Goal: Task Accomplishment & Management: Manage account settings

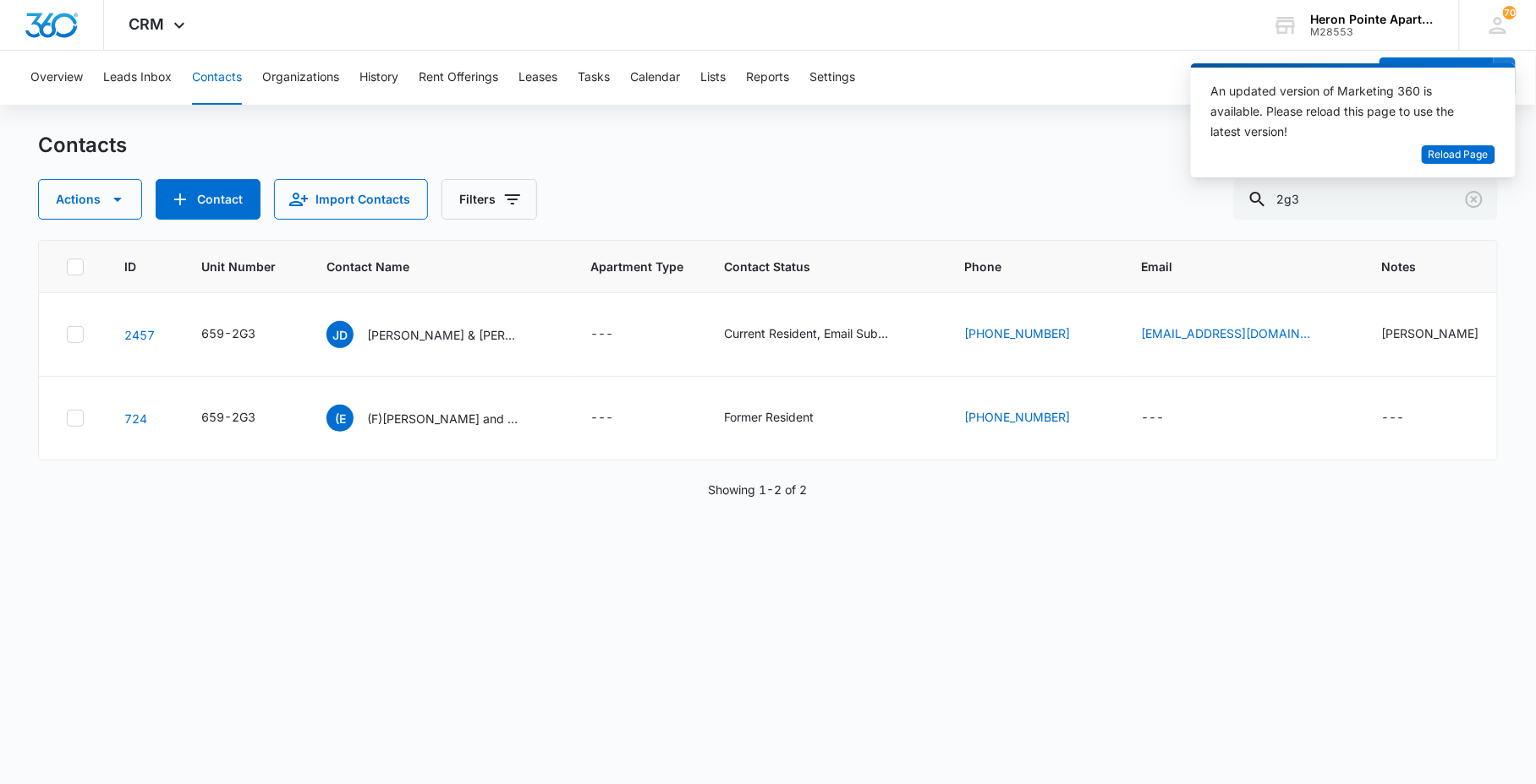
click at [221, 88] on button "Contacts" at bounding box center [217, 77] width 50 height 54
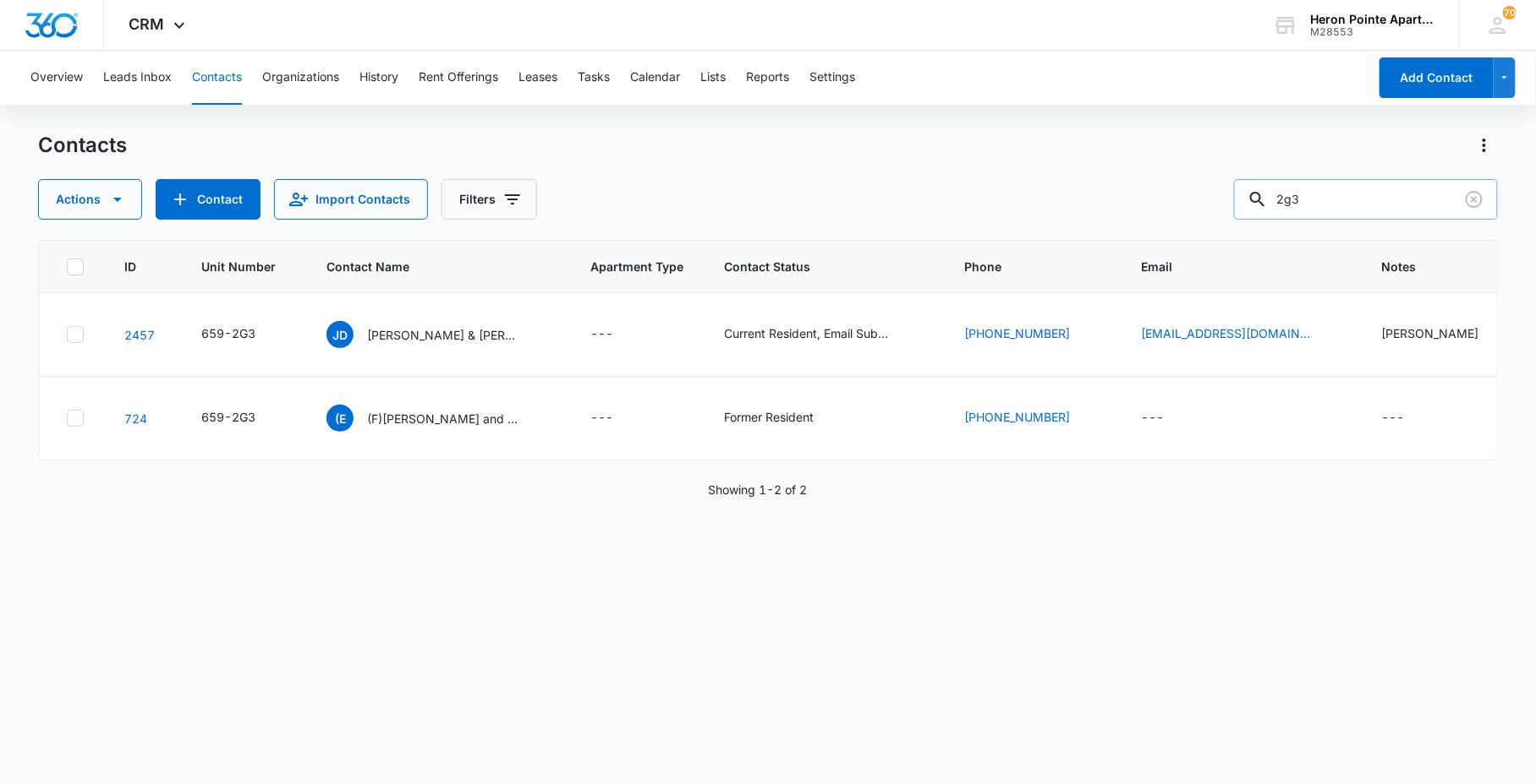
click at [1359, 204] on input "2g3" at bounding box center [1365, 200] width 264 height 41
click at [195, 192] on button "Contact" at bounding box center [208, 200] width 105 height 41
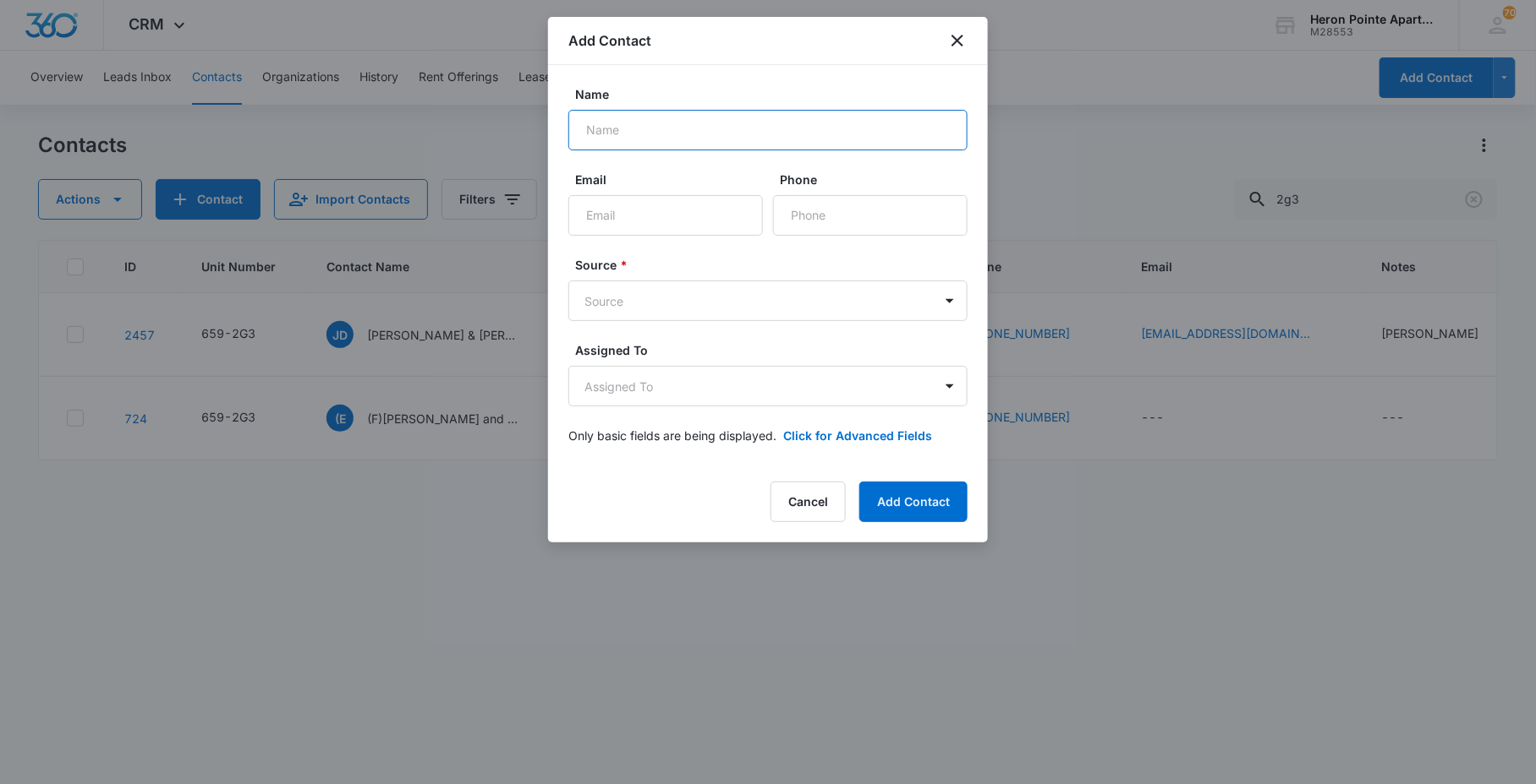
click at [708, 133] on input "Name" at bounding box center [768, 130] width 399 height 41
type input "[PERSON_NAME] & [PERSON_NAME]"
click at [930, 220] on input "Phone" at bounding box center [870, 216] width 195 height 41
type input "7"
type input "[PHONE_NUMBER]"
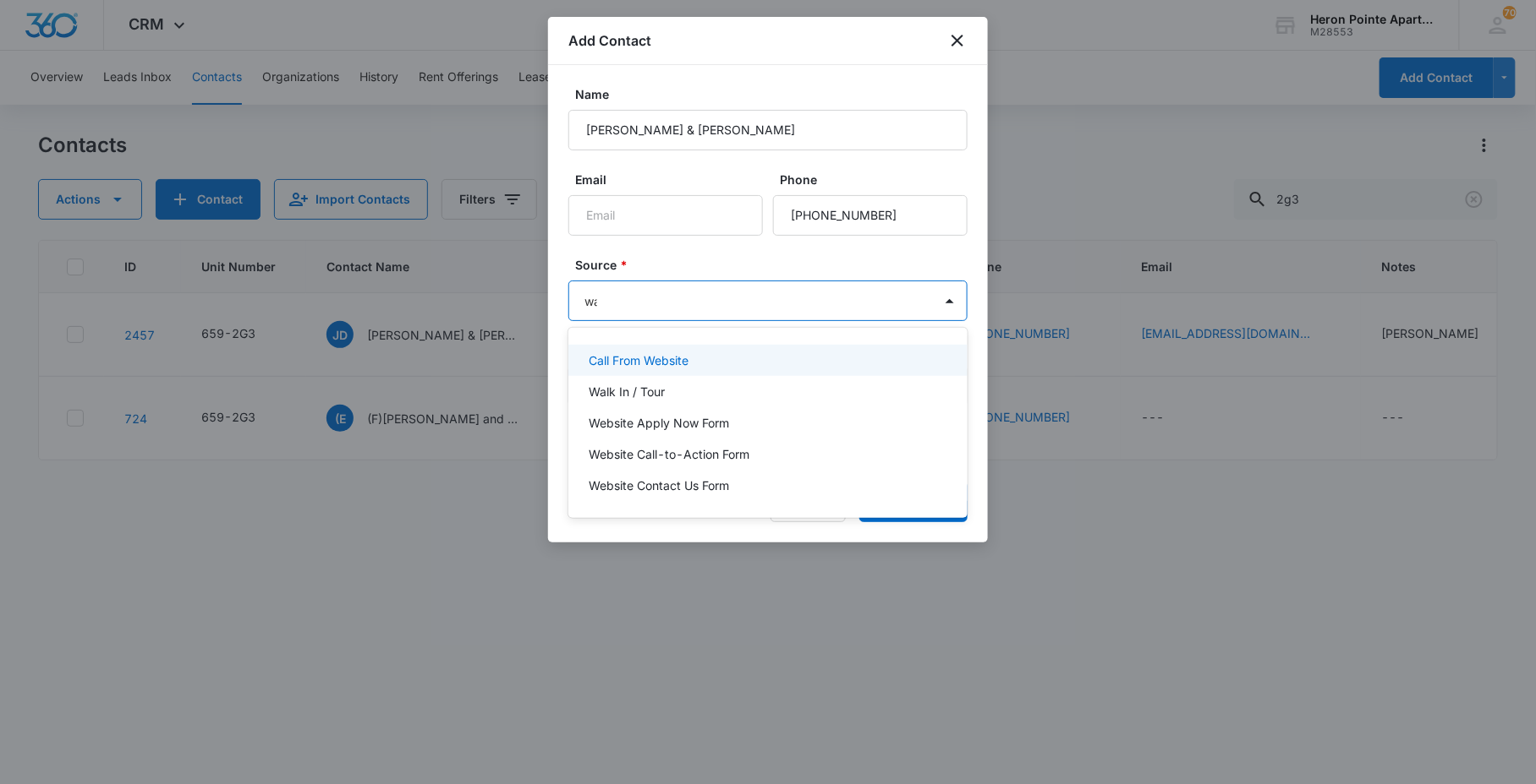
type input "wal"
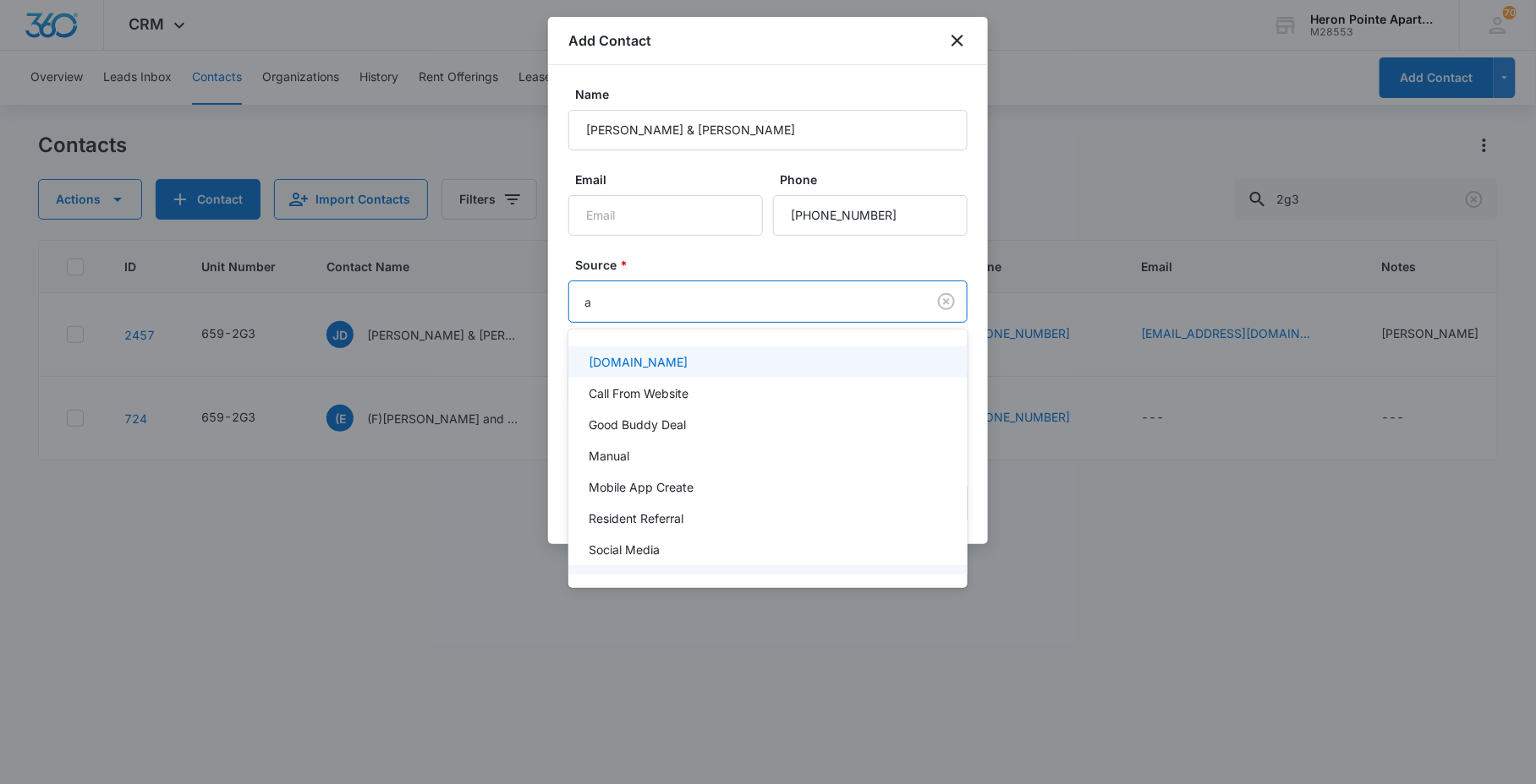
click at [723, 292] on div at bounding box center [768, 392] width 1536 height 784
type input "a"
click at [899, 306] on body "CRM Apps Reputation Websites Forms CRM Email Social Content Ads Intelligence Fi…" at bounding box center [768, 392] width 1536 height 784
click at [886, 263] on div at bounding box center [768, 392] width 1536 height 784
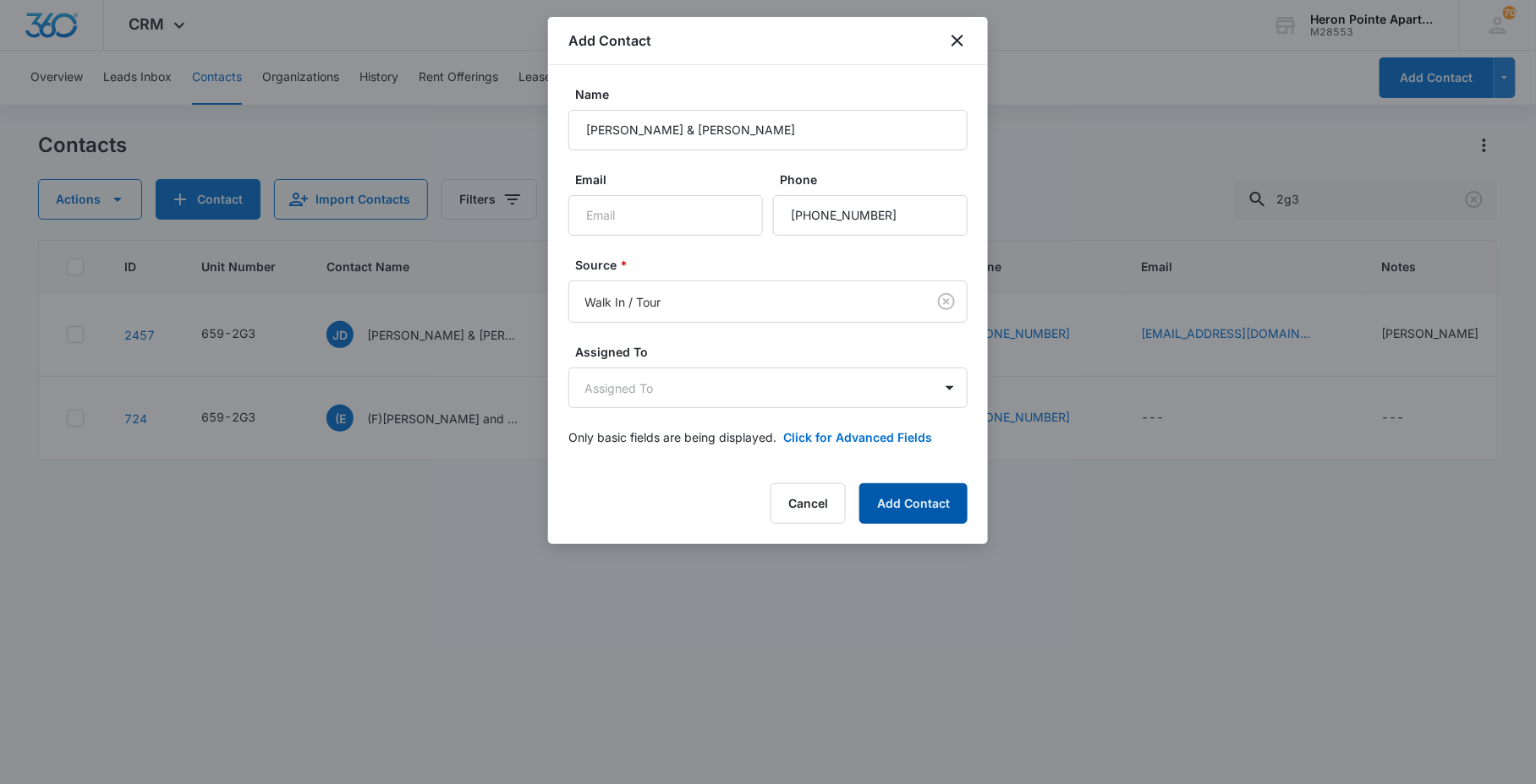
click at [948, 515] on button "Add Contact" at bounding box center [913, 504] width 108 height 41
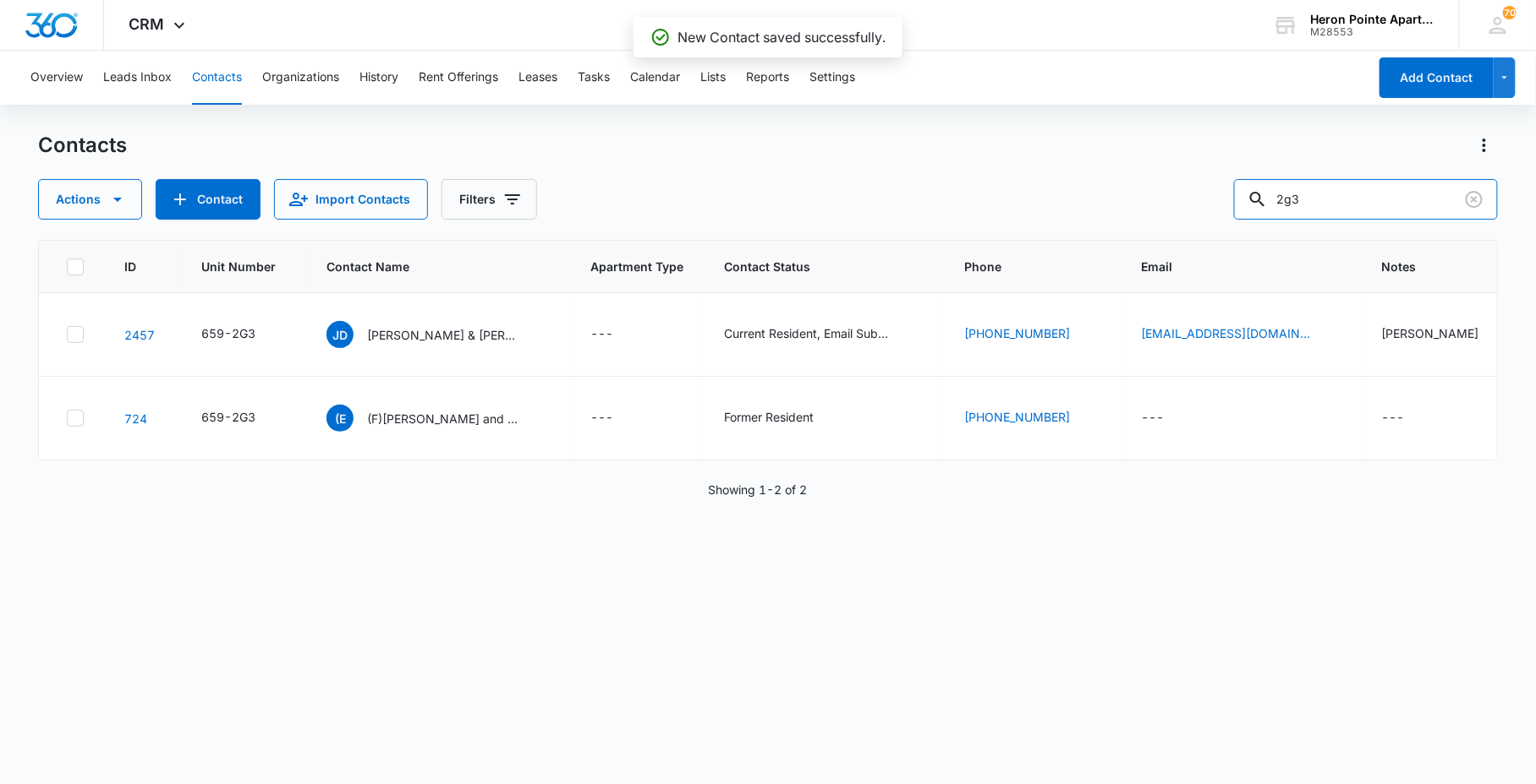
drag, startPoint x: 1388, startPoint y: 197, endPoint x: 1173, endPoint y: 198, distance: 215.0
click at [1248, 200] on div "Actions Contact Import Contacts Filters 2g3" at bounding box center [767, 200] width 1458 height 41
type input "[PERSON_NAME] d"
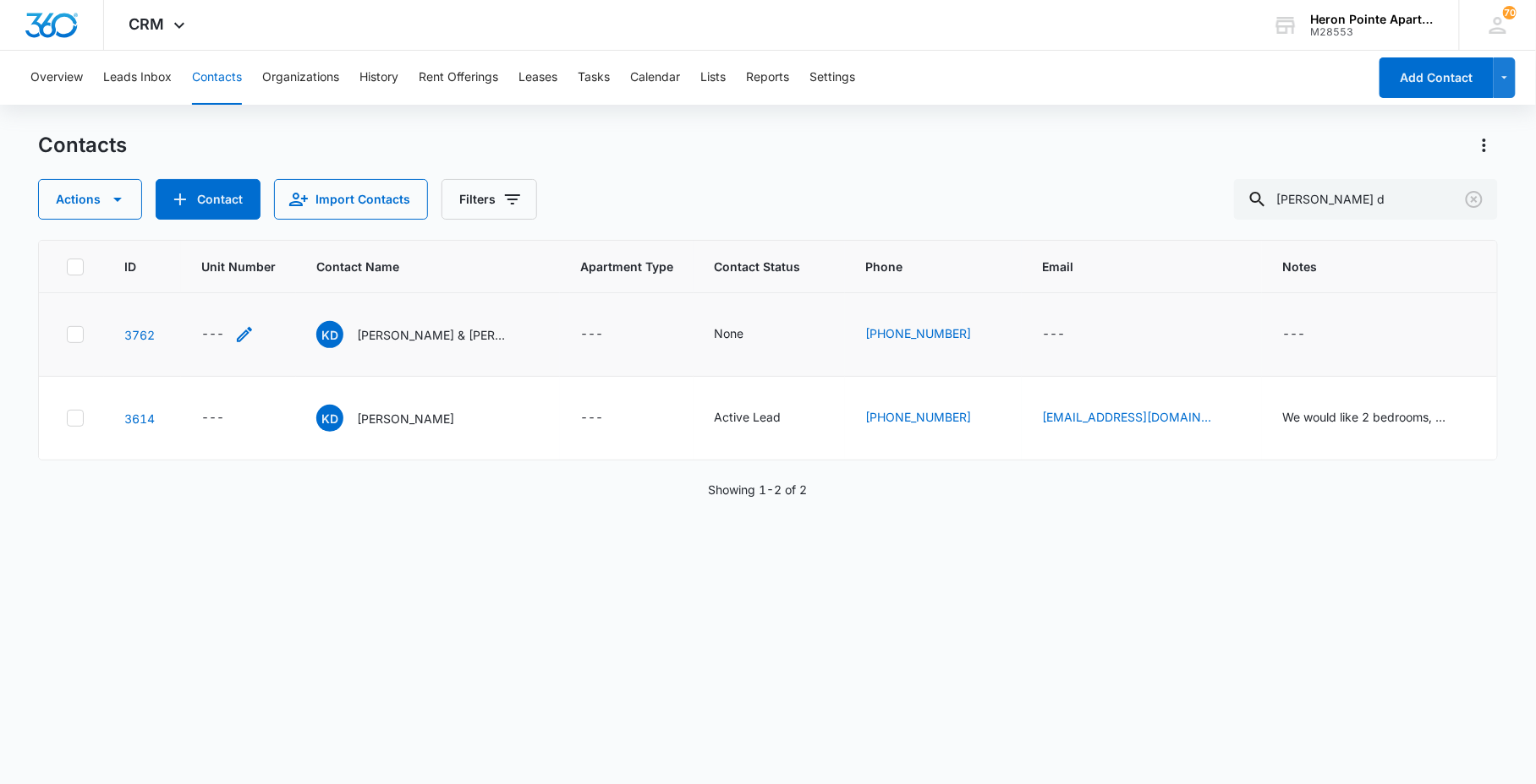
click at [222, 339] on div "---" at bounding box center [213, 334] width 23 height 20
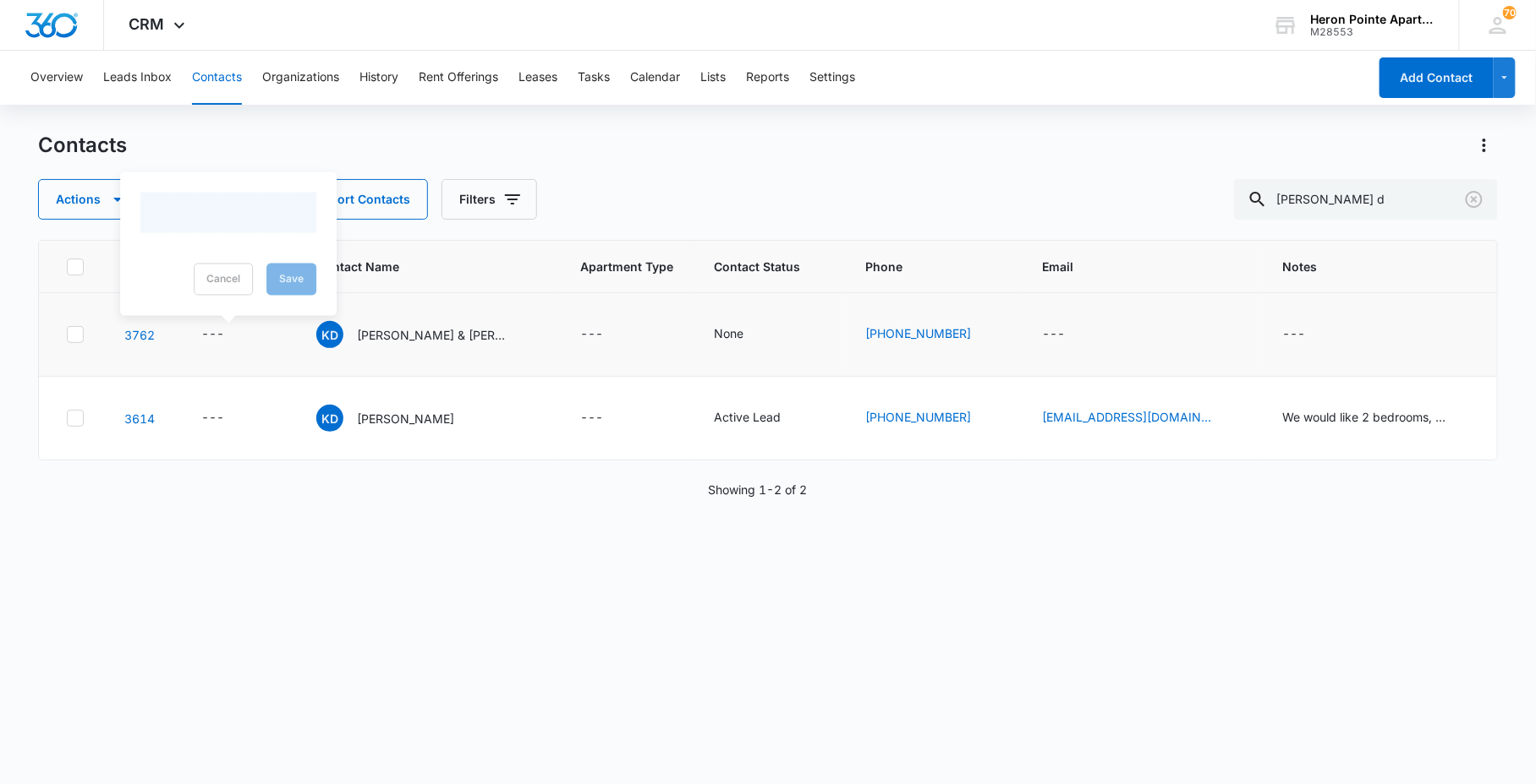
click at [258, 224] on div at bounding box center [228, 213] width 176 height 41
click at [257, 224] on input "Unit Number" at bounding box center [238, 226] width 213 height 41
type input "659-O4"
click at [337, 285] on div "Unit Number 659-O4 Cancel Save" at bounding box center [238, 239] width 254 height 155
click at [325, 276] on button "Save" at bounding box center [320, 279] width 50 height 32
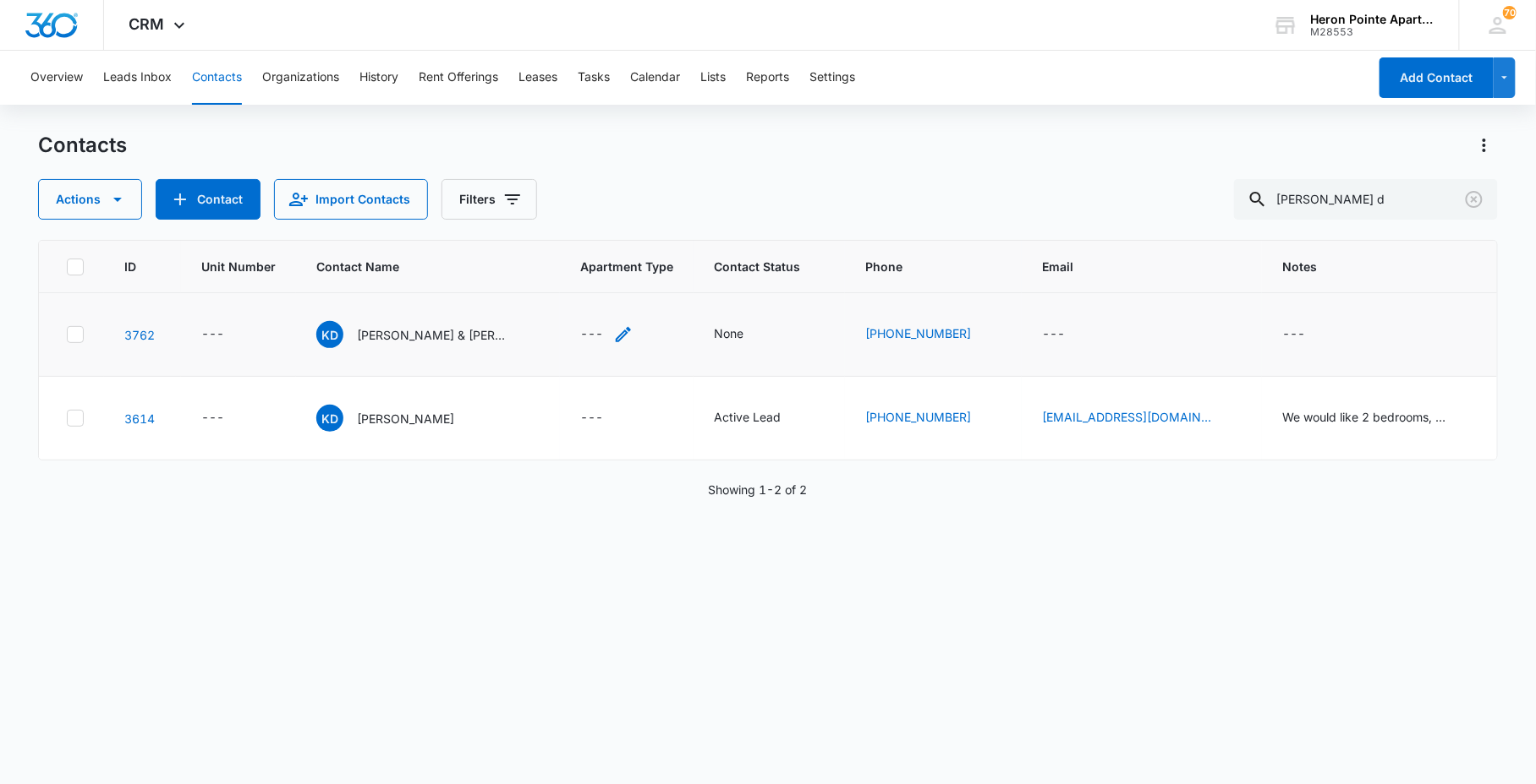
click at [592, 332] on div "---" at bounding box center [592, 334] width 23 height 20
click at [609, 323] on td "---" at bounding box center [630, 335] width 134 height 84
click at [612, 331] on div "---" at bounding box center [610, 334] width 53 height 20
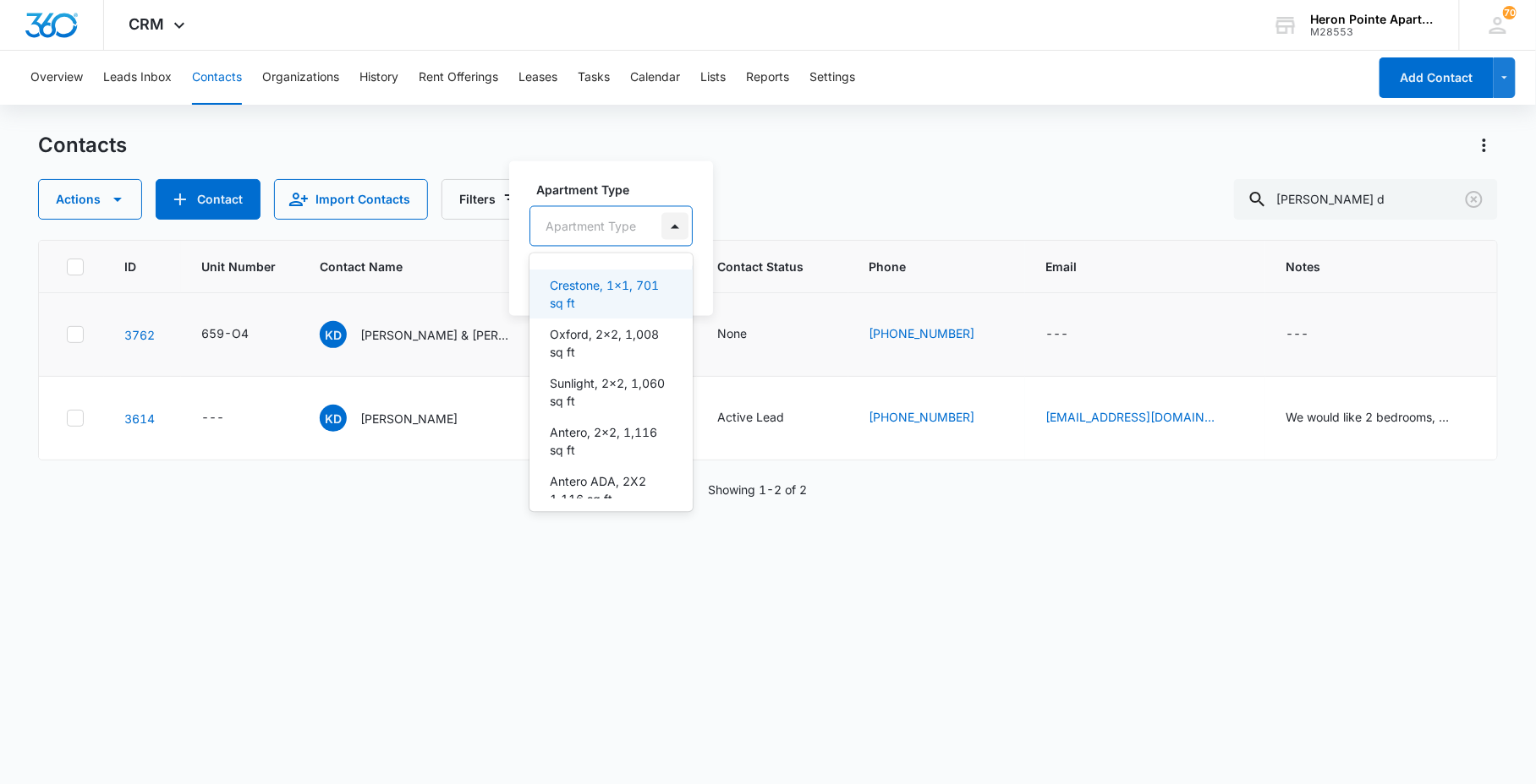
click at [662, 225] on div at bounding box center [675, 226] width 27 height 27
click at [627, 336] on p "Oxford, 2x2, 1,008 sq ft" at bounding box center [609, 344] width 119 height 35
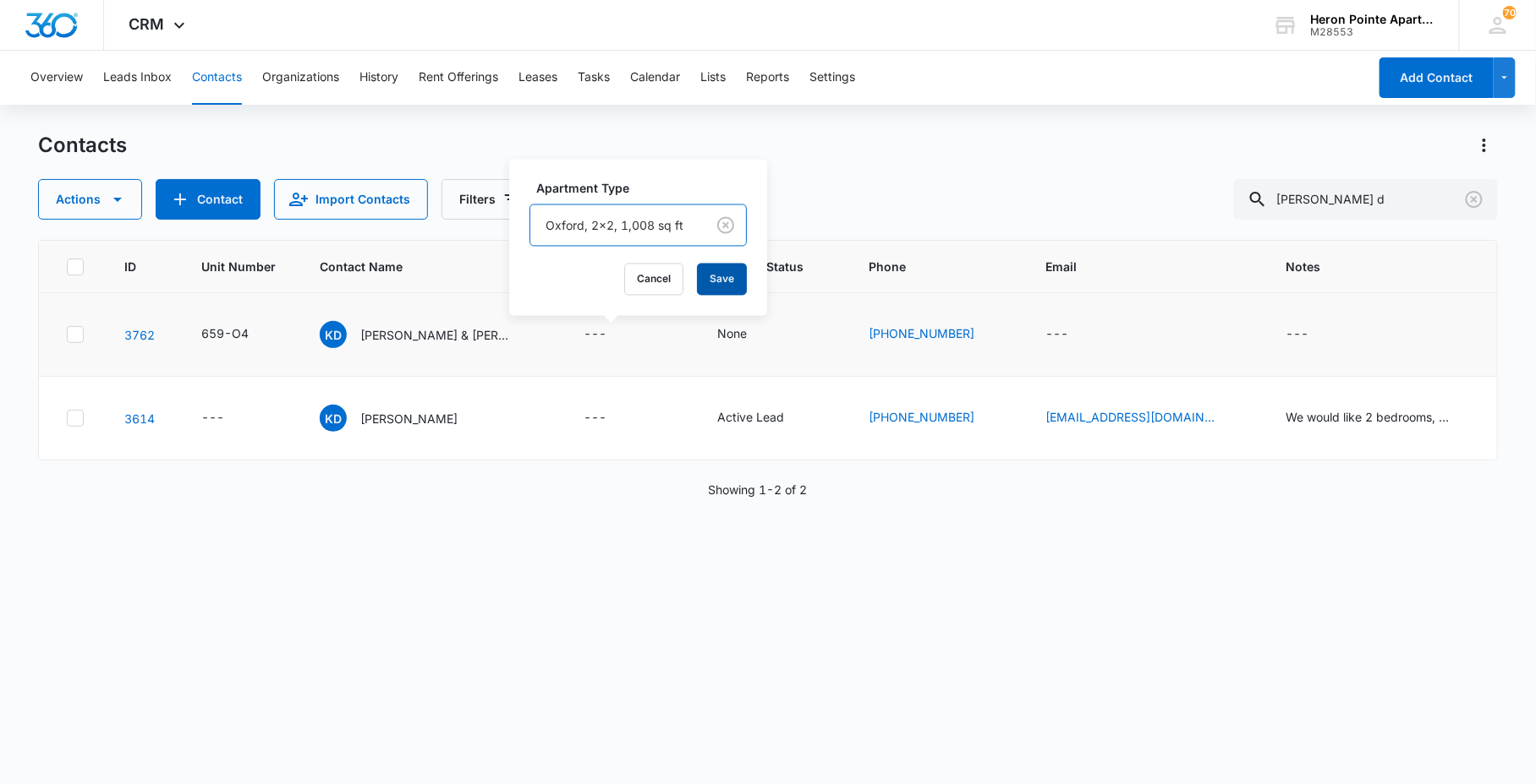
click at [724, 284] on button "Save" at bounding box center [722, 279] width 50 height 32
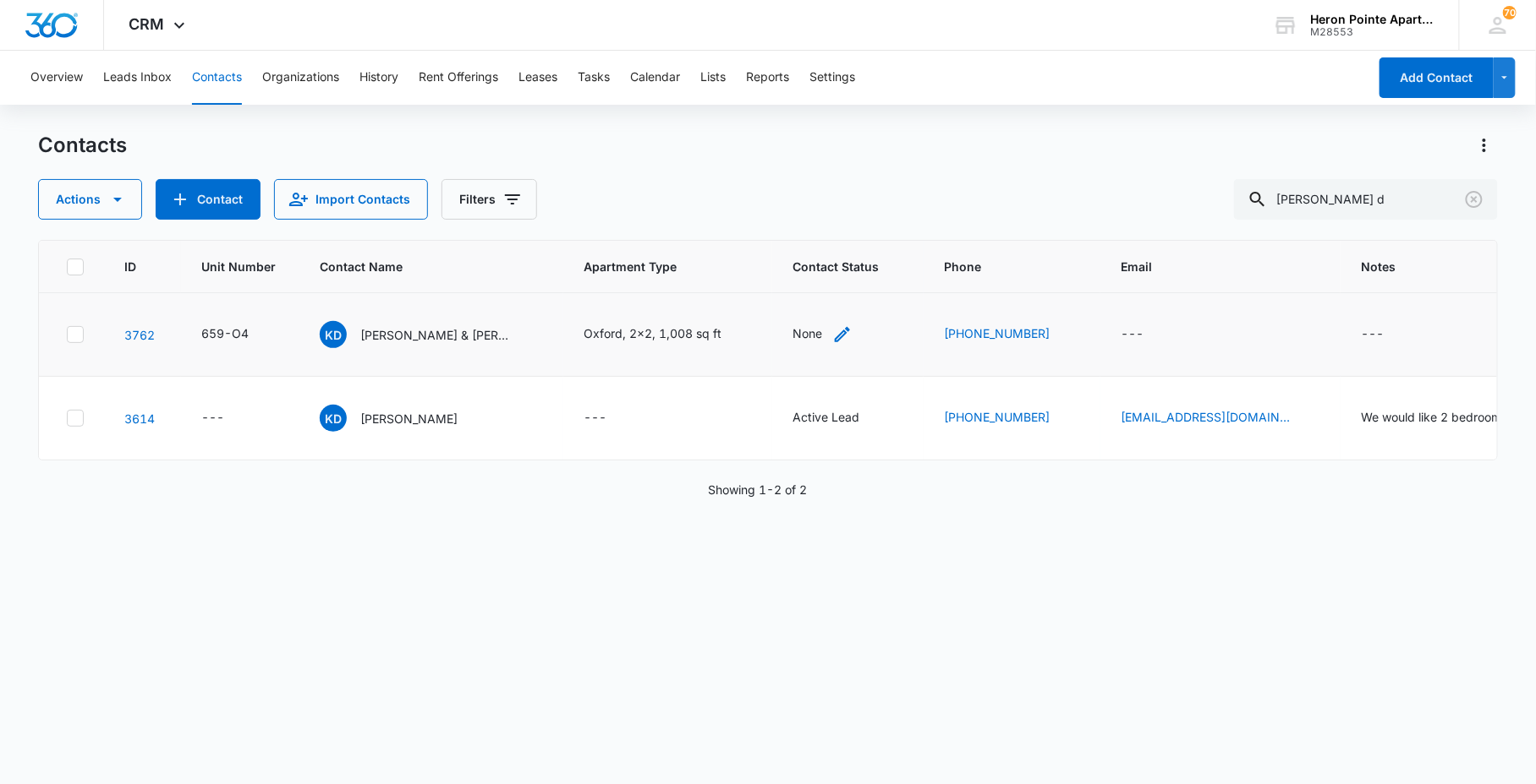
click at [821, 332] on div "None" at bounding box center [806, 333] width 29 height 18
click at [829, 213] on div "Contact Status" at bounding box center [805, 225] width 120 height 38
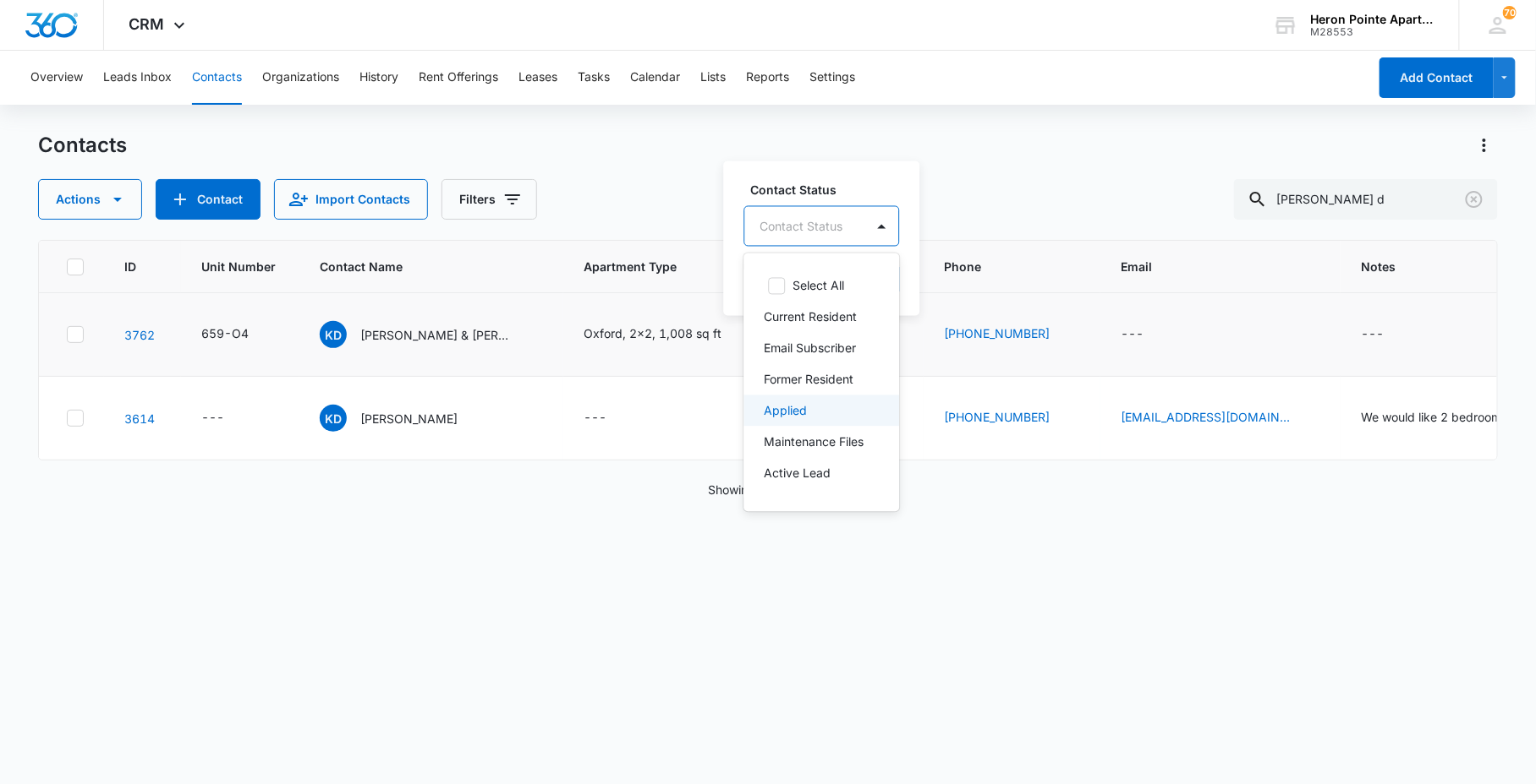
click at [845, 425] on div "Applied" at bounding box center [821, 411] width 156 height 31
click at [838, 433] on div "Active Lead" at bounding box center [817, 416] width 148 height 31
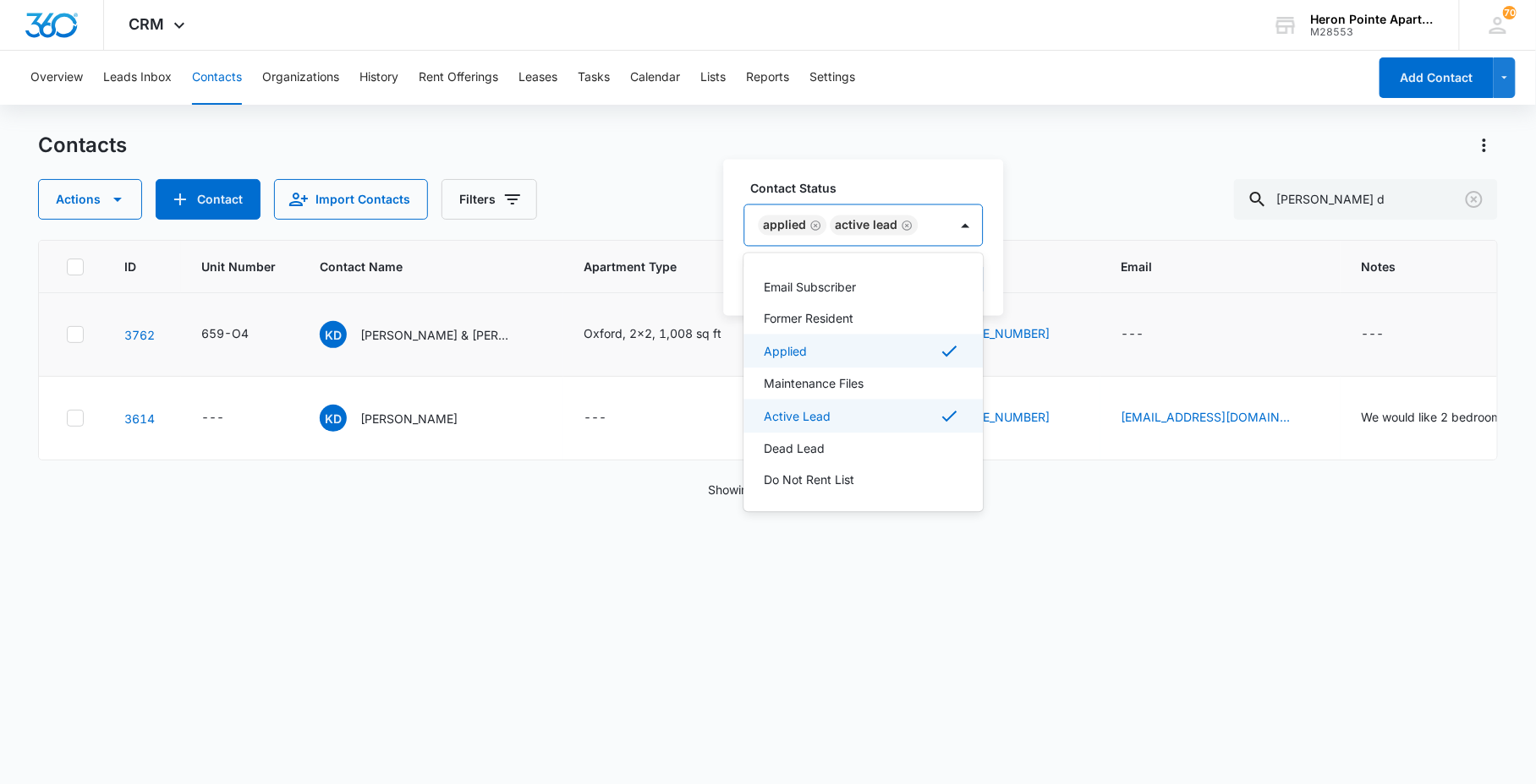
scroll to position [0, 0]
click at [837, 351] on p "Email Subscriber" at bounding box center [810, 348] width 92 height 18
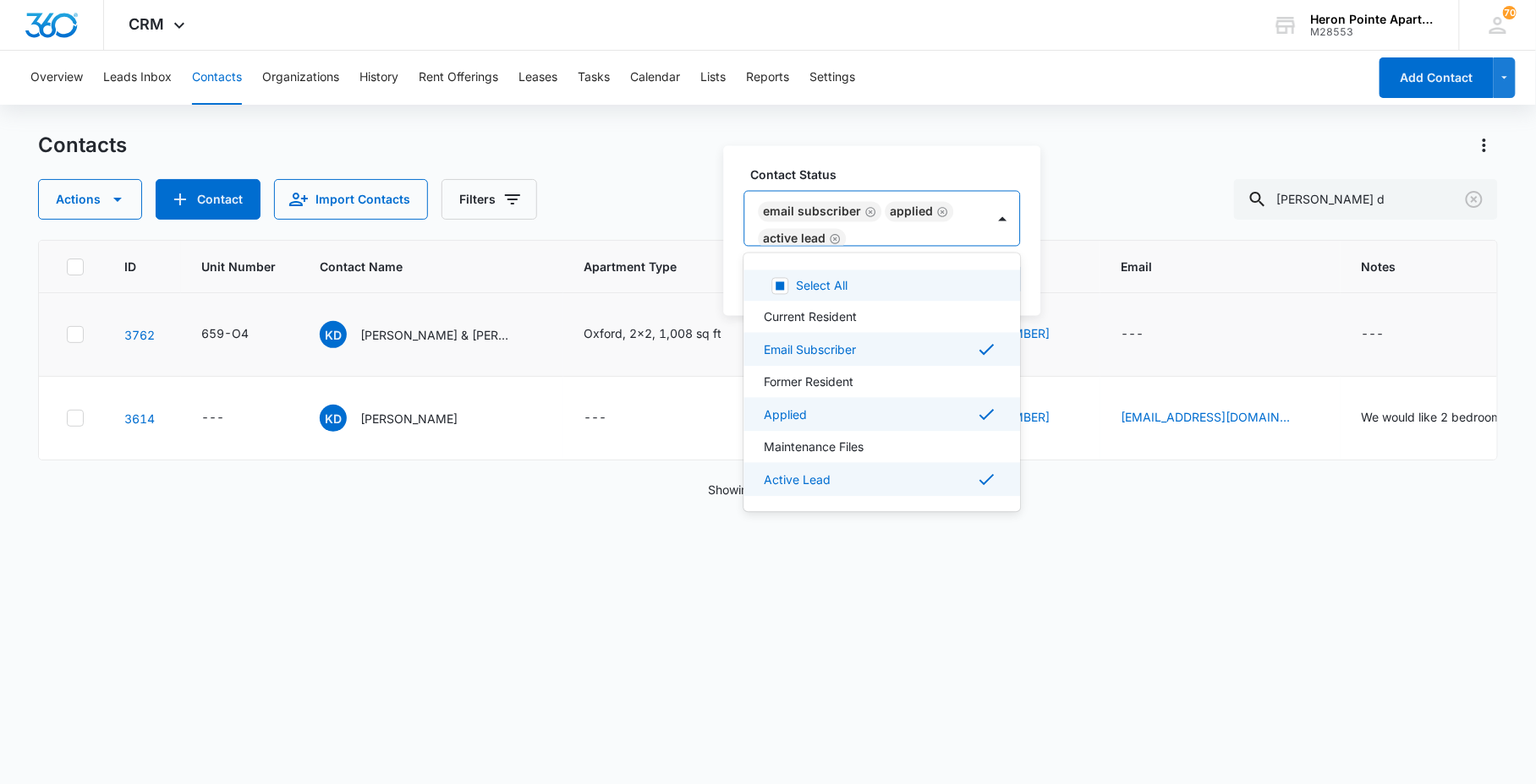
click at [916, 156] on div "Contact Status option Email Subscriber, selected. 9 results available. Use Up a…" at bounding box center [883, 231] width 317 height 170
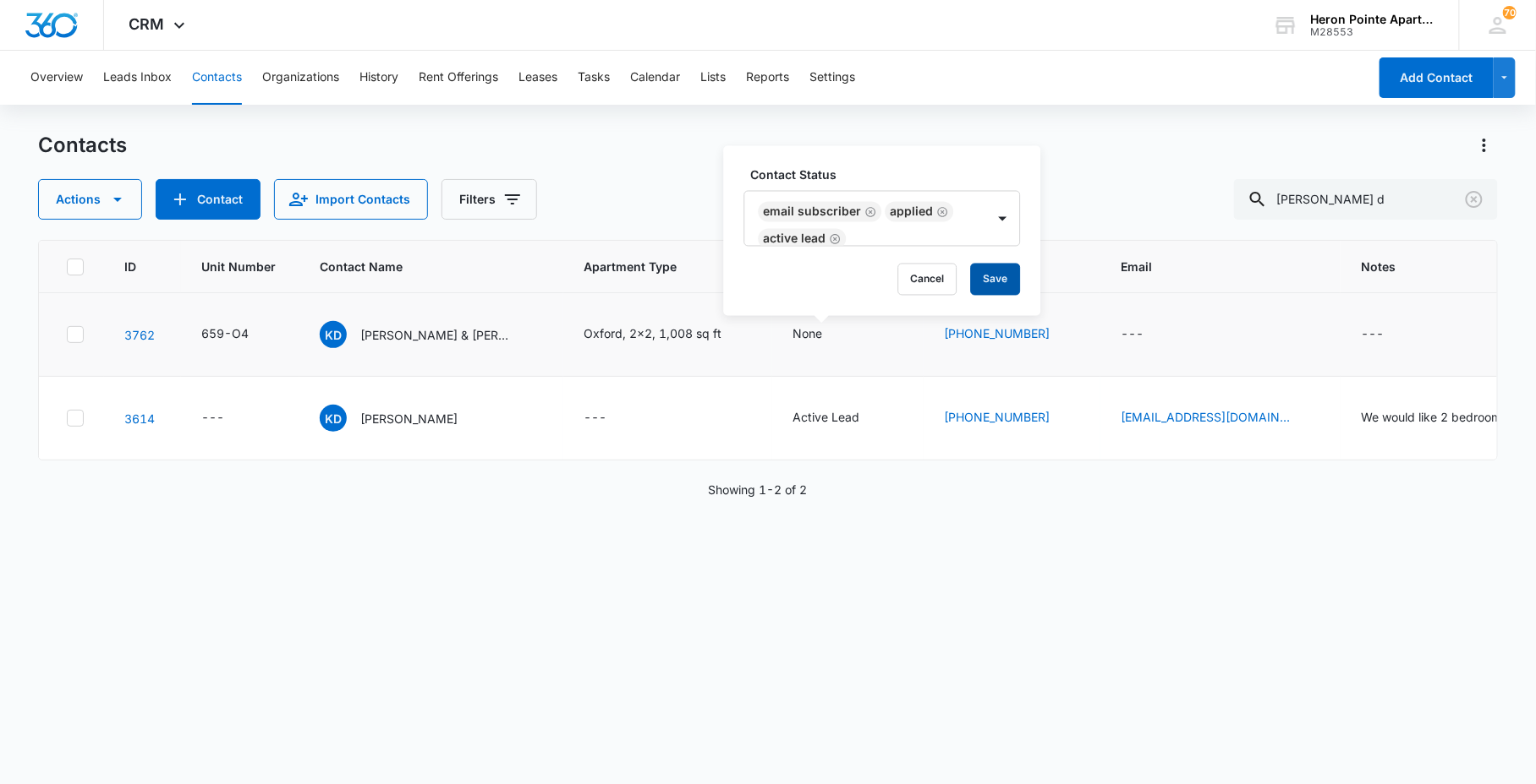
click at [1006, 282] on button "Save" at bounding box center [996, 279] width 50 height 32
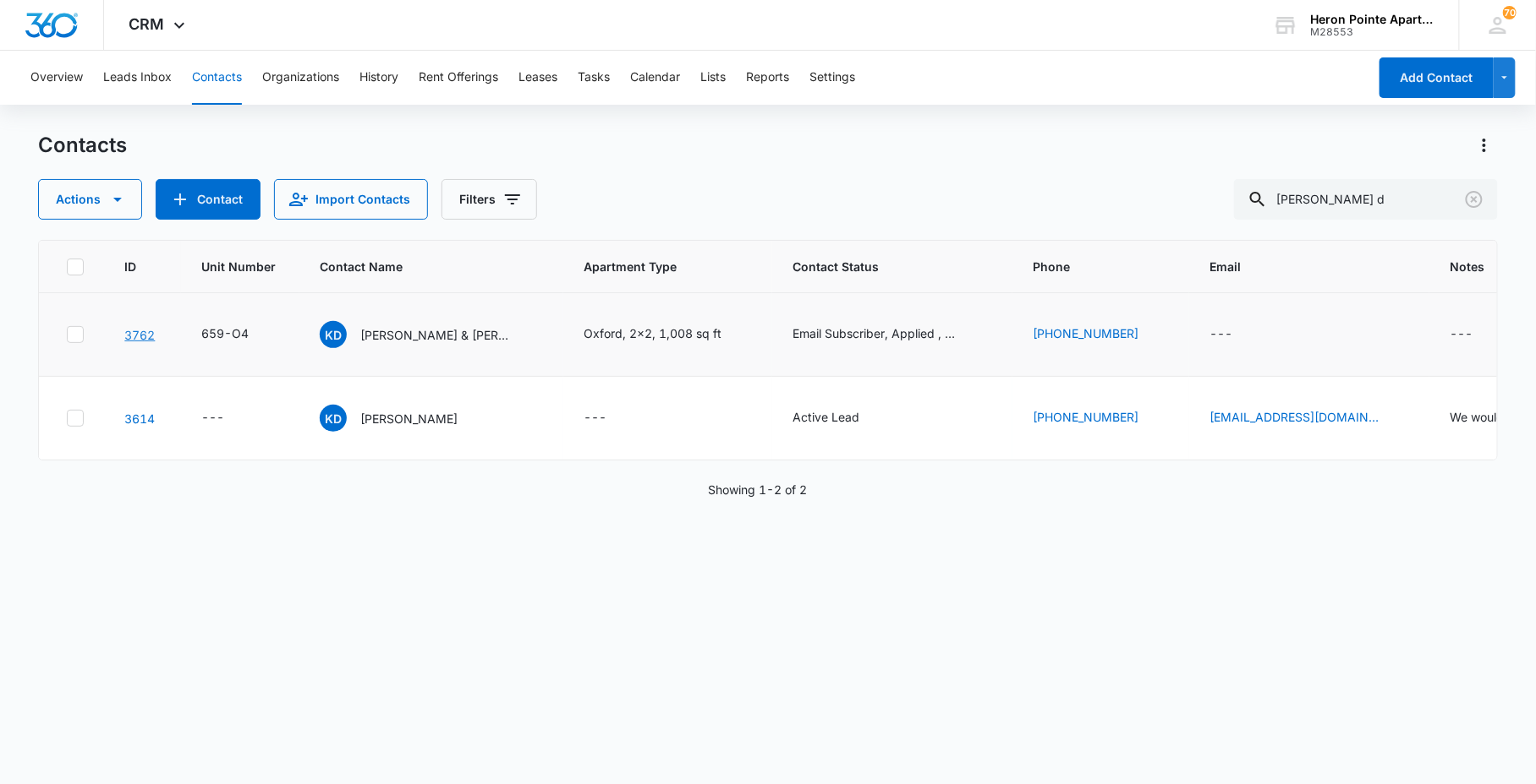
click at [127, 334] on link "3762" at bounding box center [140, 335] width 30 height 14
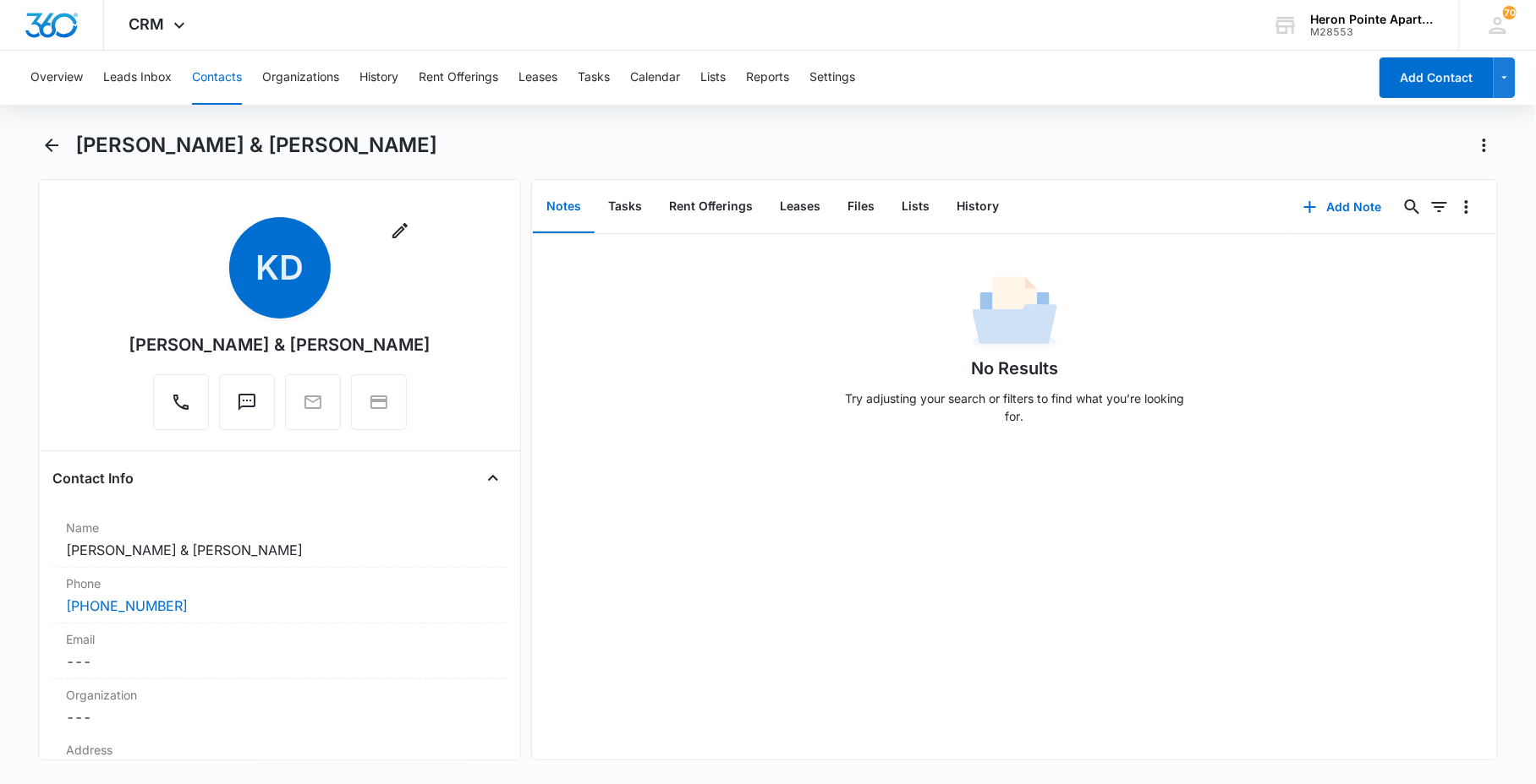
scroll to position [187, 0]
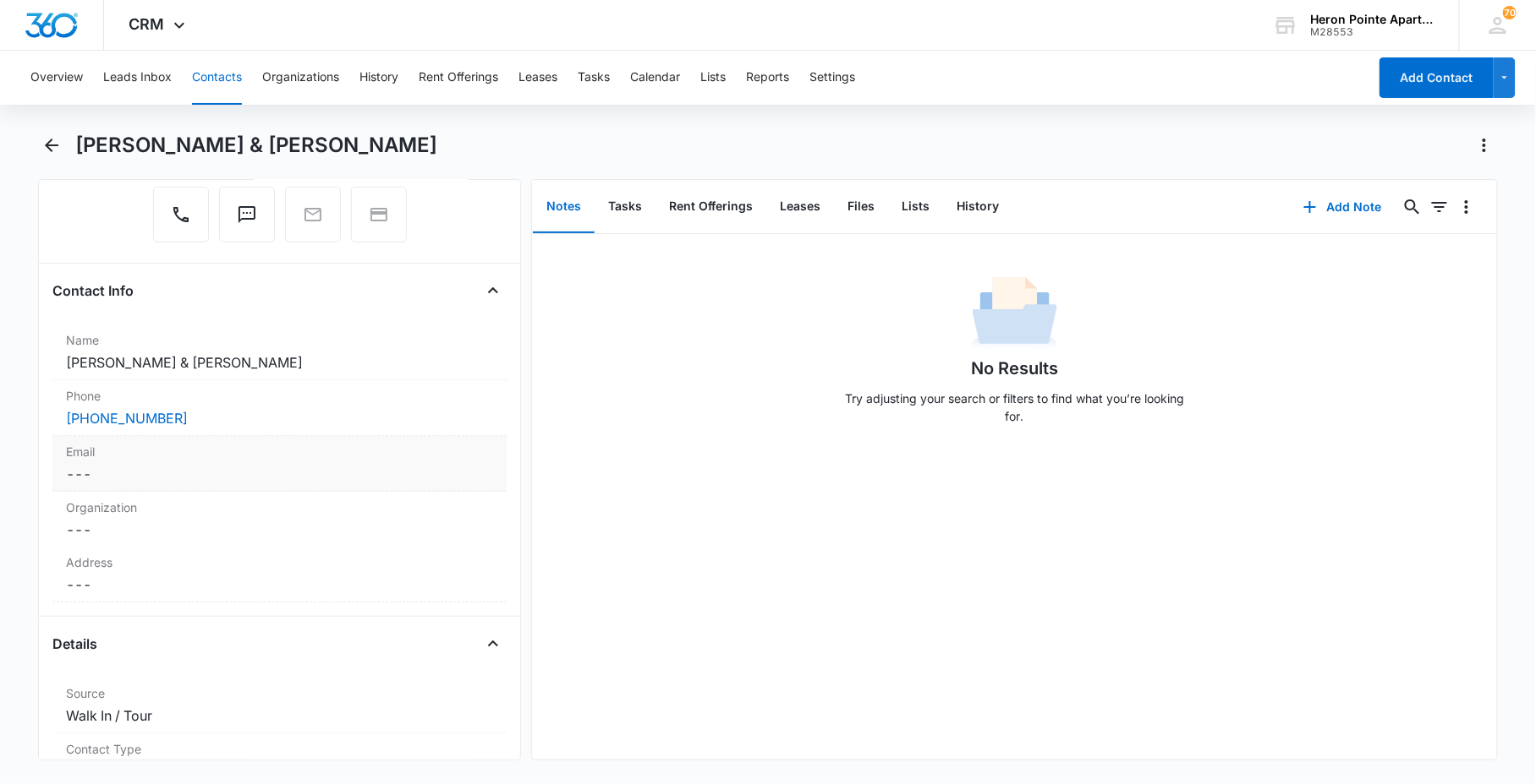
click at [182, 469] on dd "Cancel Save Changes ---" at bounding box center [279, 474] width 427 height 20
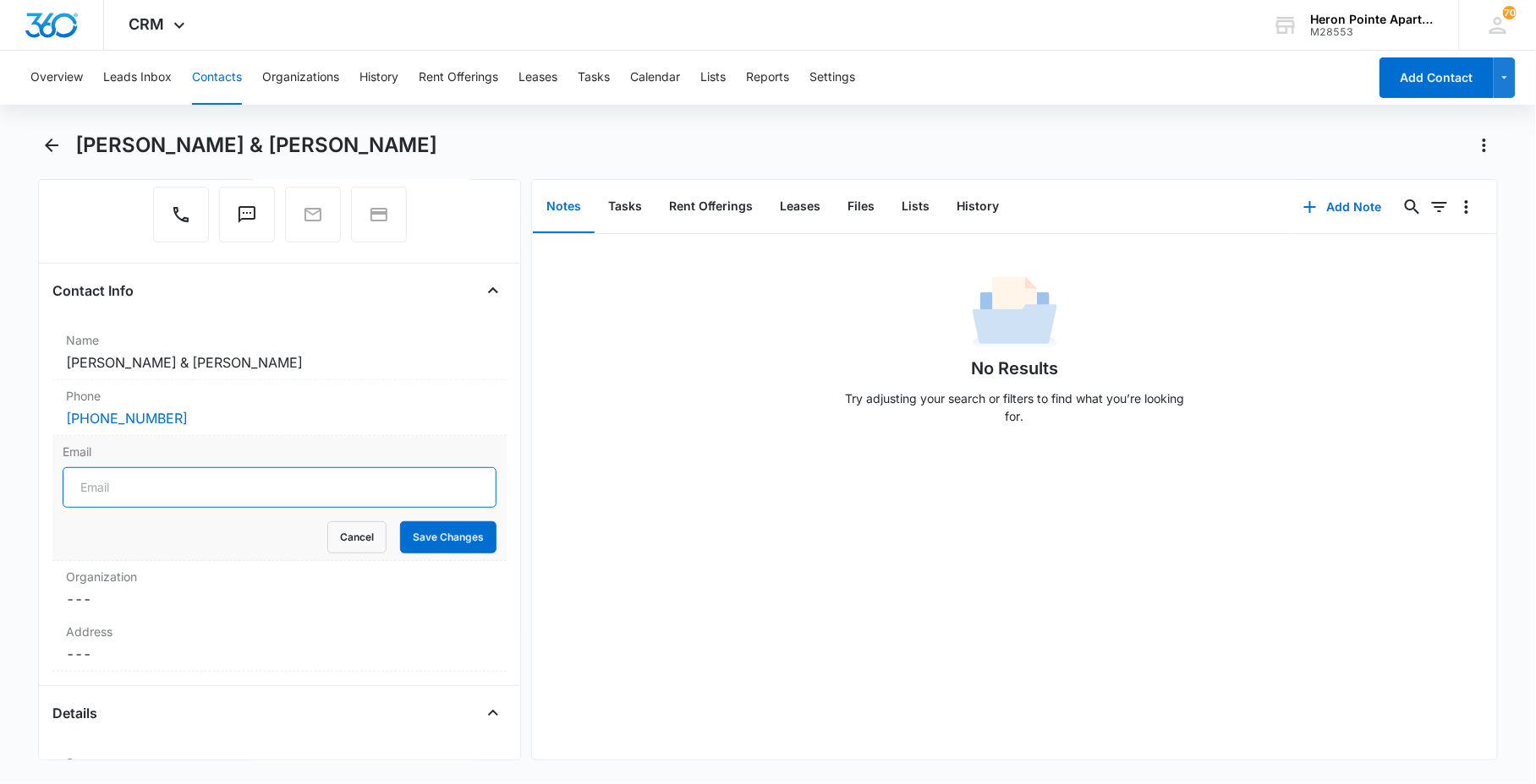
click at [204, 487] on input "Email" at bounding box center [279, 488] width 434 height 41
type input "[EMAIL_ADDRESS][DOMAIN_NAME]"
click at [433, 529] on button "Save Changes" at bounding box center [447, 537] width 96 height 32
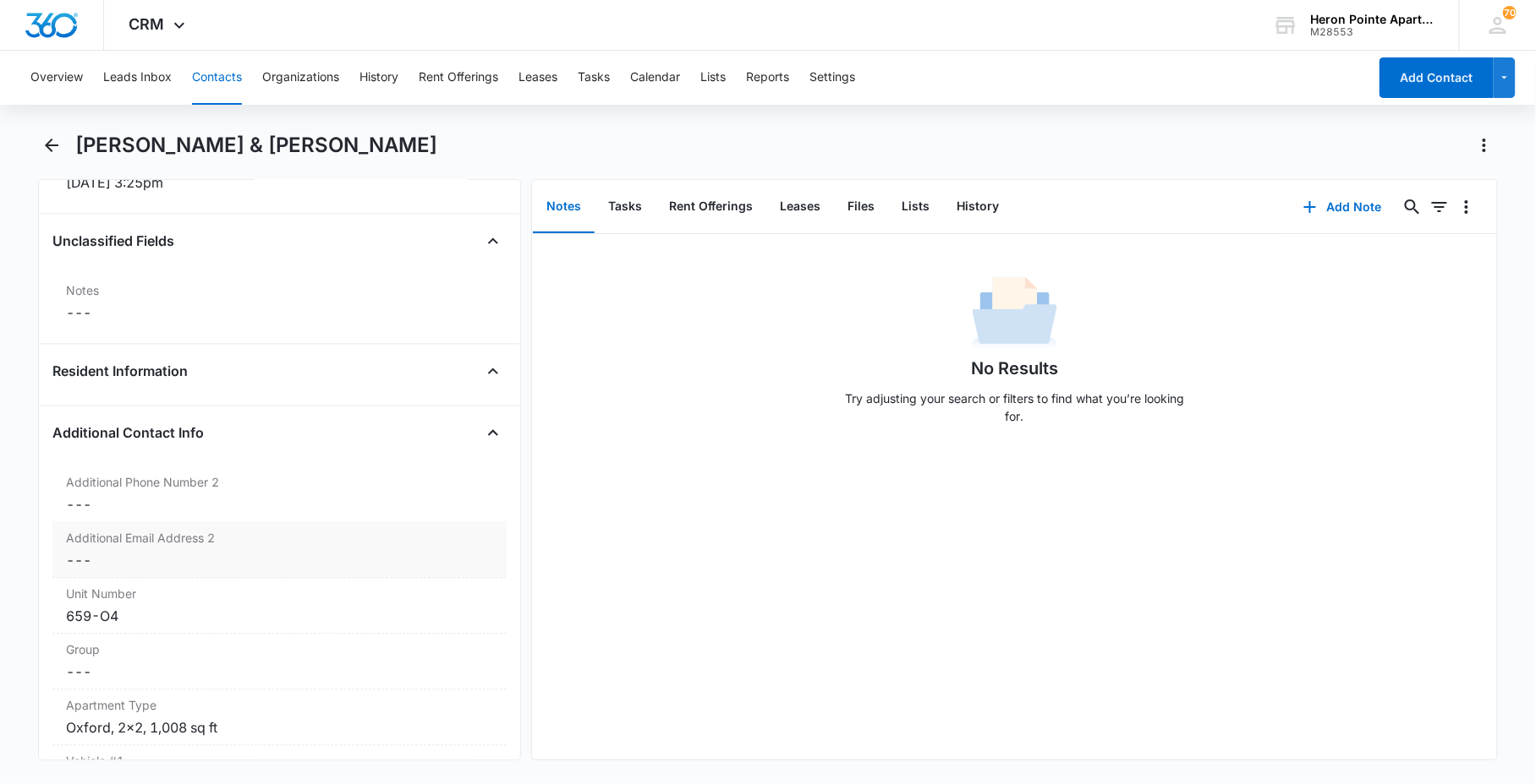
scroll to position [1221, 0]
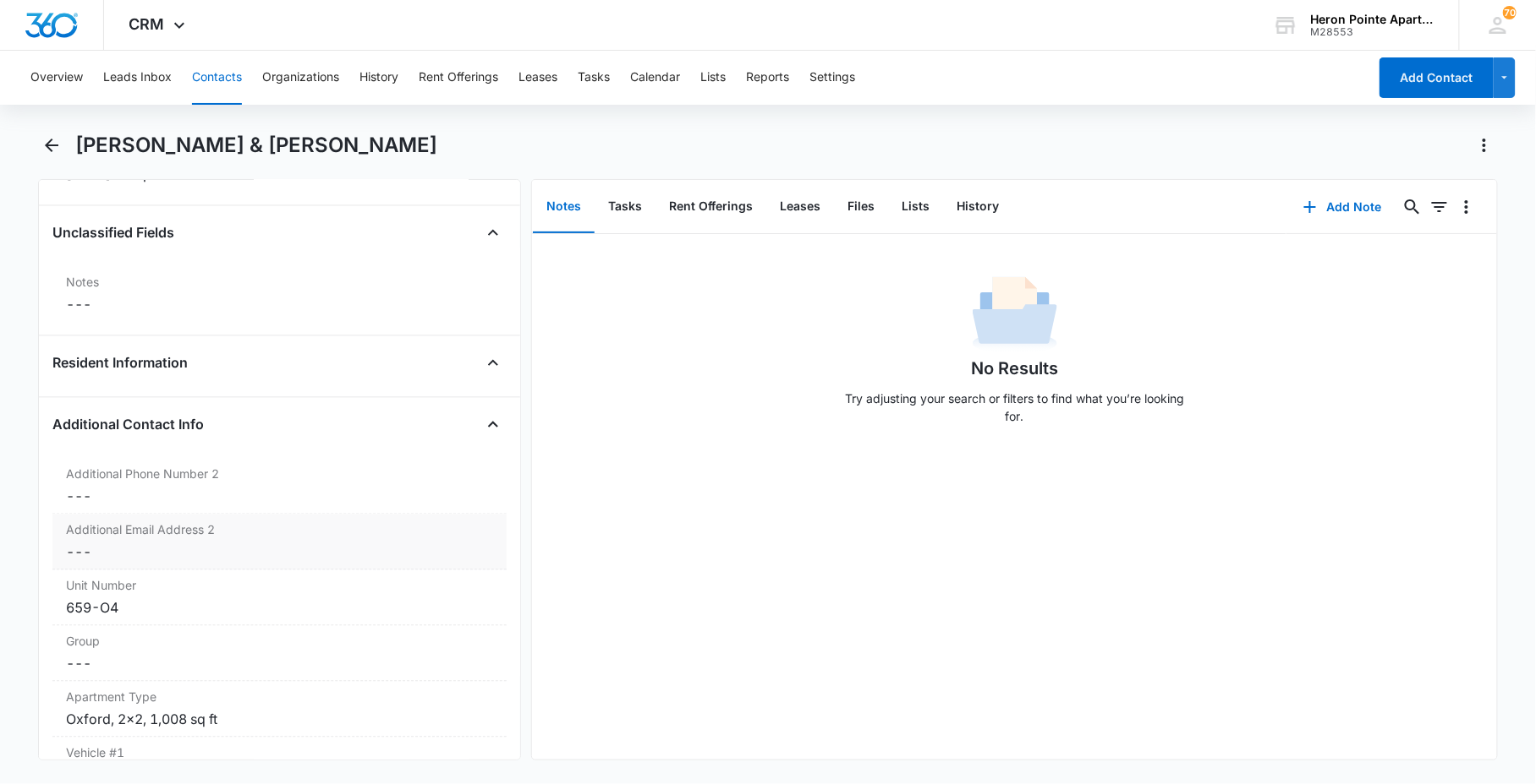
click at [256, 520] on div "Additional Email Address 2 Cancel Save Changes ---" at bounding box center [279, 542] width 454 height 56
click at [251, 507] on dd "Cancel Save Changes ---" at bounding box center [279, 497] width 427 height 20
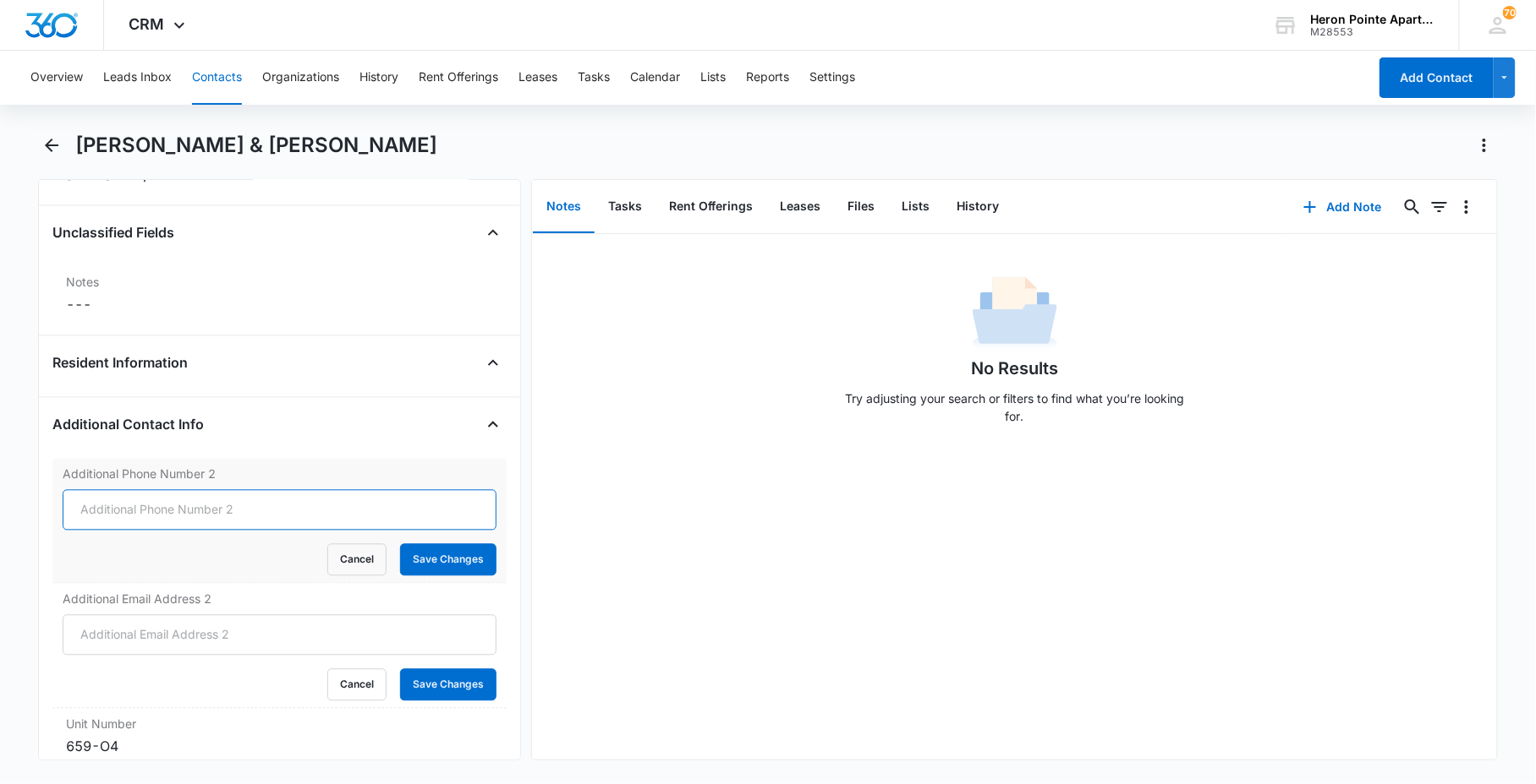
click at [235, 517] on input "Additional Phone Number 2" at bounding box center [279, 511] width 434 height 41
type input "[PHONE_NUMBER]"
click at [441, 565] on button "Save Changes" at bounding box center [447, 560] width 96 height 32
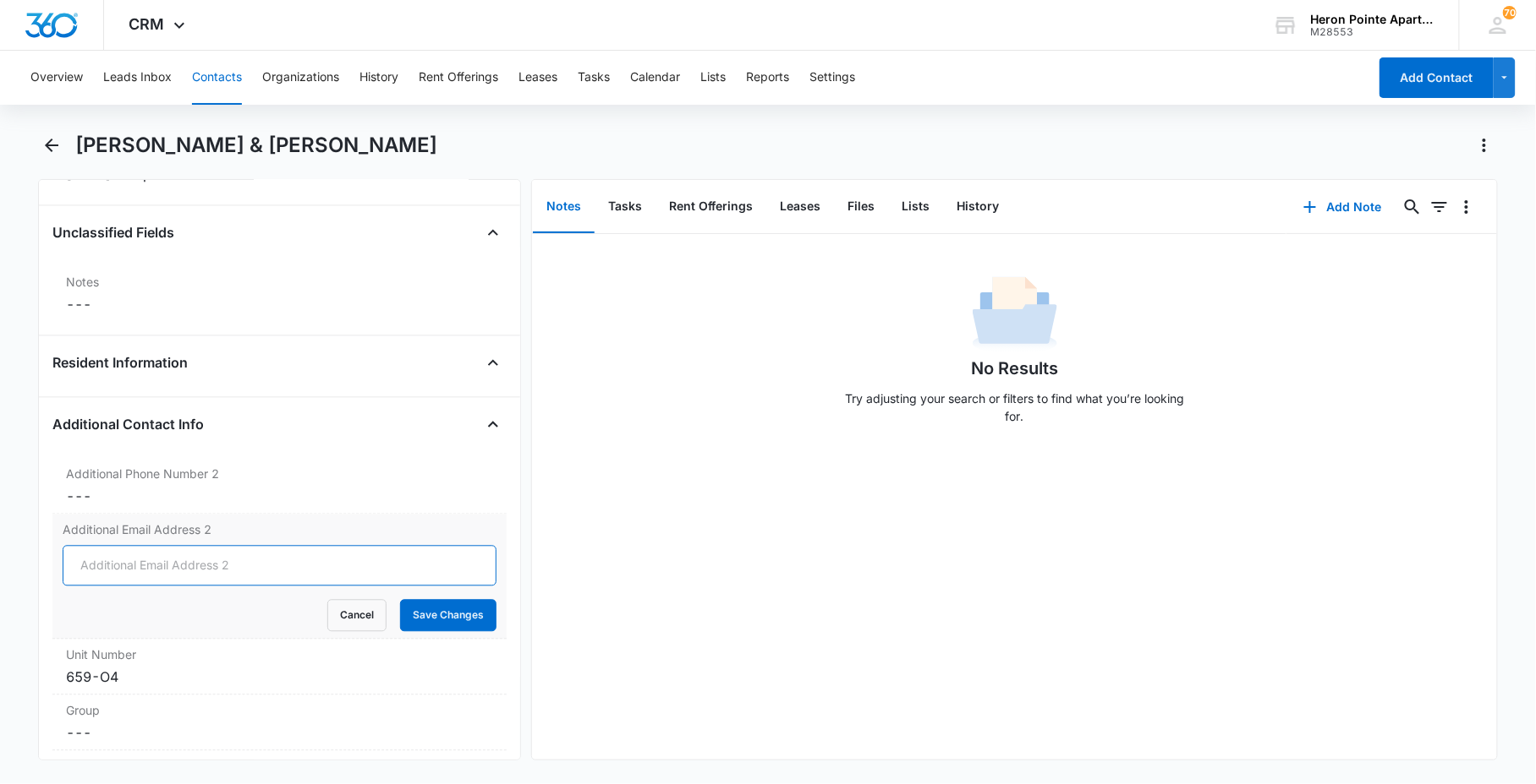
drag, startPoint x: 231, startPoint y: 587, endPoint x: 229, endPoint y: 569, distance: 18.1
click at [230, 586] on input "Additional Email Address 2" at bounding box center [279, 567] width 434 height 41
click at [229, 568] on input "Additional Email Address 2" at bounding box center [279, 567] width 434 height 41
type input "[EMAIL_ADDRESS][DOMAIN_NAME]"
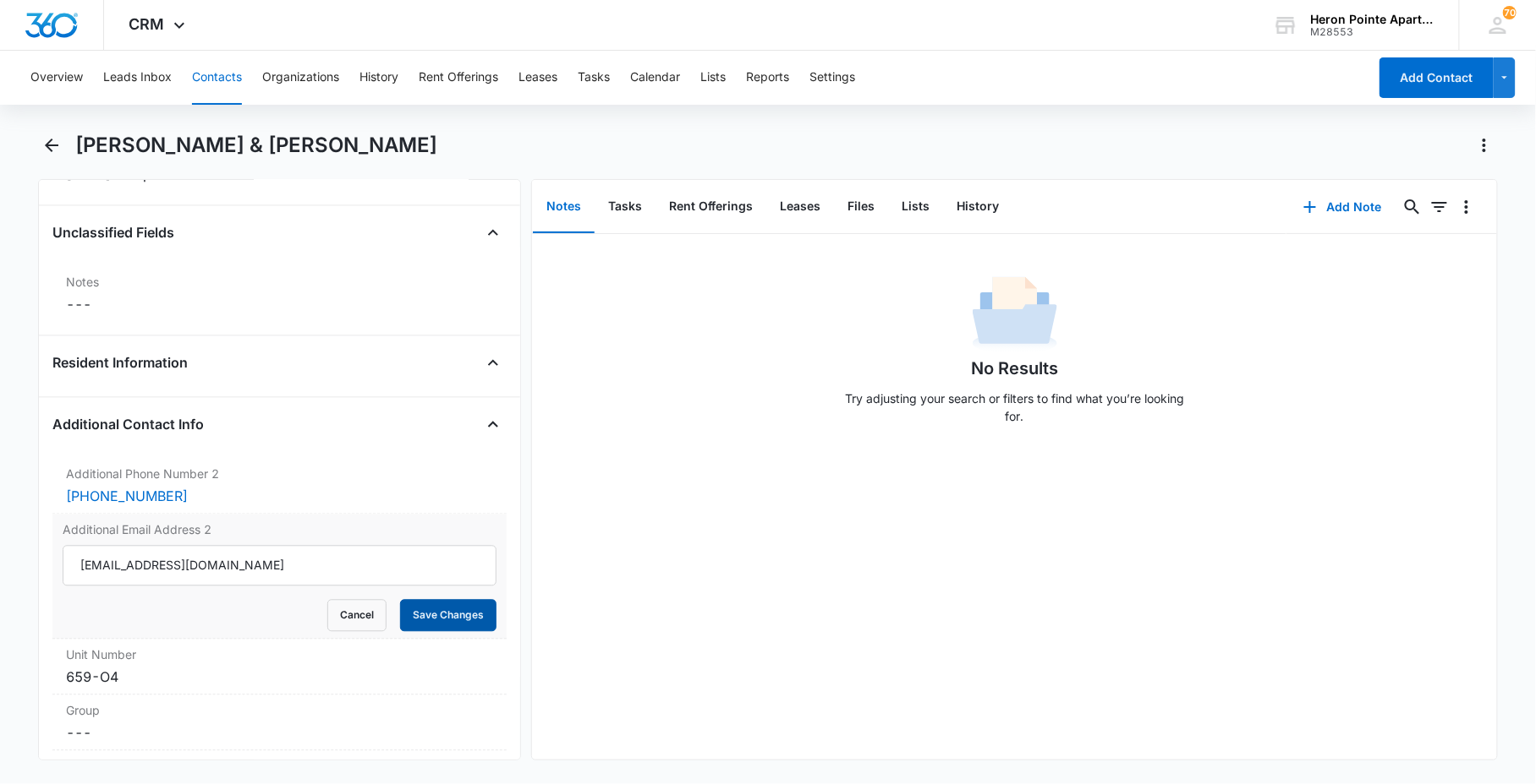
click at [441, 602] on button "Save Changes" at bounding box center [447, 616] width 96 height 32
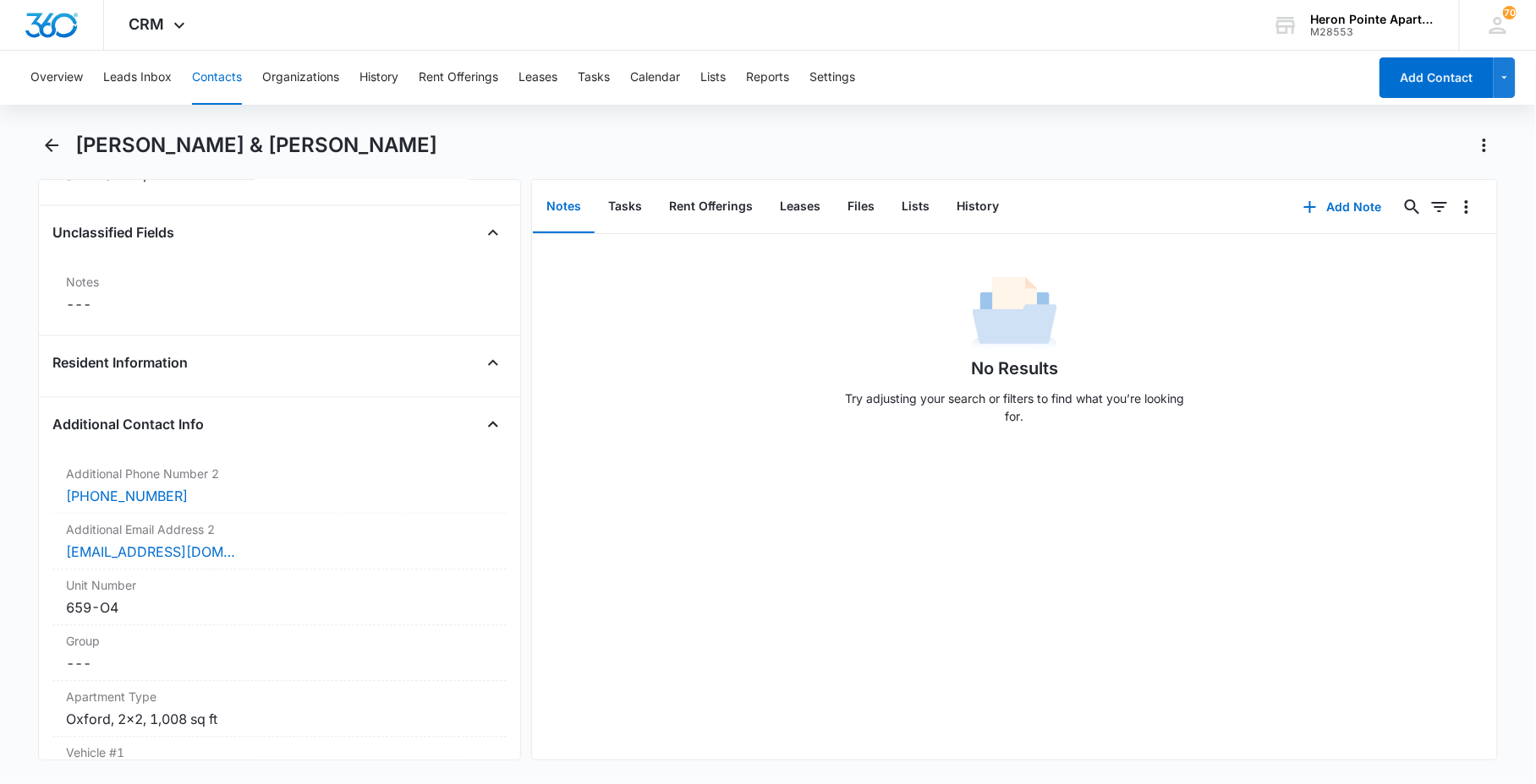
click at [198, 392] on div "Resident Information" at bounding box center [279, 374] width 454 height 49
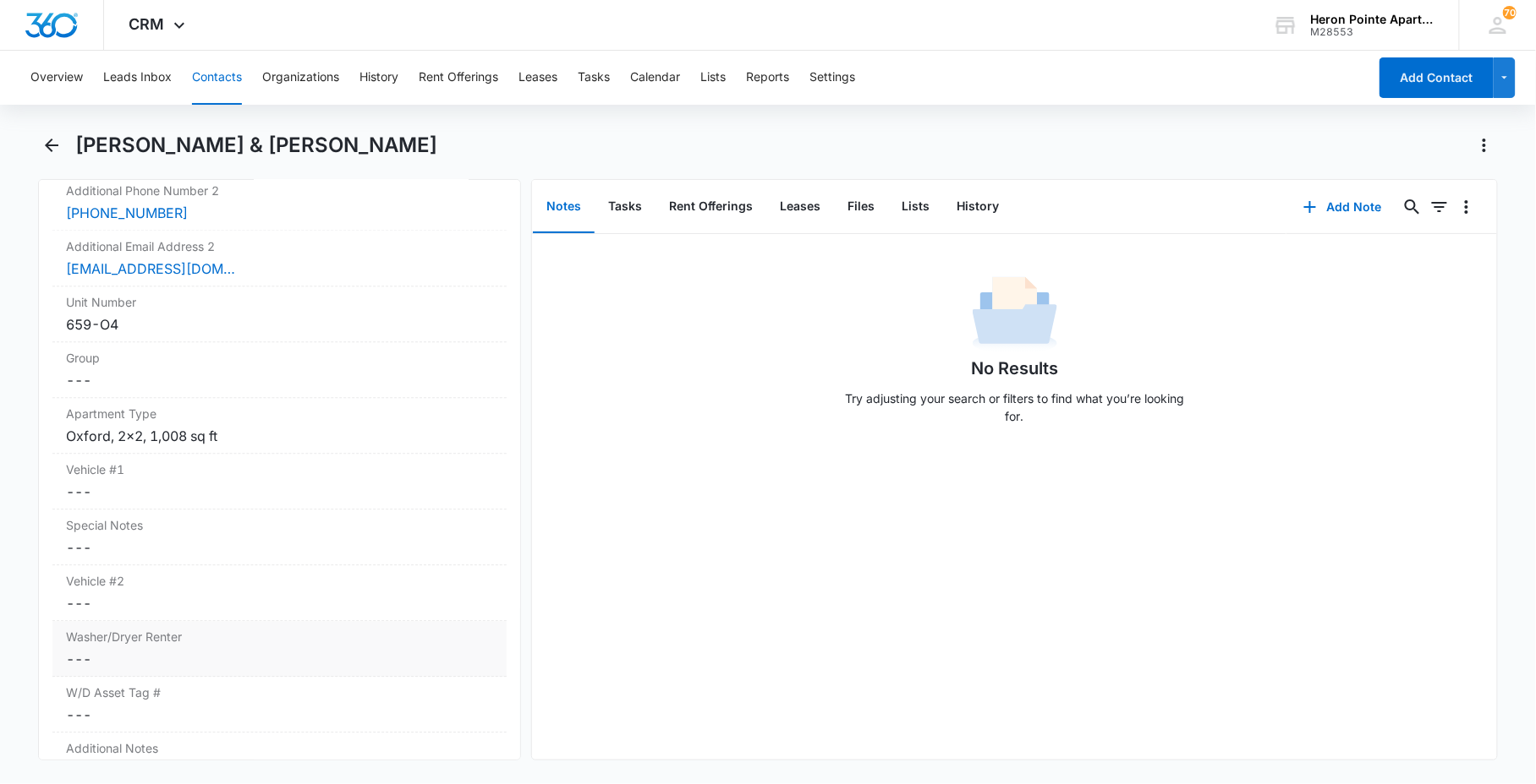
scroll to position [1785, 0]
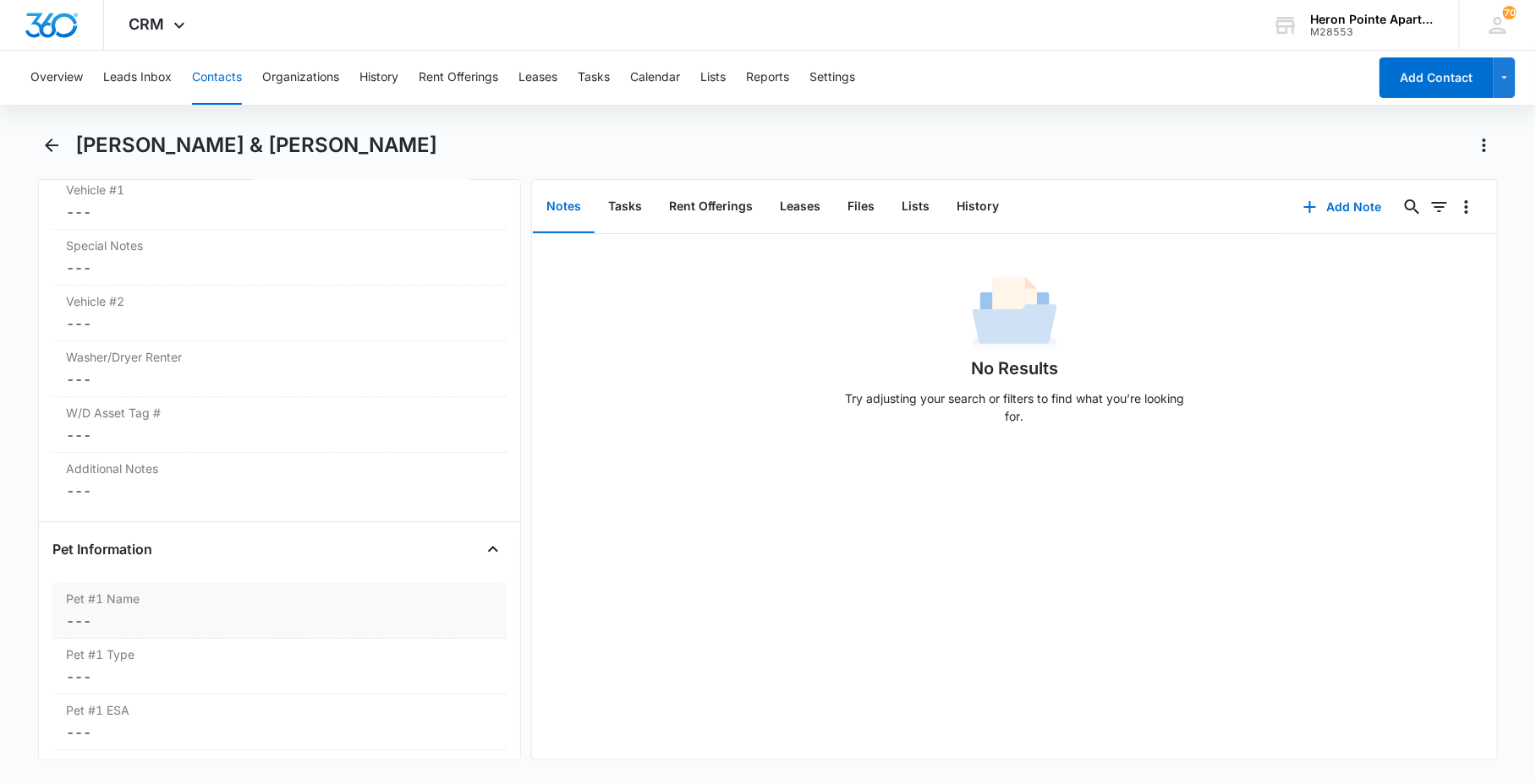
click at [231, 598] on label "Pet #1 Name" at bounding box center [279, 598] width 427 height 18
click at [232, 630] on input "Pet #1 Name" at bounding box center [279, 635] width 434 height 41
click at [348, 686] on button "Cancel" at bounding box center [356, 684] width 59 height 32
click at [196, 360] on label "Washer/Dryer Renter" at bounding box center [279, 357] width 427 height 18
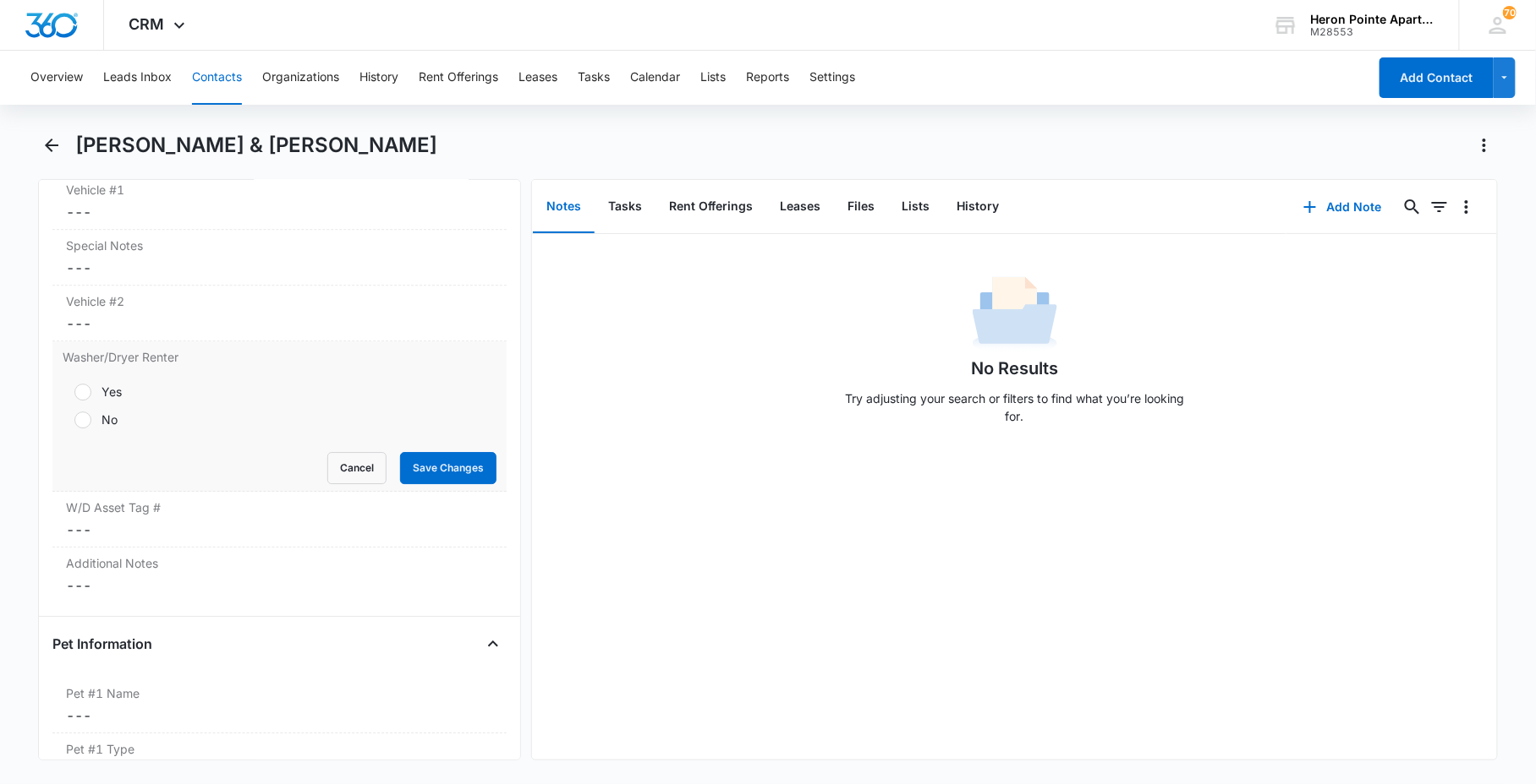
click at [106, 421] on div "No" at bounding box center [110, 420] width 16 height 18
click at [74, 421] on input "No" at bounding box center [68, 420] width 11 height 11
radio input "true"
click at [470, 471] on button "Save Changes" at bounding box center [447, 468] width 96 height 32
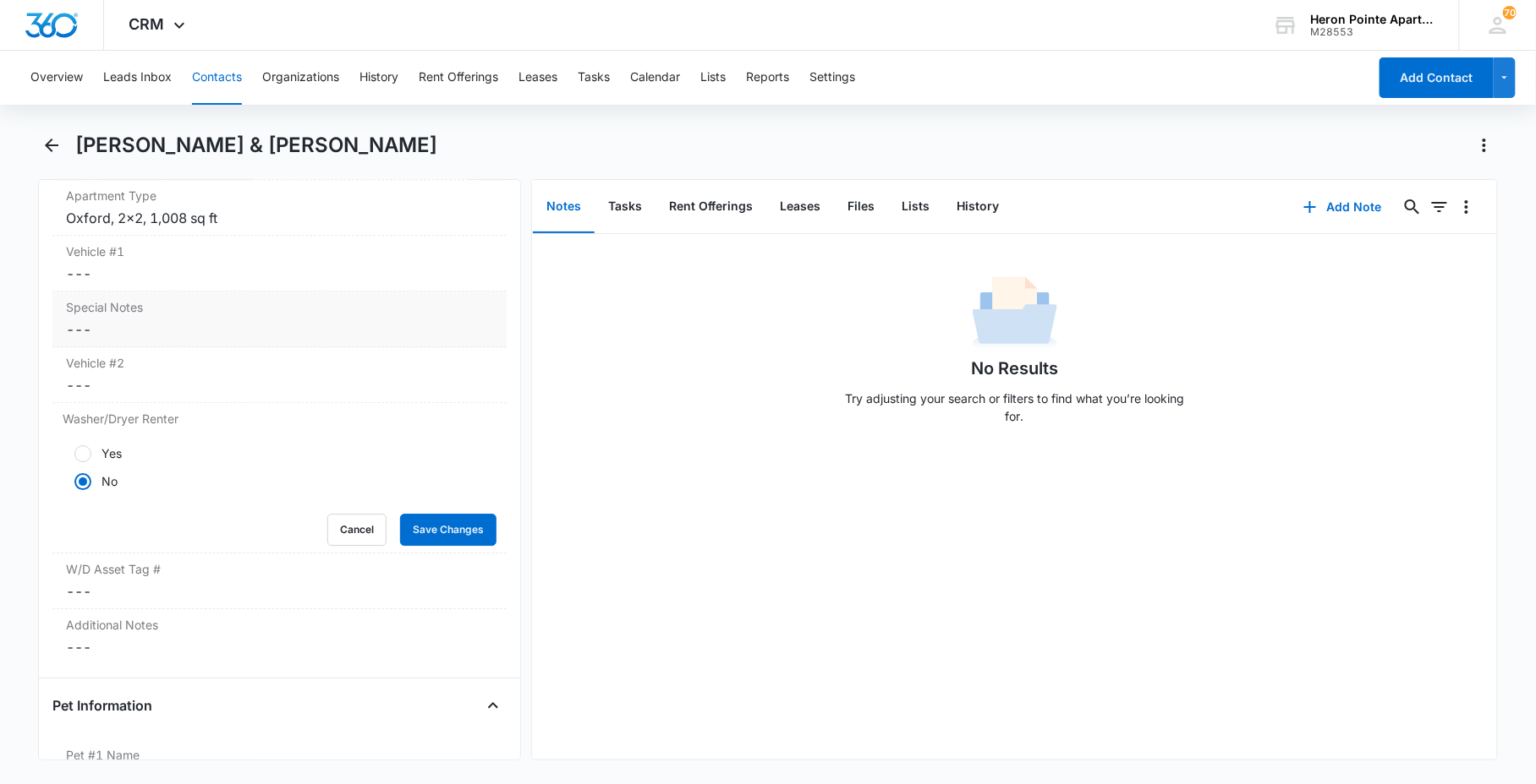
scroll to position [1690, 0]
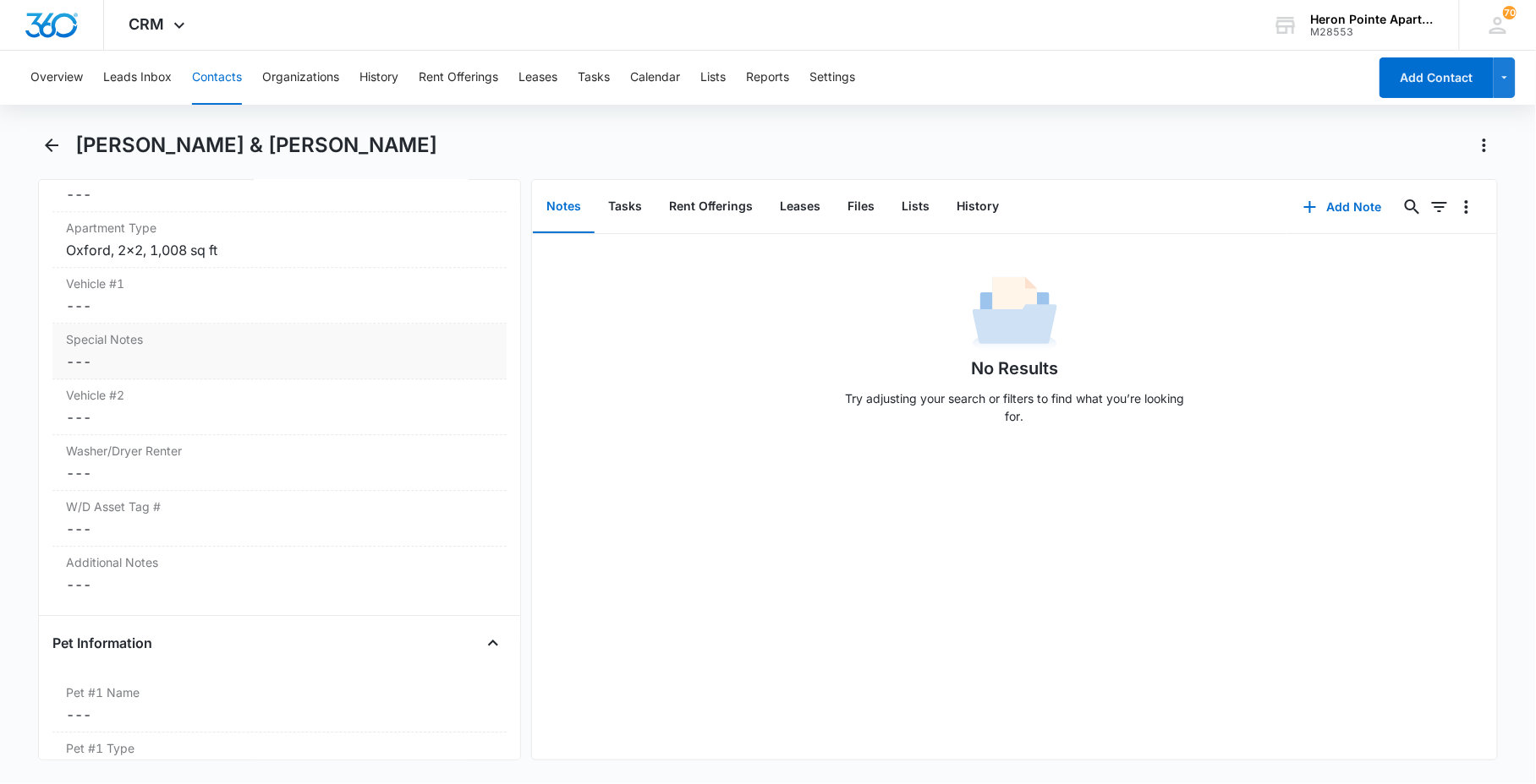
click at [166, 308] on dd "Cancel Save Changes ---" at bounding box center [279, 306] width 427 height 20
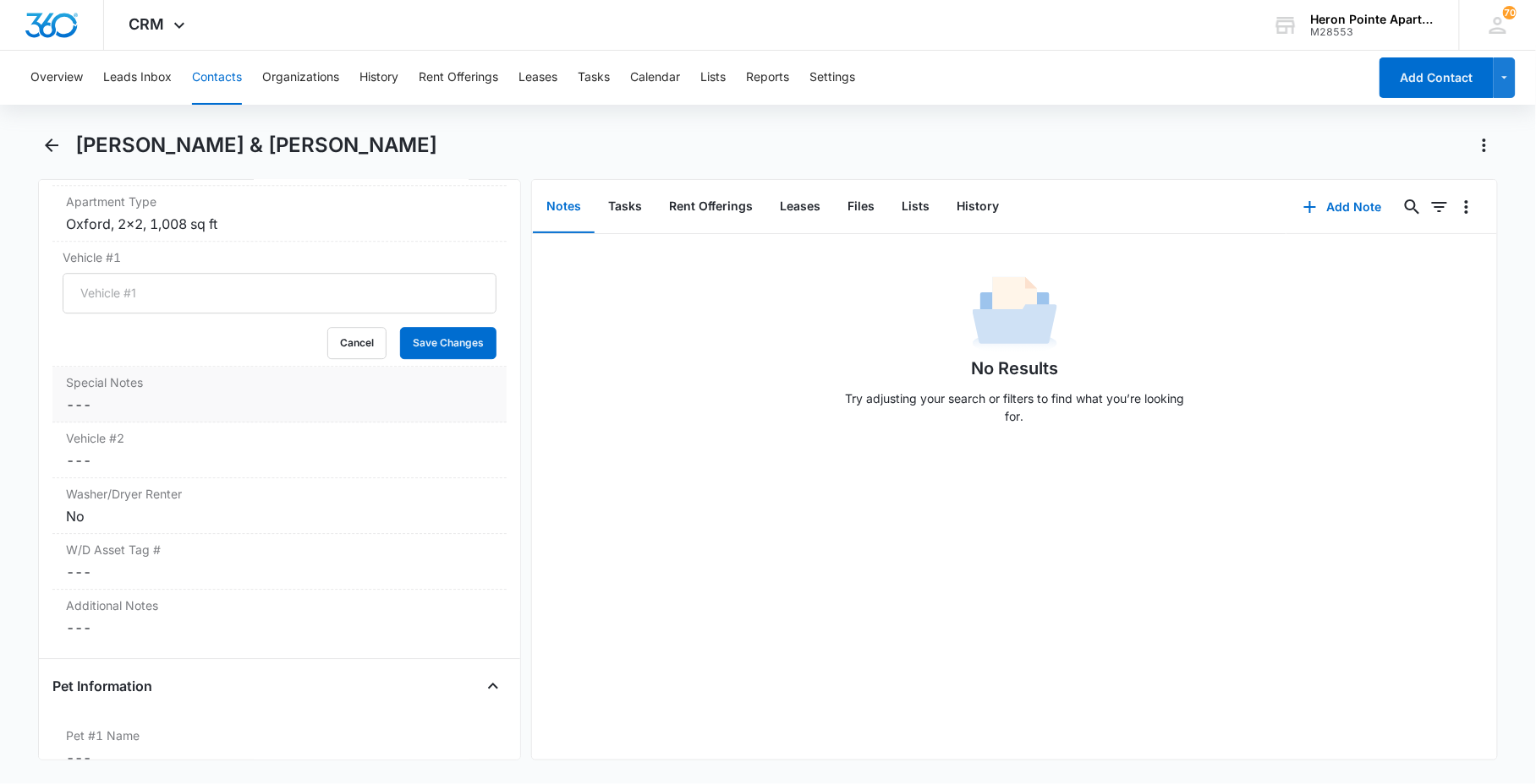
scroll to position [1716, 0]
click at [179, 297] on input "Vehicle #1" at bounding box center [279, 294] width 434 height 41
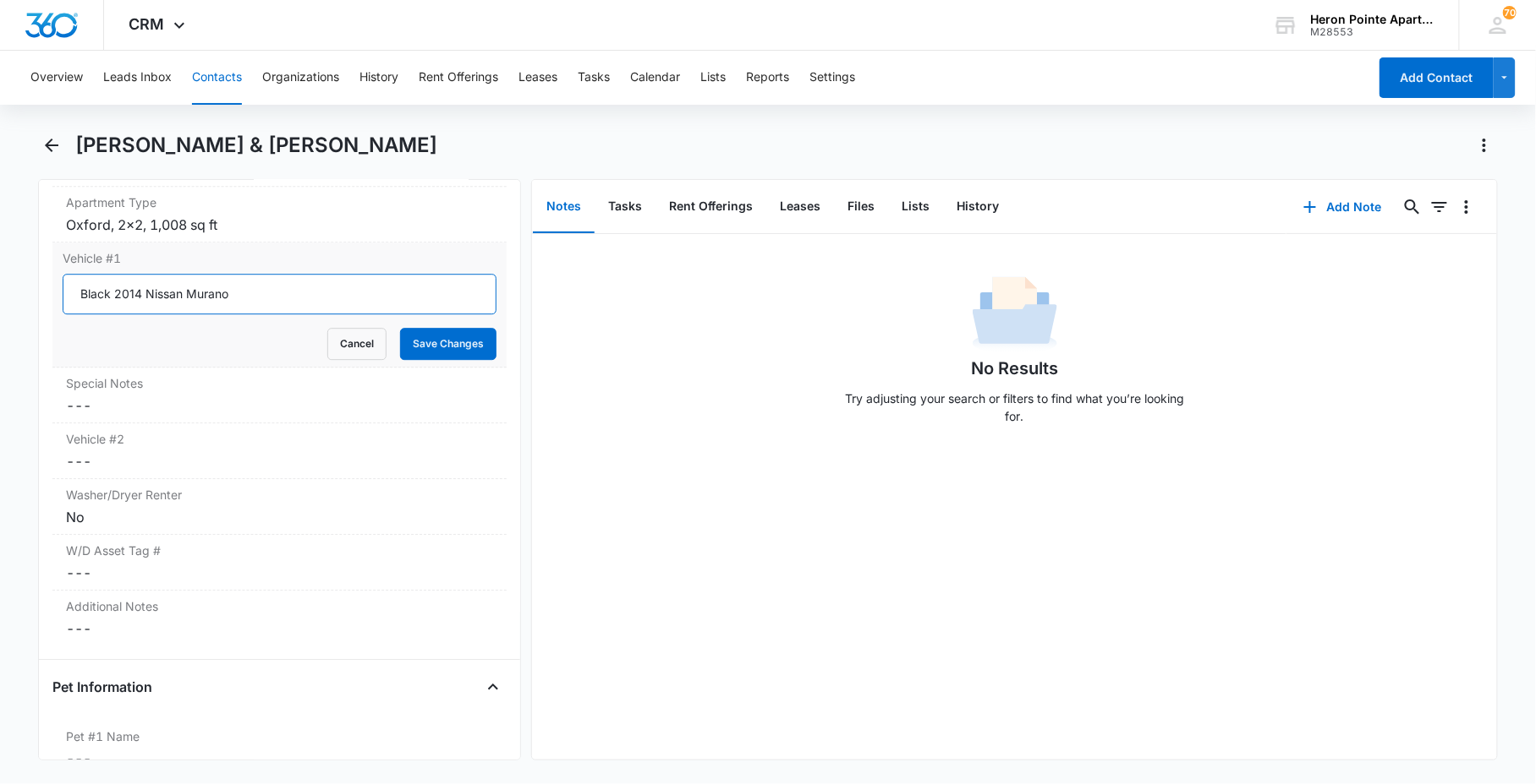
type input "Black 2014 Nissan Murano"
click at [412, 337] on button "Save Changes" at bounding box center [447, 344] width 96 height 32
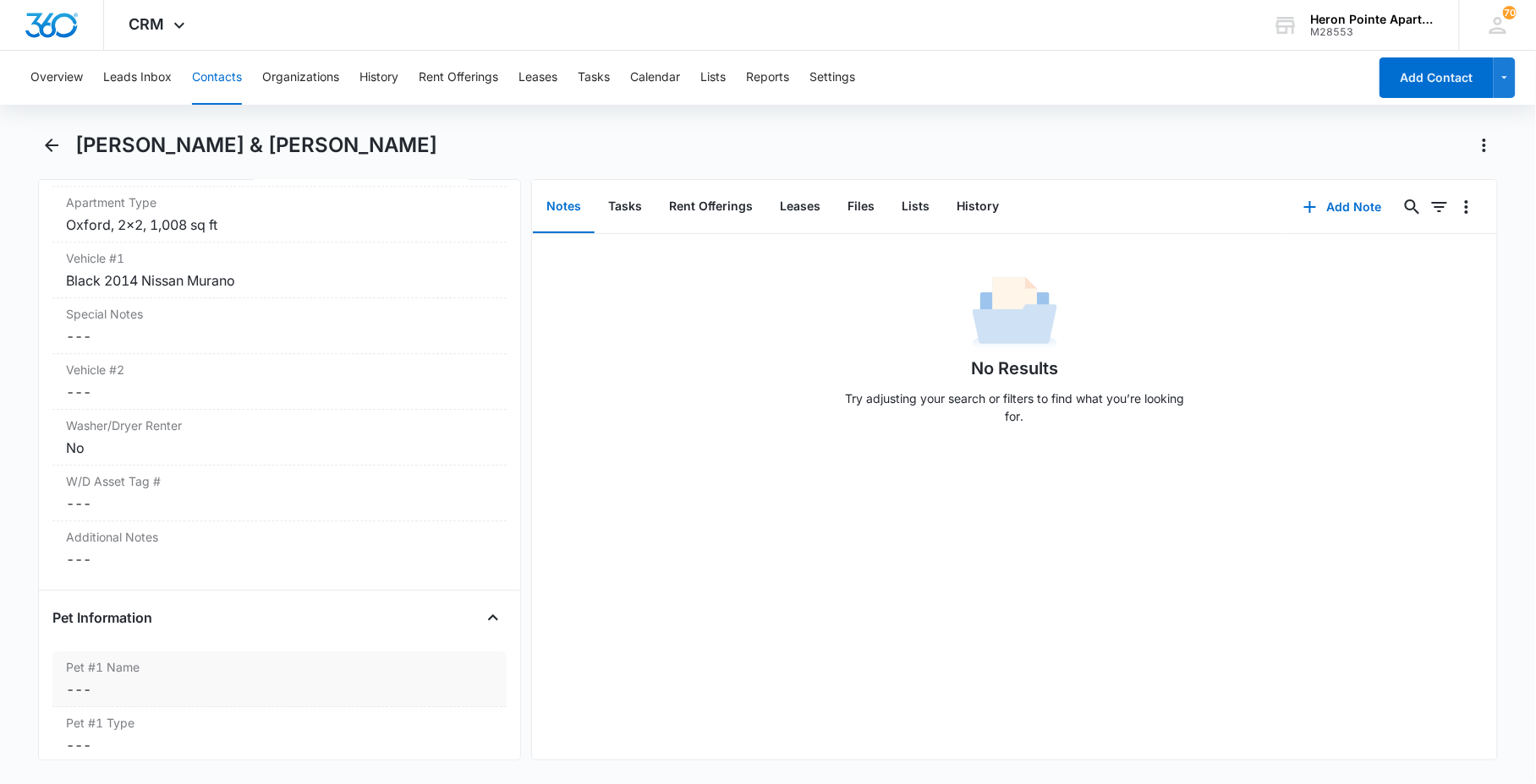
scroll to position [1621, 0]
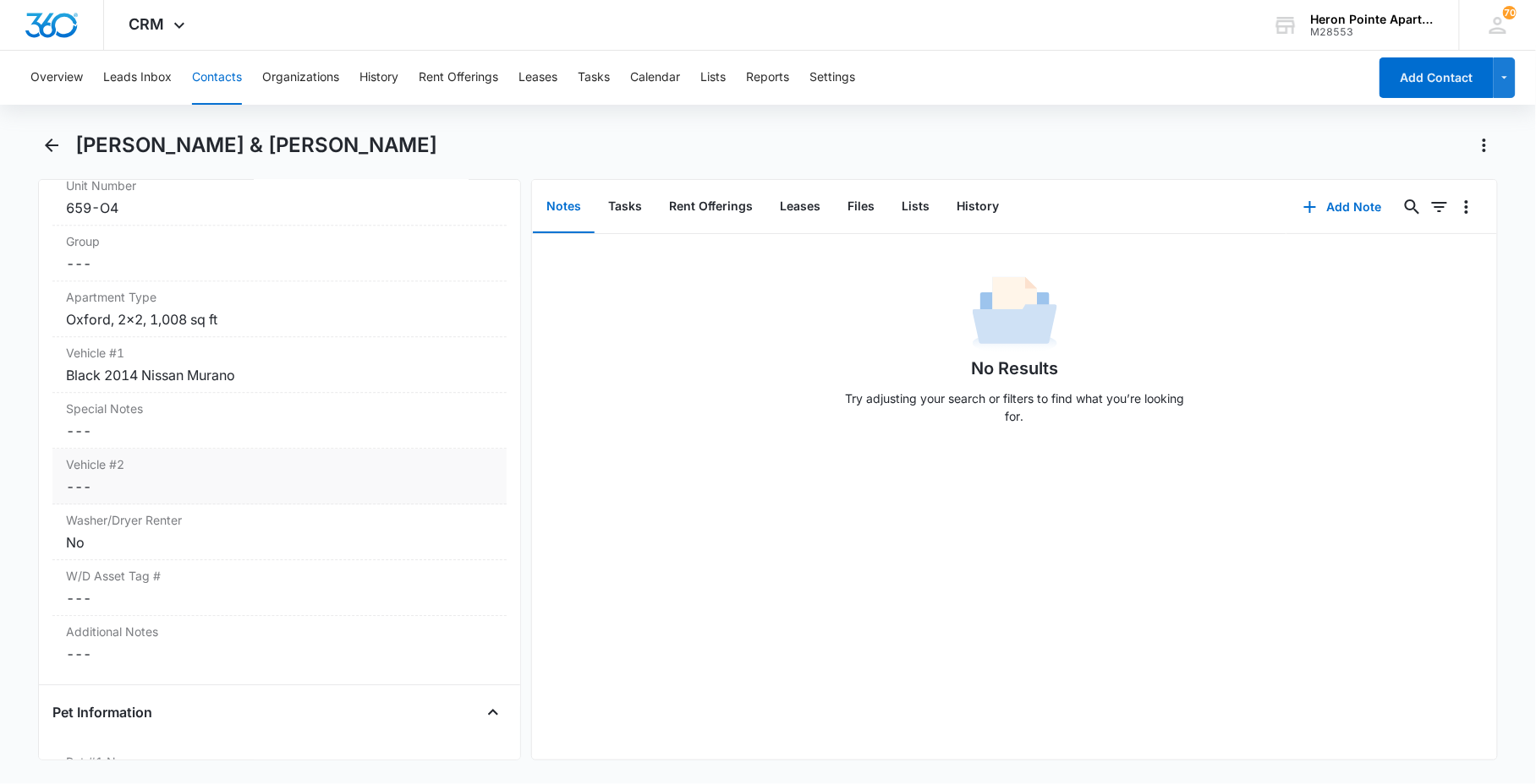
click at [167, 474] on div "Vehicle #2 Cancel Save Changes ---" at bounding box center [279, 476] width 454 height 56
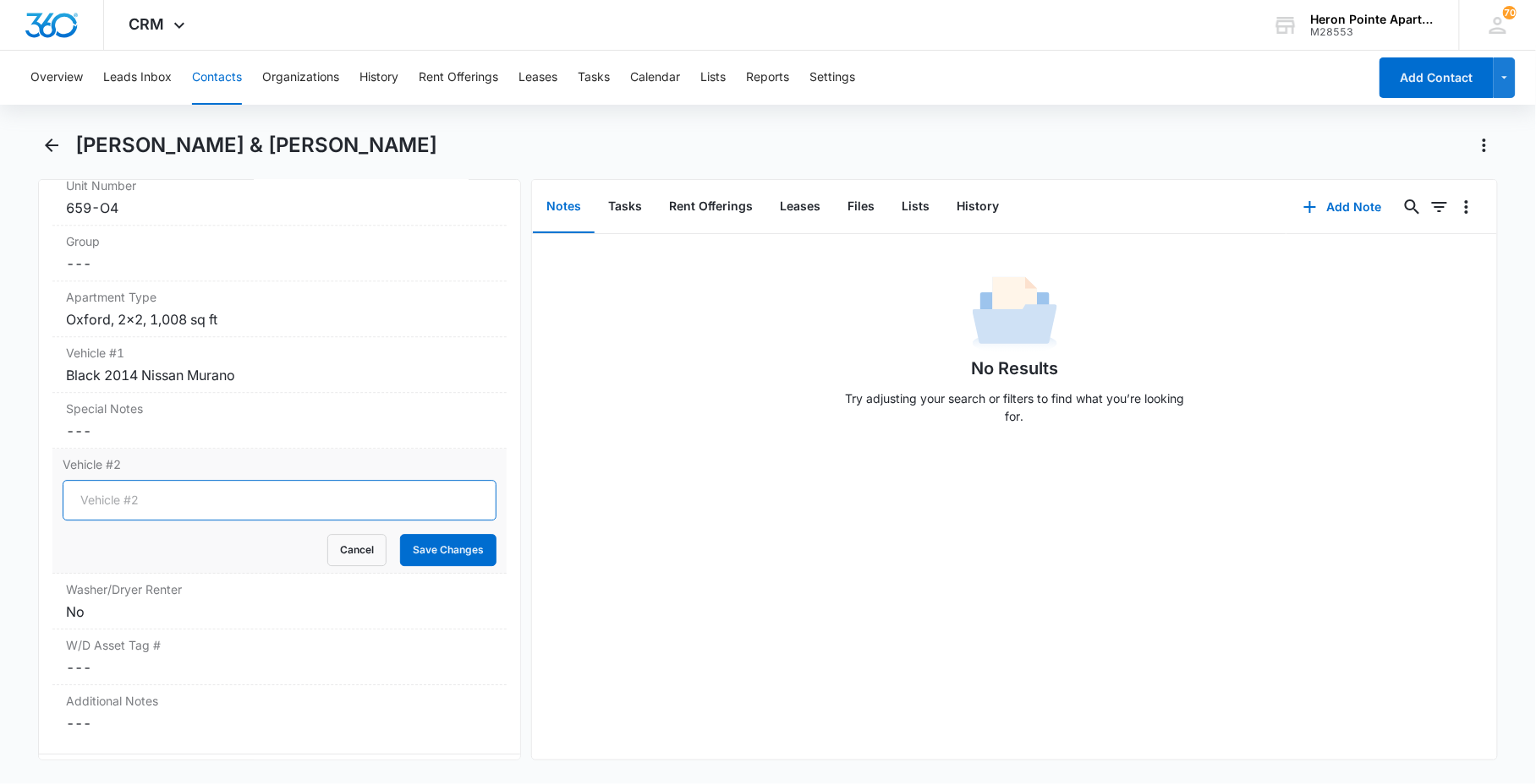
drag, startPoint x: 164, startPoint y: 494, endPoint x: 167, endPoint y: 506, distance: 12.4
click at [166, 506] on input "Vehicle #2" at bounding box center [279, 500] width 434 height 41
type input "Silver 2013"
click at [187, 373] on div "Black 2014 Nissan Murano" at bounding box center [279, 375] width 427 height 20
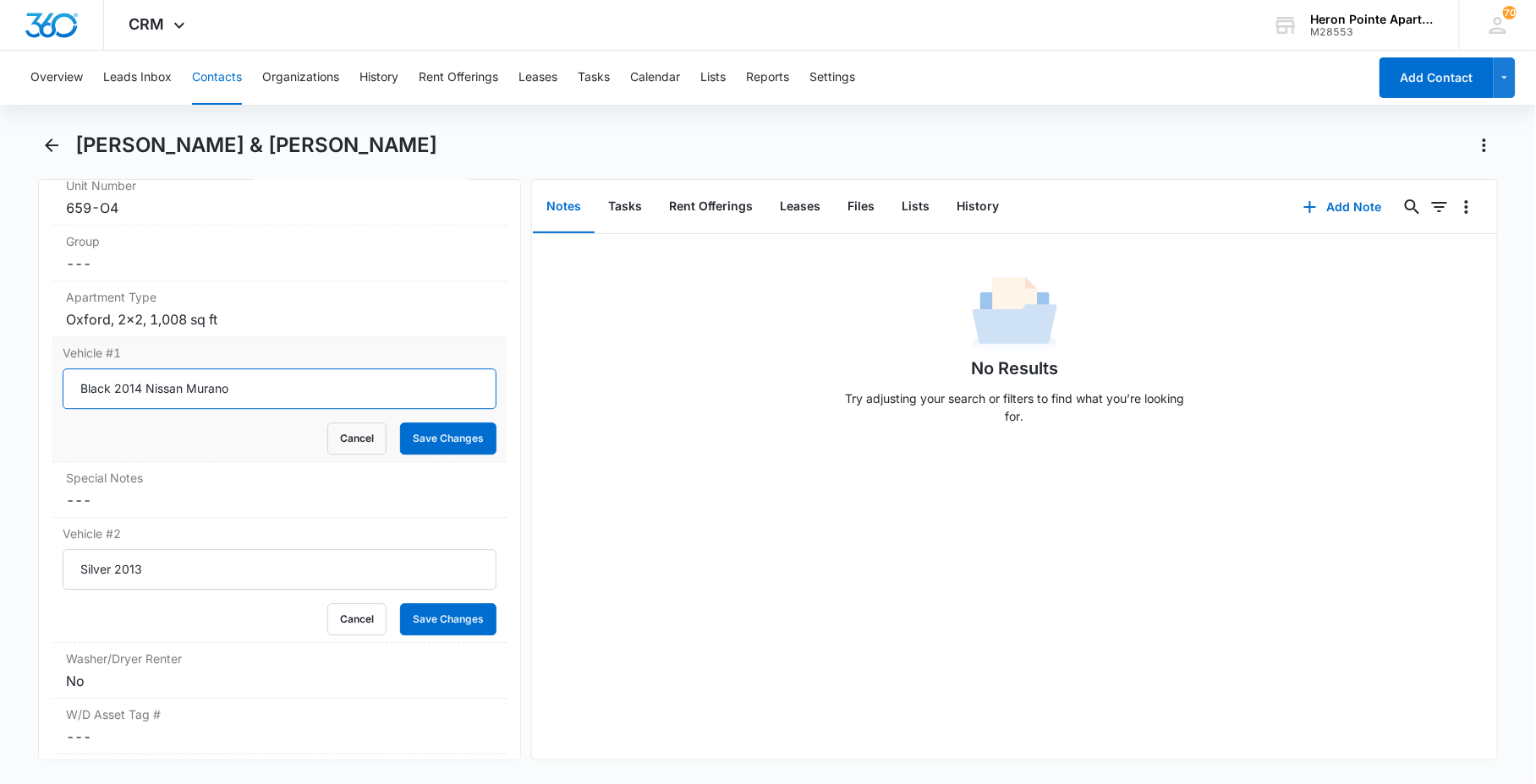
click at [86, 381] on input "Black 2014 Nissan Murano" at bounding box center [279, 389] width 434 height 41
type input "2014 Black Nissan Murano"
click at [461, 435] on button "Save Changes" at bounding box center [447, 438] width 96 height 32
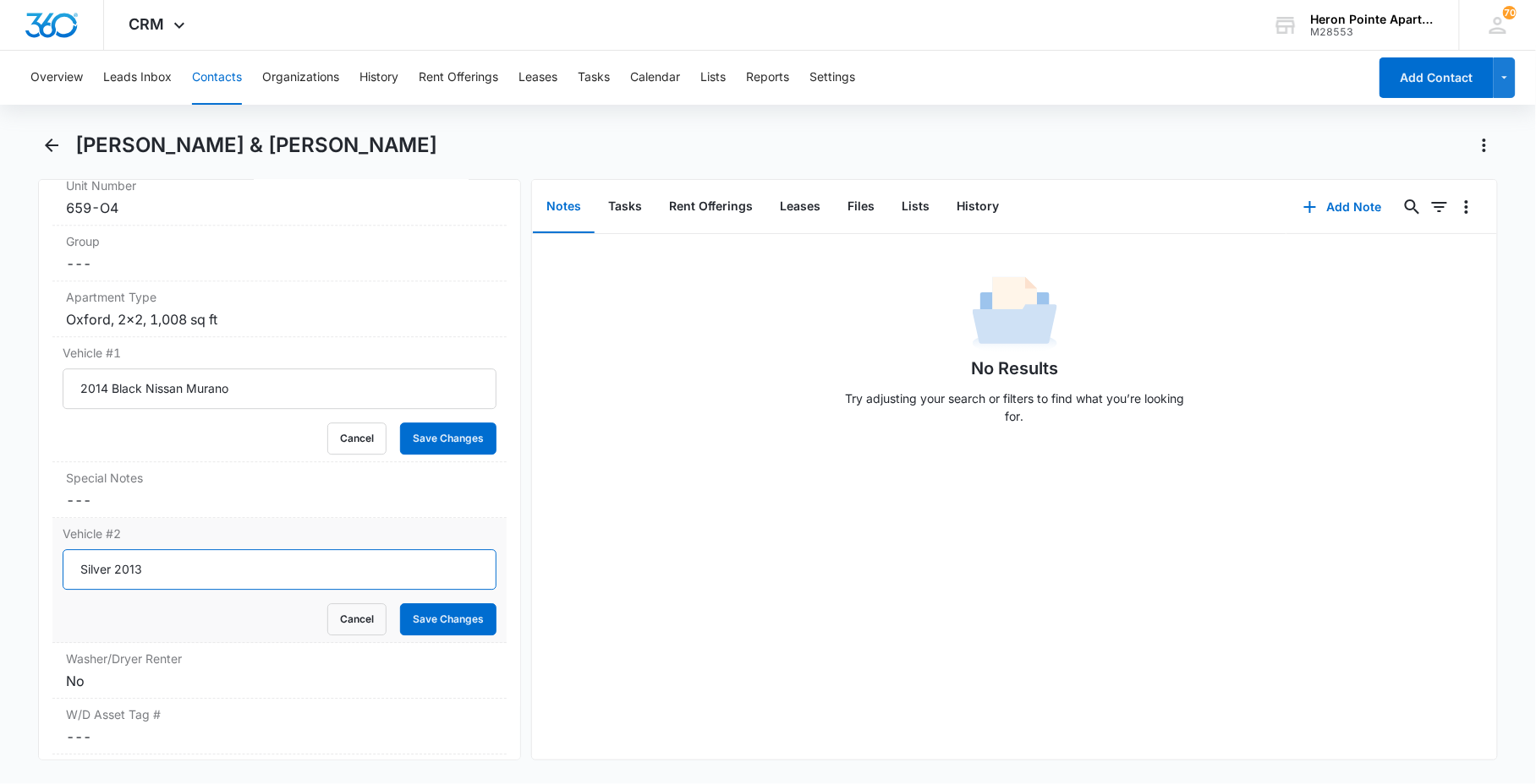
click at [164, 562] on input "Silver 2013" at bounding box center [279, 570] width 434 height 41
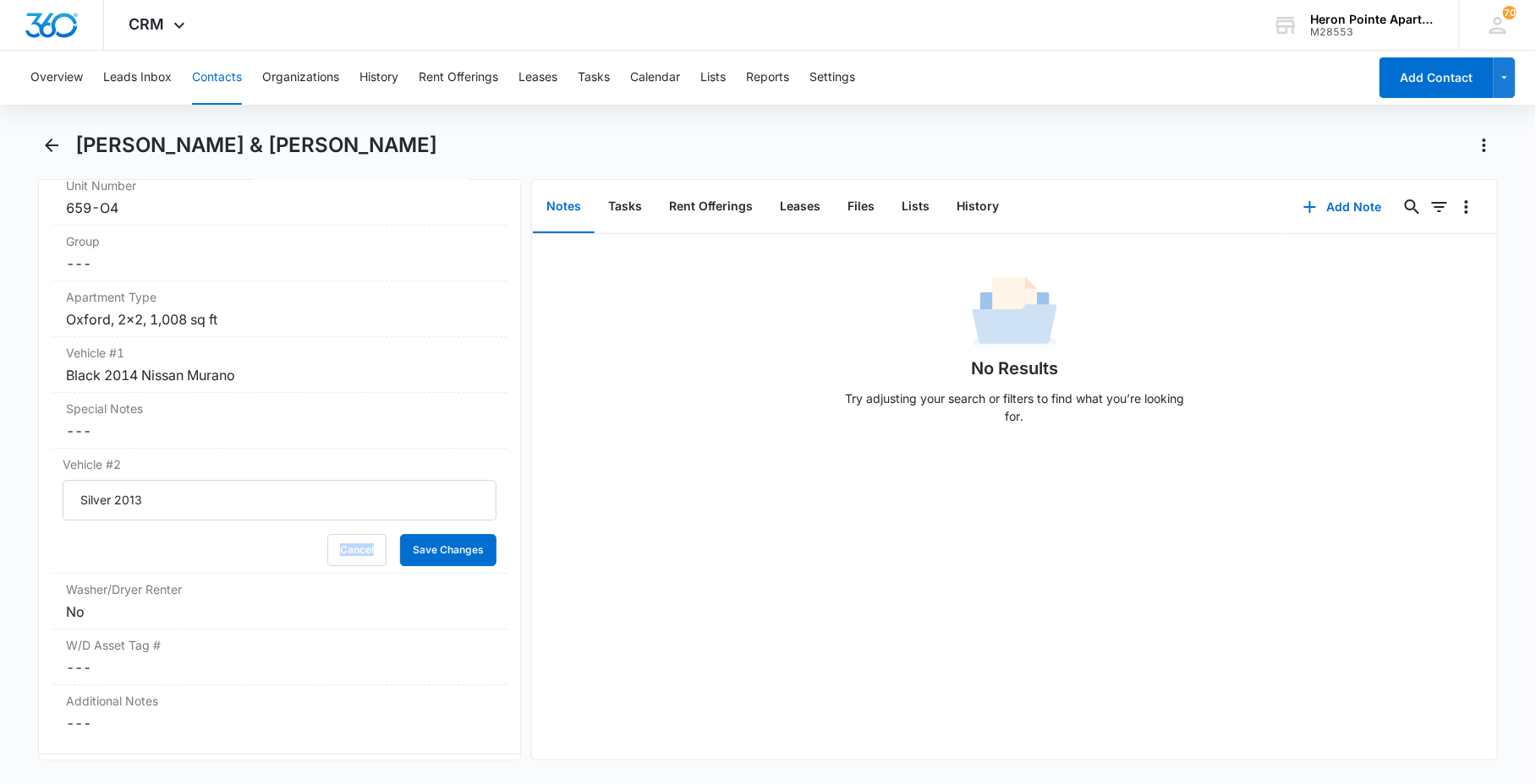
drag, startPoint x: 164, startPoint y: 562, endPoint x: 12, endPoint y: 575, distance: 152.6
click at [12, 575] on main "[PERSON_NAME] & [PERSON_NAME] Remove KD [PERSON_NAME] & [PERSON_NAME] Contact I…" at bounding box center [768, 456] width 1536 height 649
copy button "Cancel"
click at [106, 504] on input "Silver 2013" at bounding box center [279, 500] width 434 height 41
click at [103, 503] on input "Silver 2013" at bounding box center [279, 500] width 434 height 41
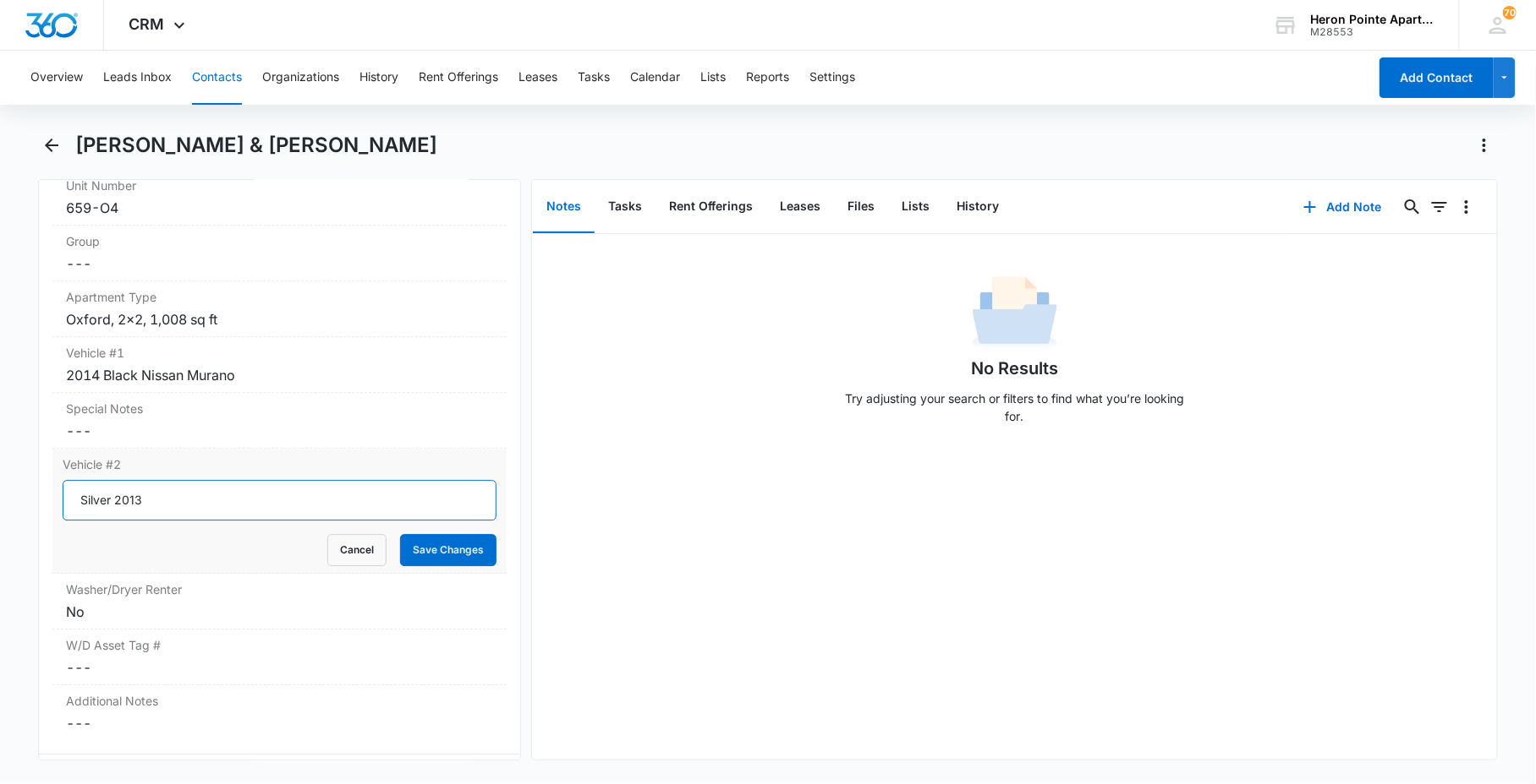
click at [103, 503] on input "Silver 2013" at bounding box center [279, 500] width 434 height 41
type input "2013 Silver Mercedes E-350 EGC-J84"
click at [462, 558] on button "Save Changes" at bounding box center [447, 550] width 96 height 32
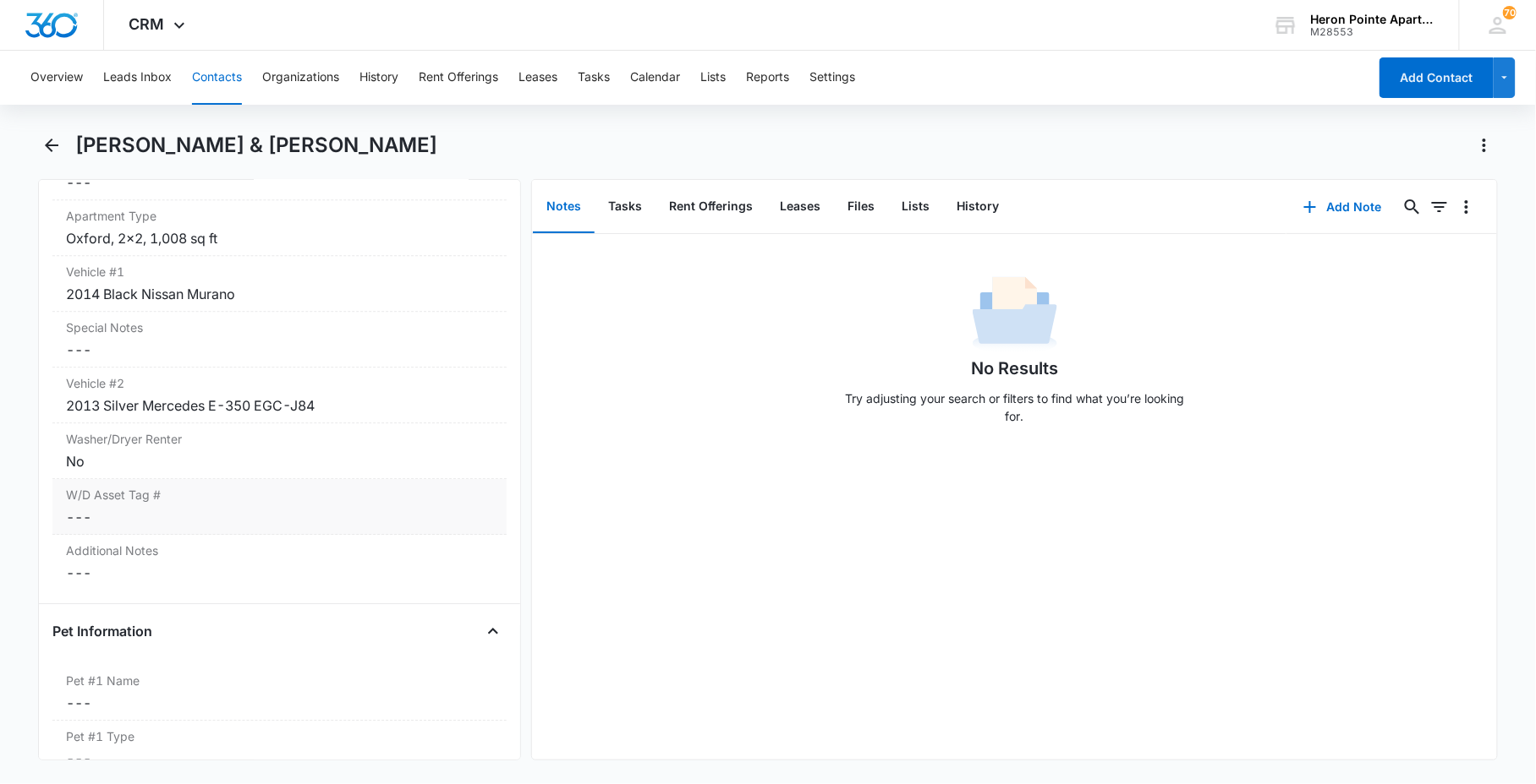
scroll to position [1809, 0]
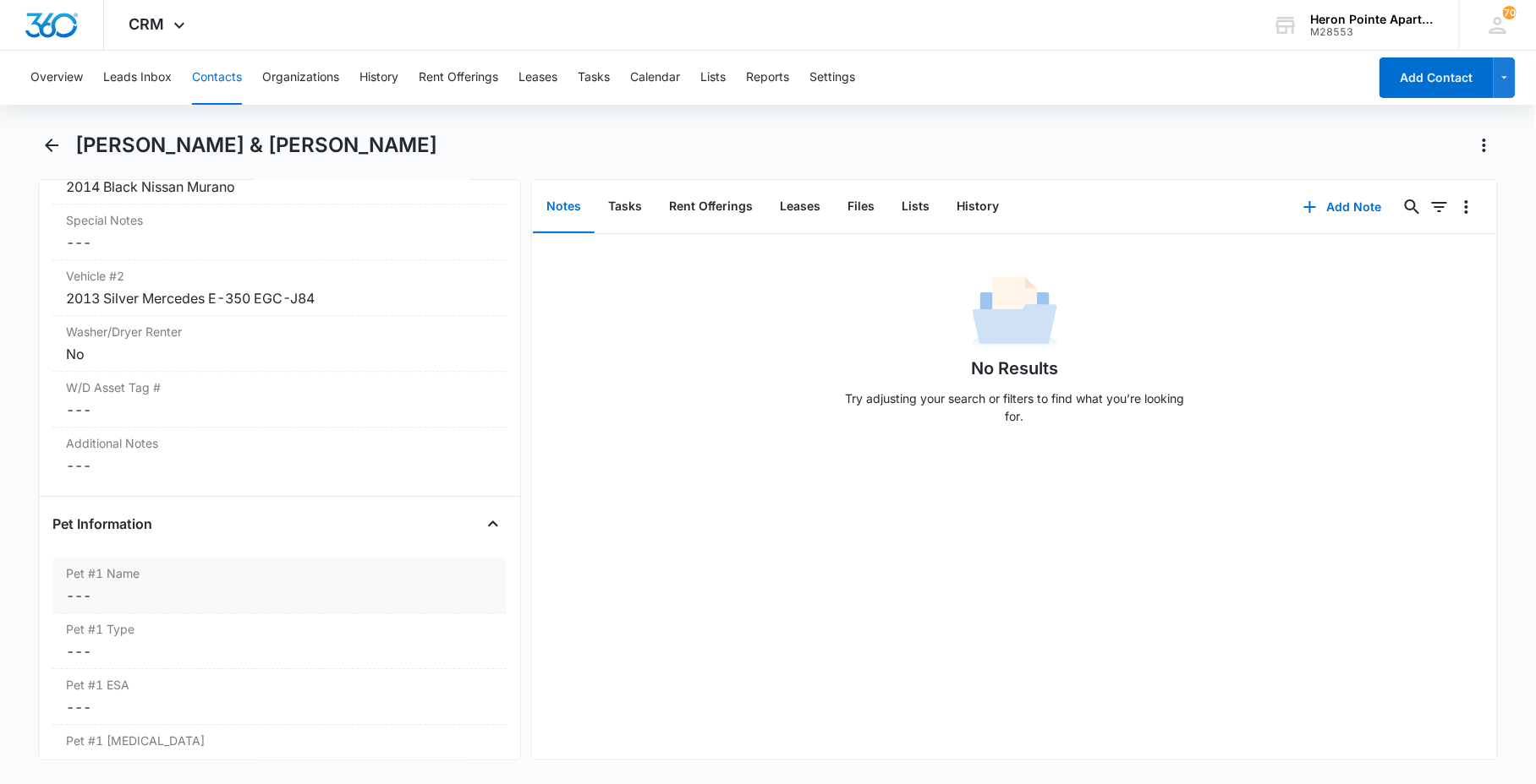
click at [266, 596] on dd "Cancel Save Changes ---" at bounding box center [279, 596] width 427 height 20
click at [333, 656] on button "Cancel" at bounding box center [356, 659] width 59 height 32
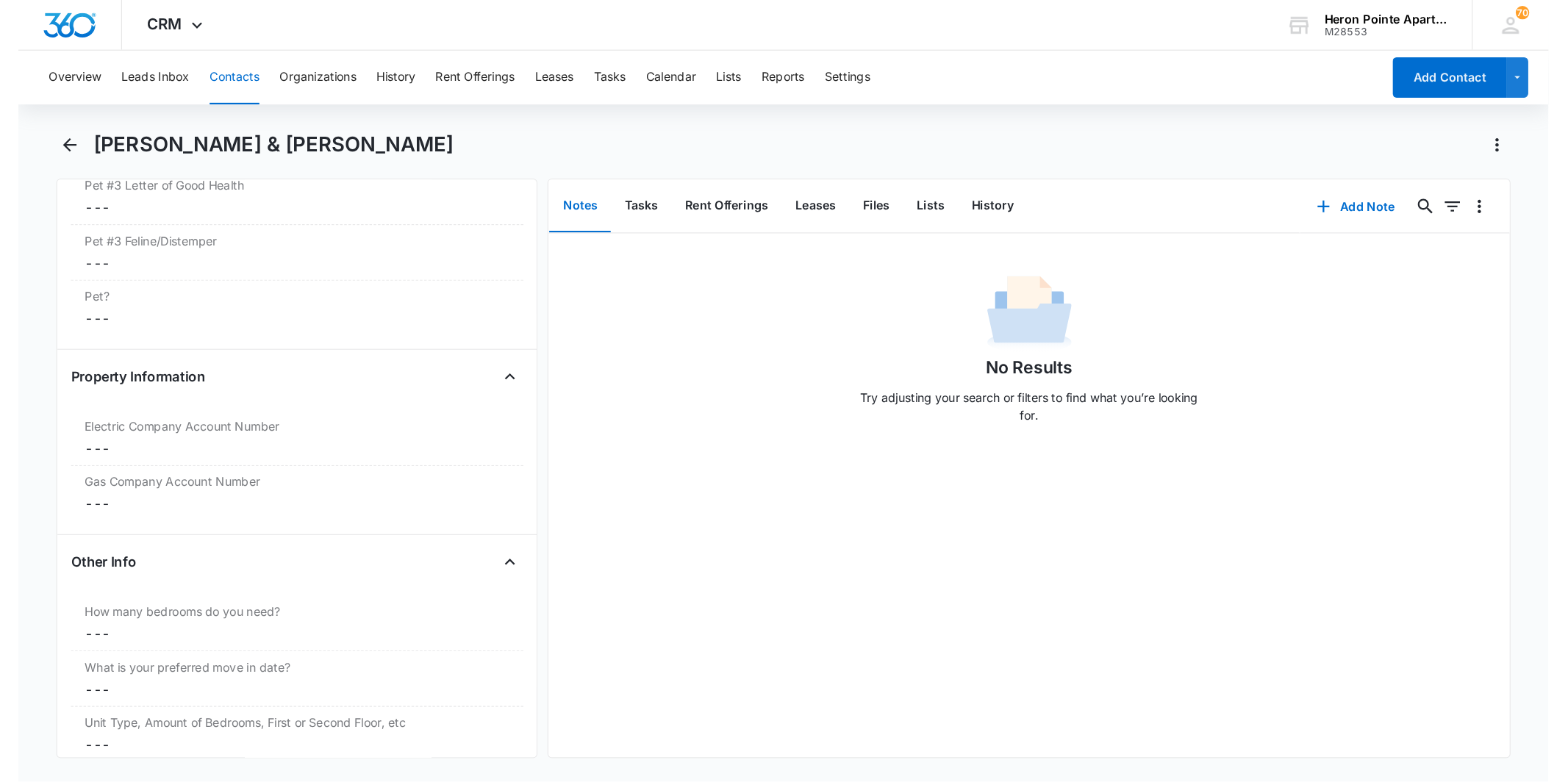
scroll to position [2714, 0]
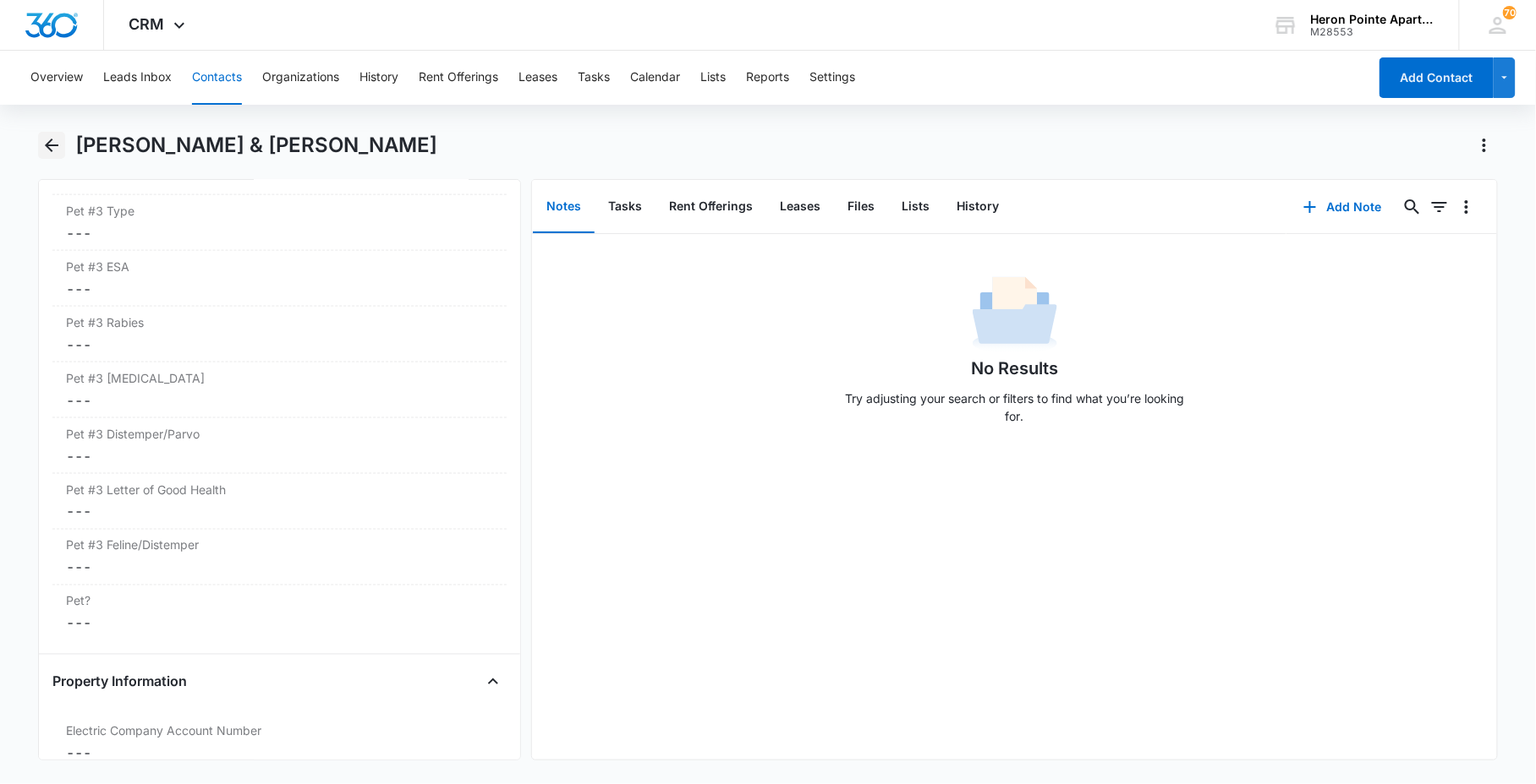
click at [57, 146] on icon "Back" at bounding box center [51, 145] width 20 height 20
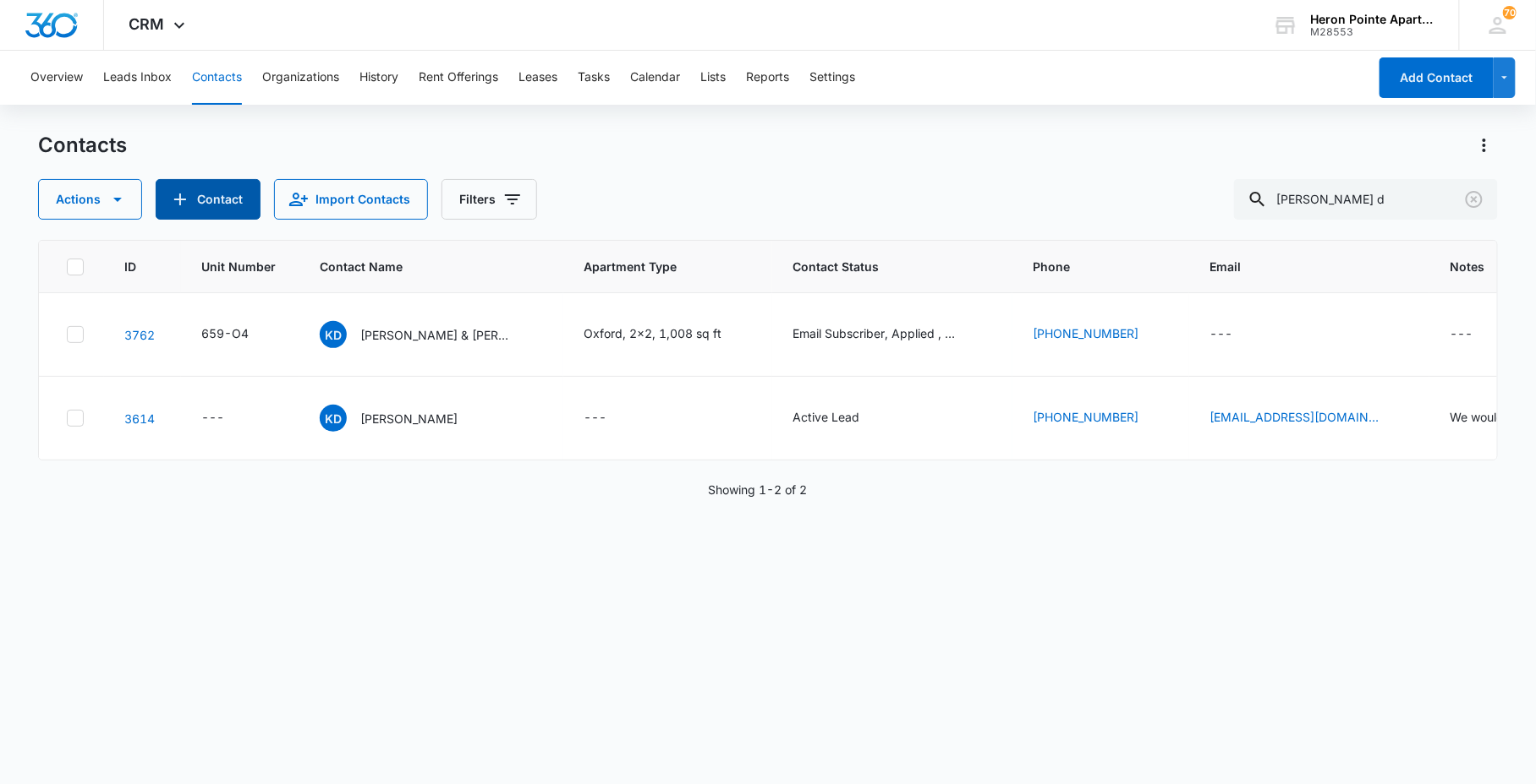
click at [212, 202] on button "Contact" at bounding box center [208, 200] width 105 height 41
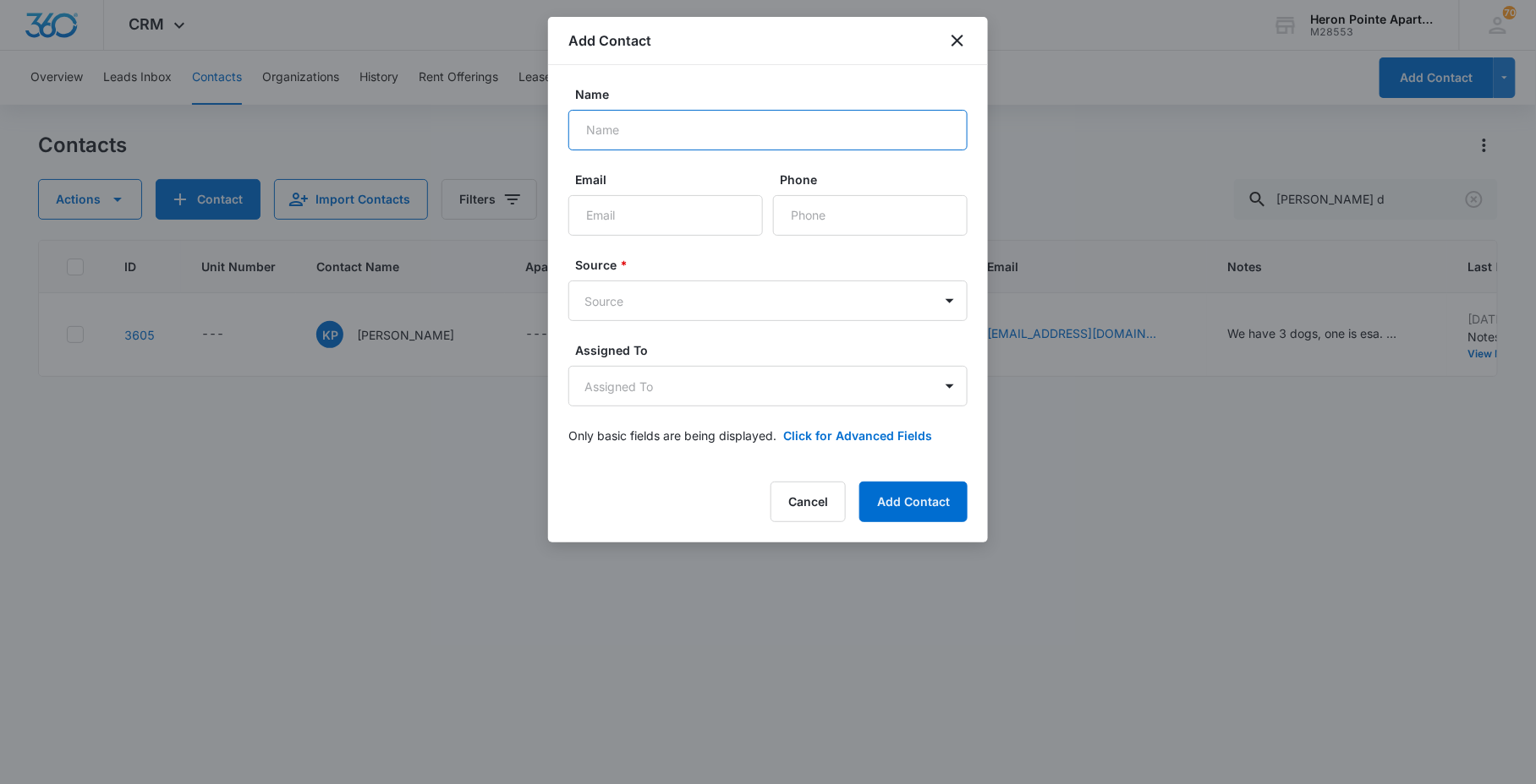
click at [672, 132] on input "Name" at bounding box center [768, 130] width 399 height 41
type input "C"
type input "[PERSON_NAME]"
type input "[EMAIL_ADDRESS][DOMAIN_NAME]"
type input "[PHONE_NUMBER]"
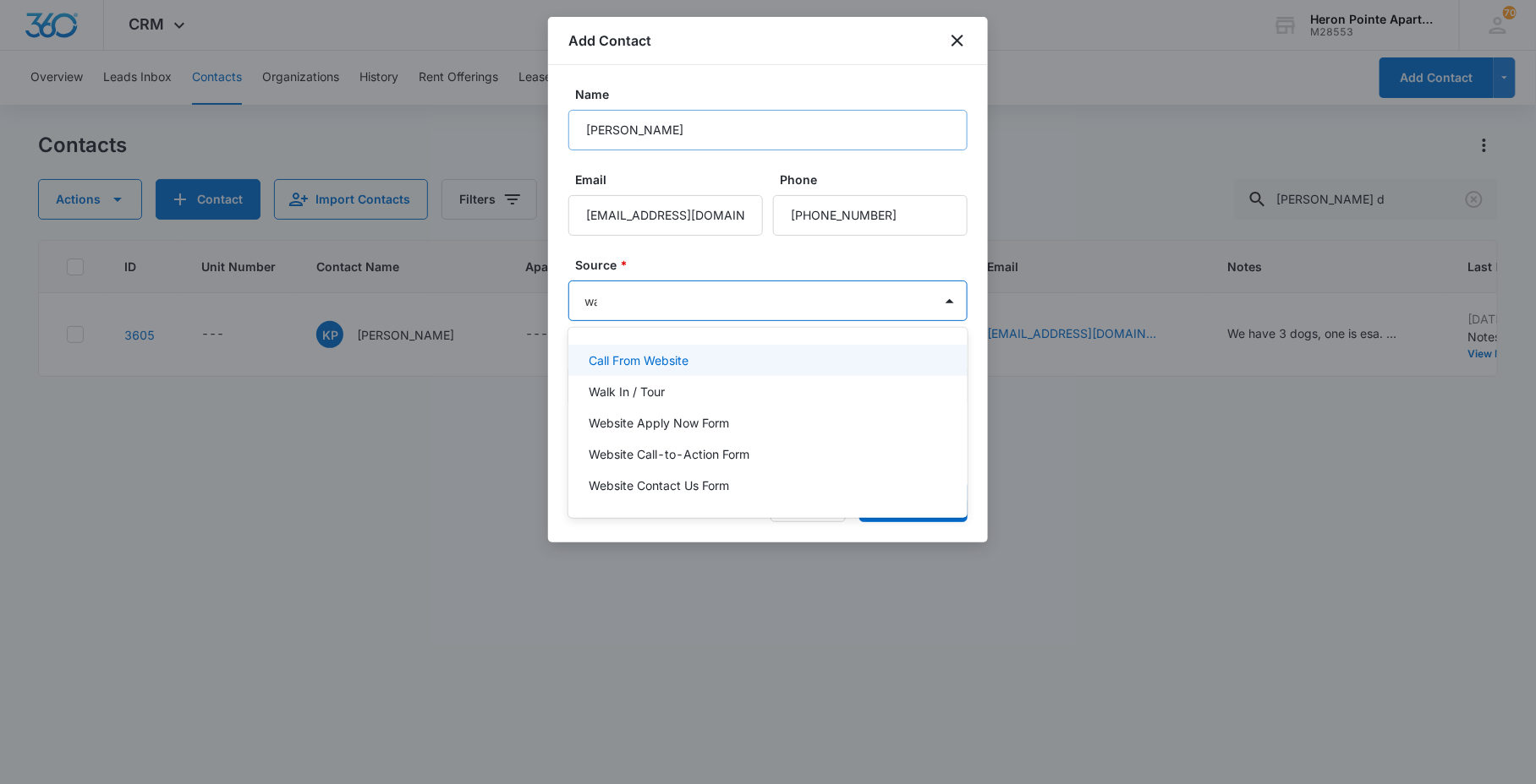
type input "walk"
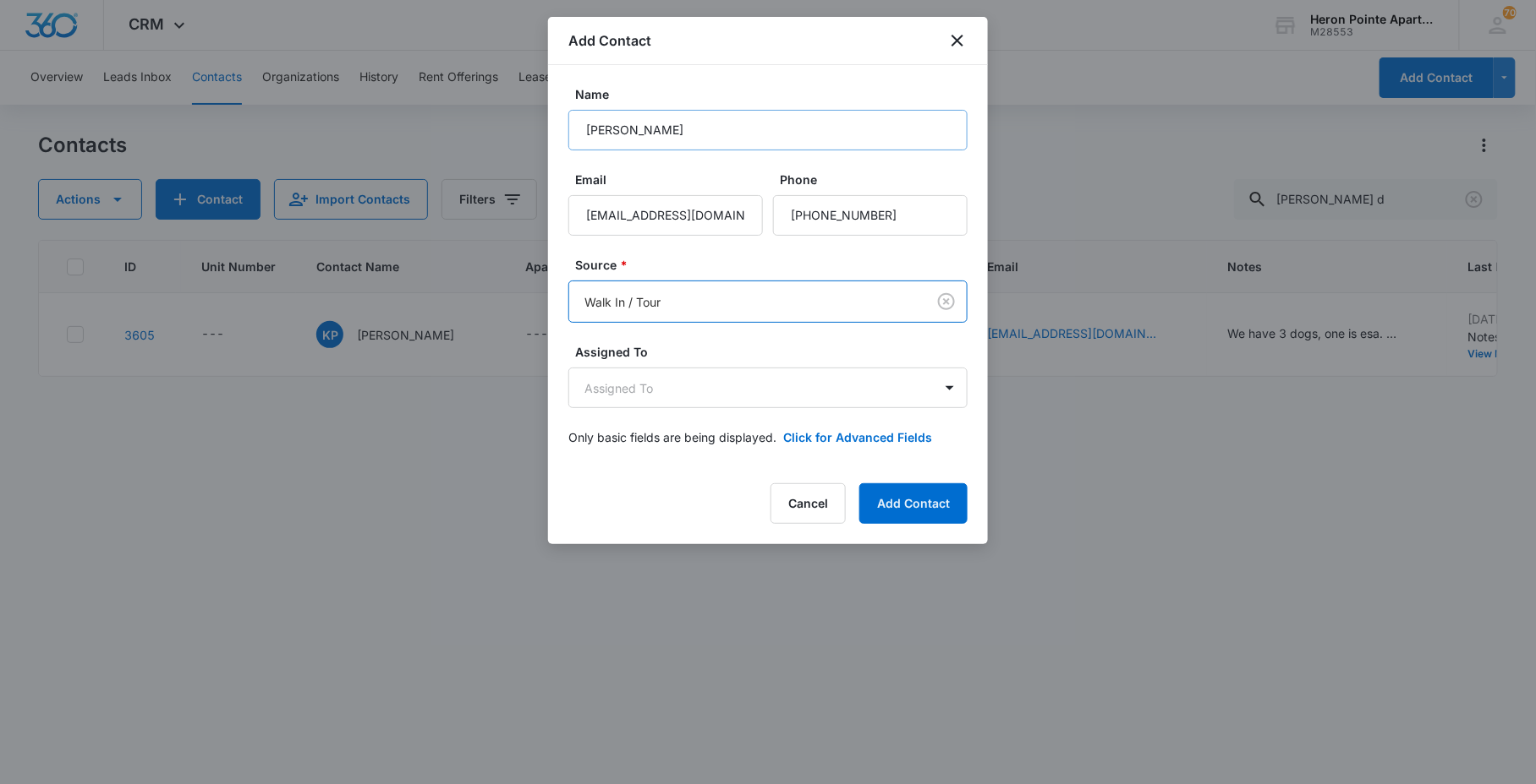
type input "t"
click at [920, 497] on button "Add Contact" at bounding box center [913, 504] width 108 height 41
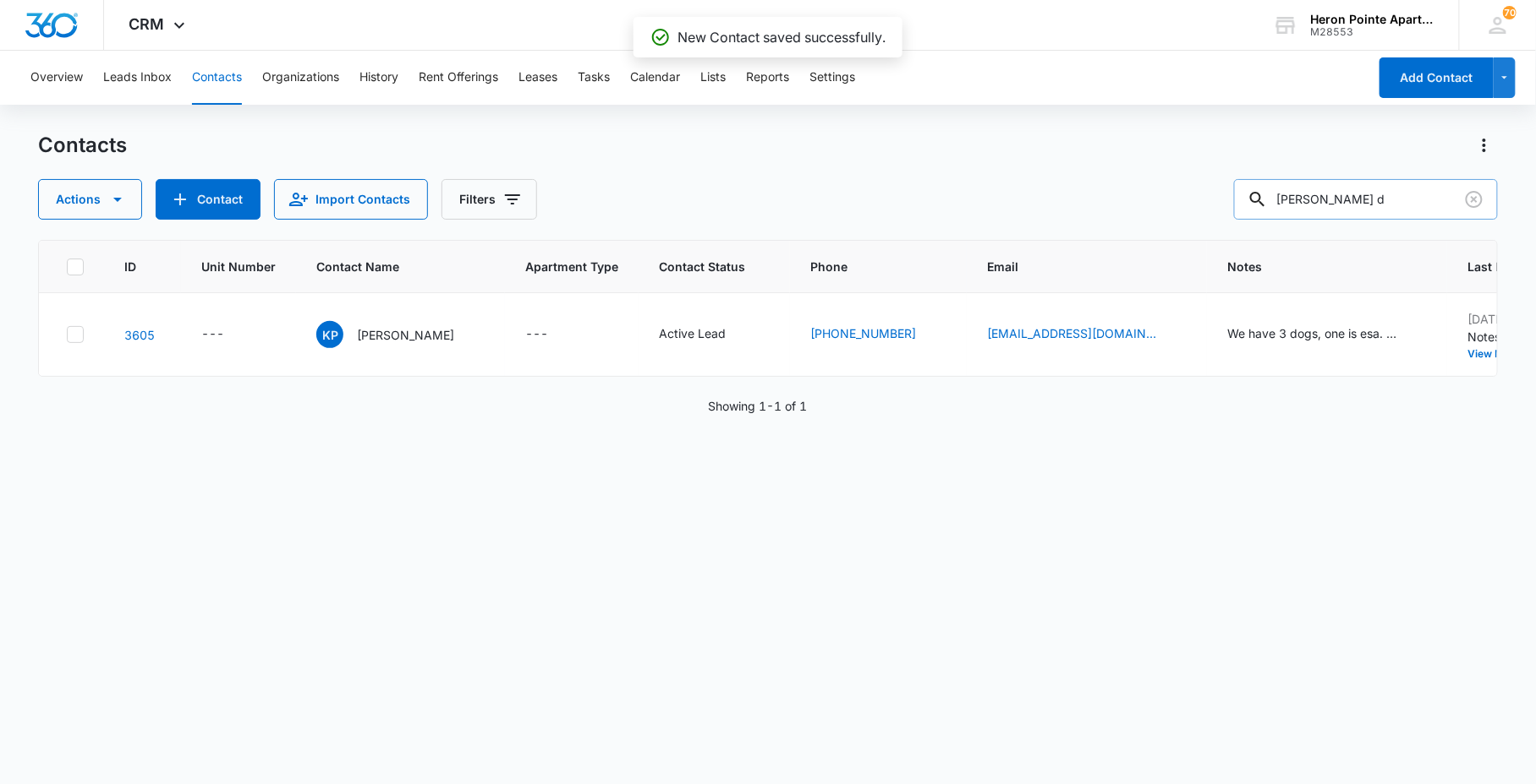
click at [1376, 204] on input "[PERSON_NAME] d" at bounding box center [1365, 200] width 264 height 41
drag, startPoint x: 1376, startPoint y: 204, endPoint x: 1058, endPoint y: 167, distance: 320.1
click at [1313, 214] on input "[PERSON_NAME] d" at bounding box center [1365, 200] width 264 height 41
type input "c"
type input "cailey"
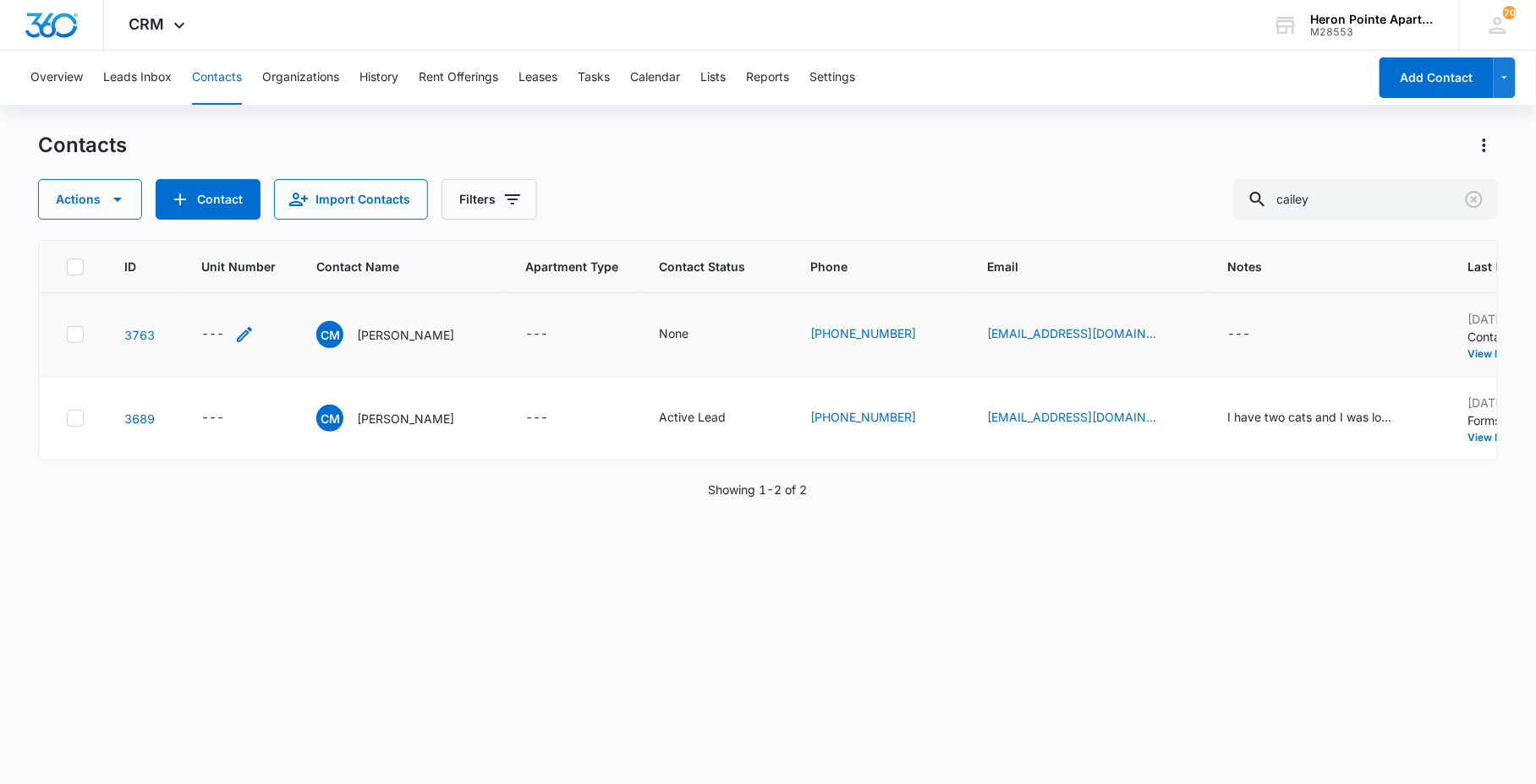
click at [216, 340] on div "---" at bounding box center [213, 334] width 23 height 20
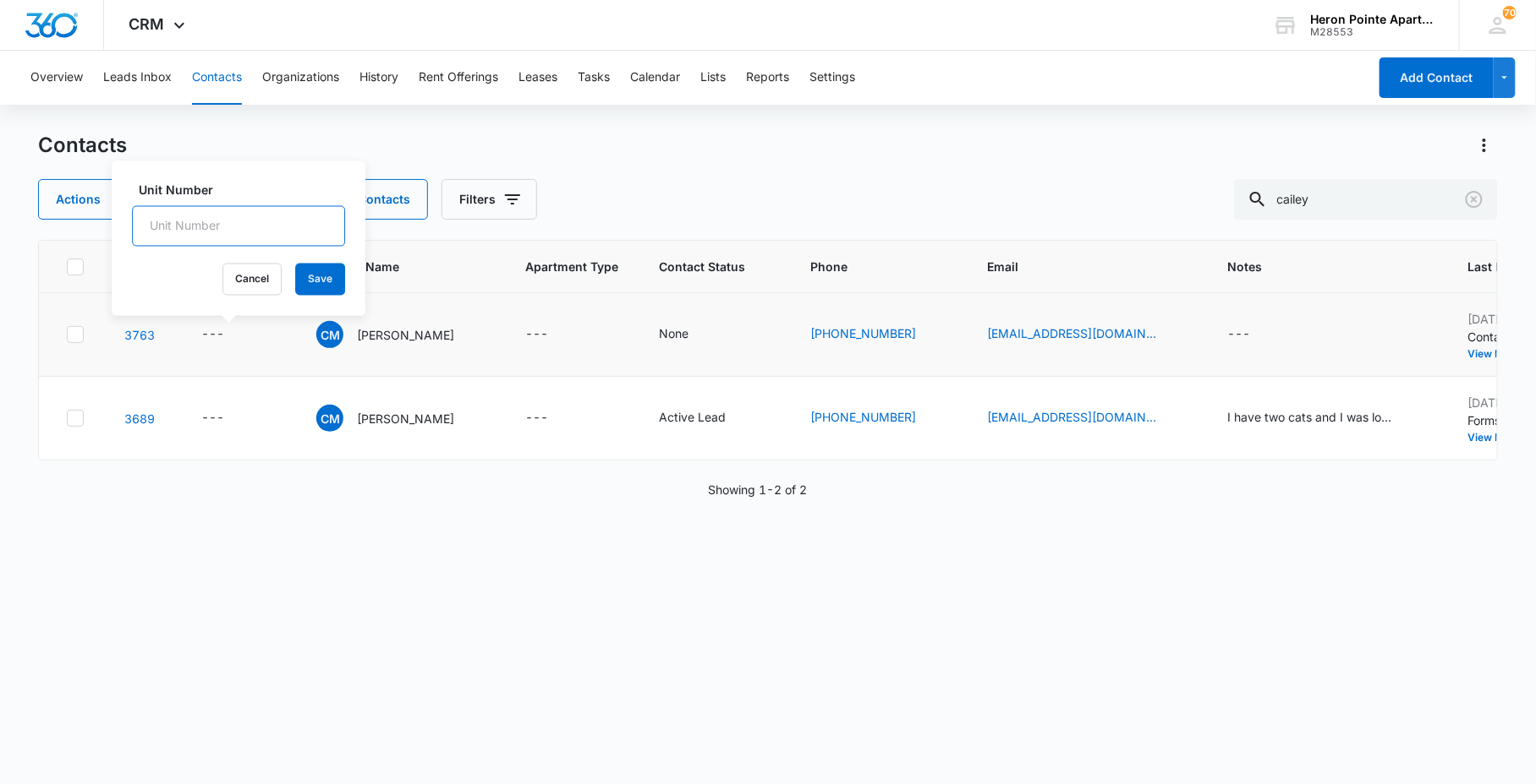
click at [228, 223] on input "Unit Number" at bounding box center [238, 226] width 213 height 41
type input "659-M4"
click at [295, 281] on button "Save" at bounding box center [320, 279] width 50 height 32
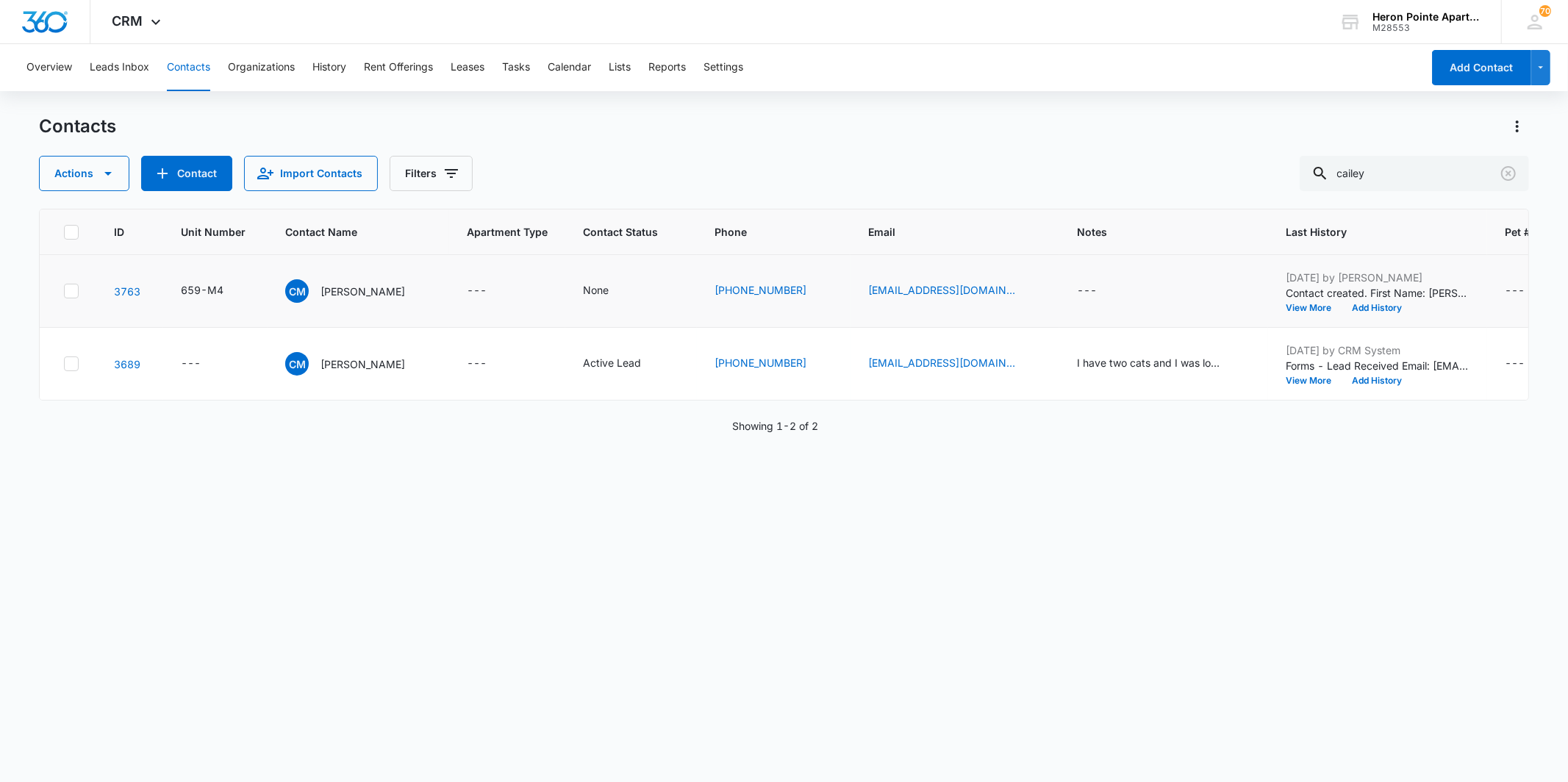
click at [1334, 298] on div "---" at bounding box center [1514, 291] width 20 height 18
drag, startPoint x: 1184, startPoint y: 459, endPoint x: 1168, endPoint y: 452, distance: 17.5
click at [1176, 457] on div "ID Unit Number Contact Name Apartment Type Contact Status Phone Email Notes Las…" at bounding box center [783, 486] width 1489 height 554
click at [495, 370] on icon "Apartment Type - - Select to Edit Field" at bounding box center [503, 364] width 18 height 18
click at [466, 268] on div at bounding box center [457, 269] width 78 height 18
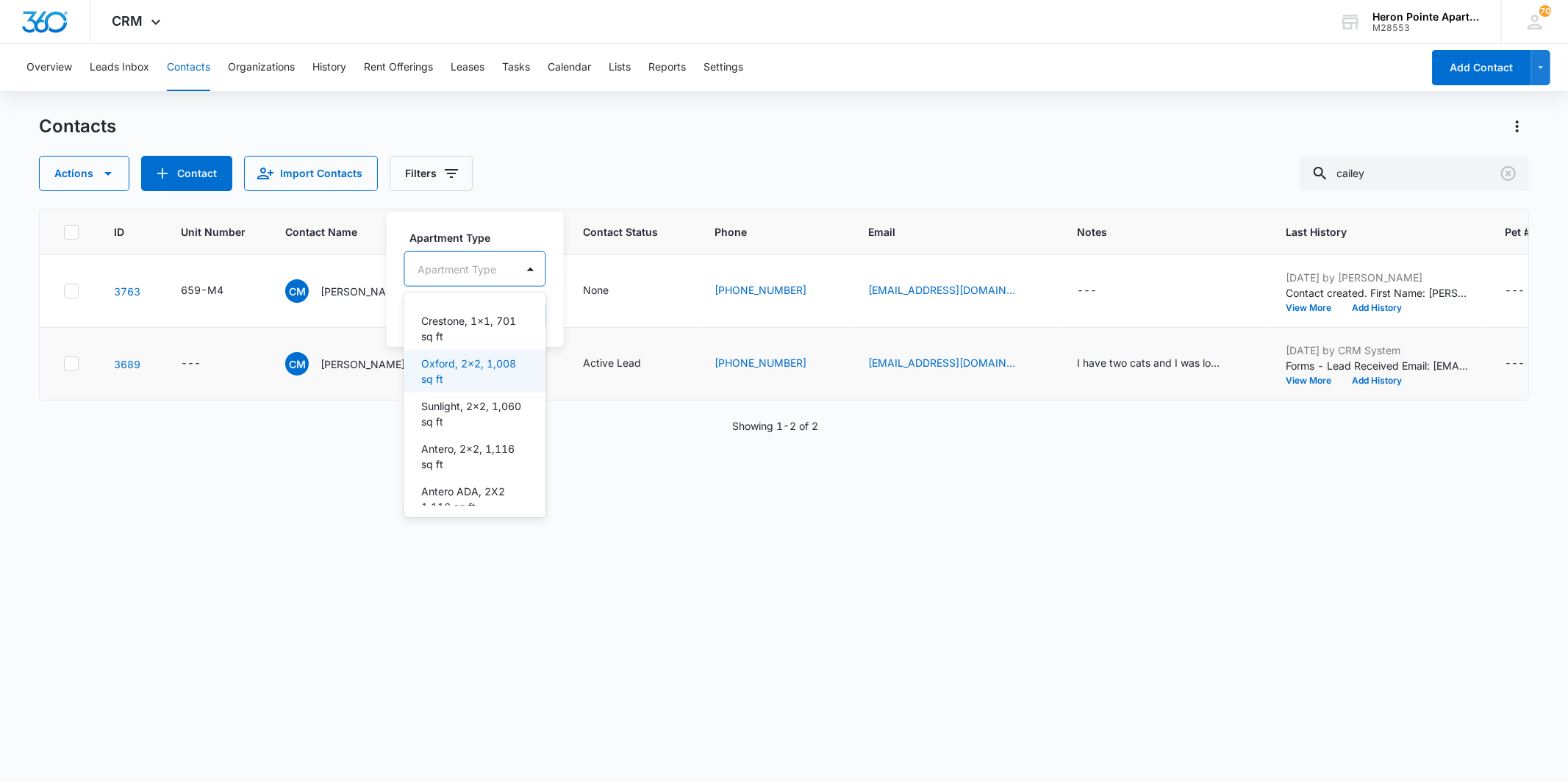
click at [467, 363] on p "Oxford, 2x2, 1,008 sq ft" at bounding box center [473, 371] width 104 height 31
click at [566, 316] on button "Save" at bounding box center [571, 315] width 43 height 28
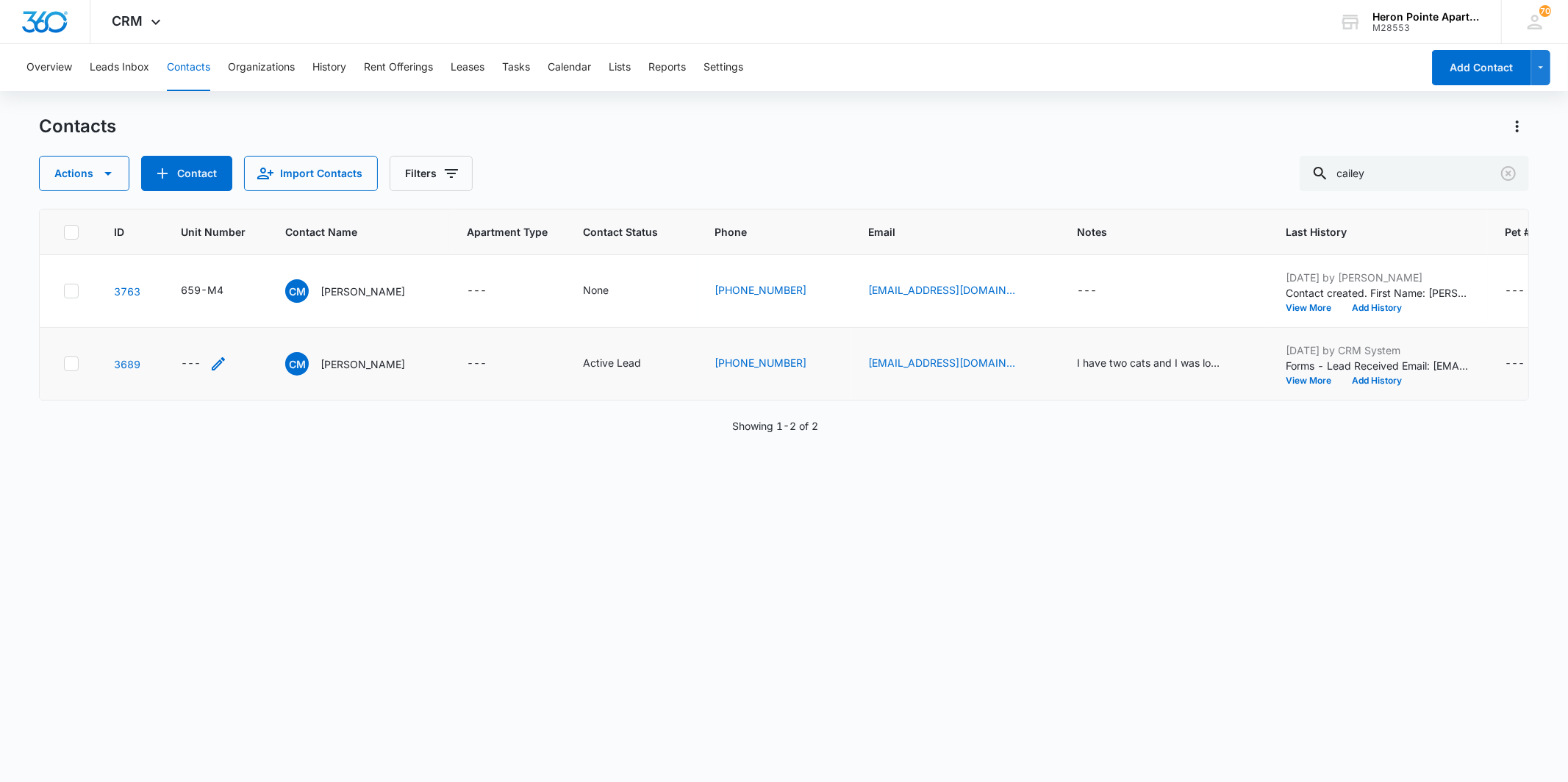
click at [204, 364] on div "---" at bounding box center [204, 364] width 46 height 18
click at [231, 275] on input "Unit Number" at bounding box center [213, 269] width 185 height 35
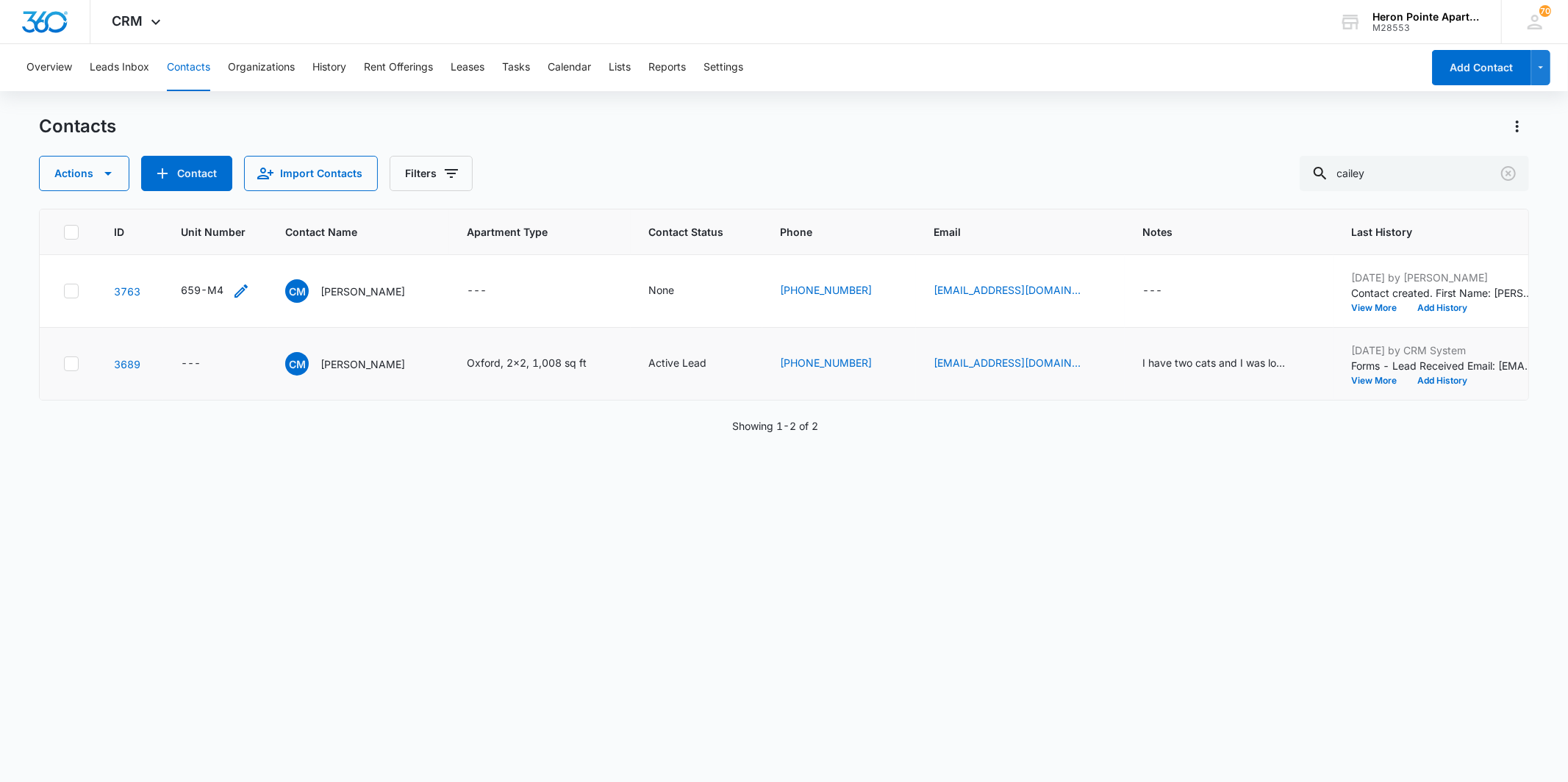
click at [211, 289] on div "659-M4" at bounding box center [201, 290] width 42 height 15
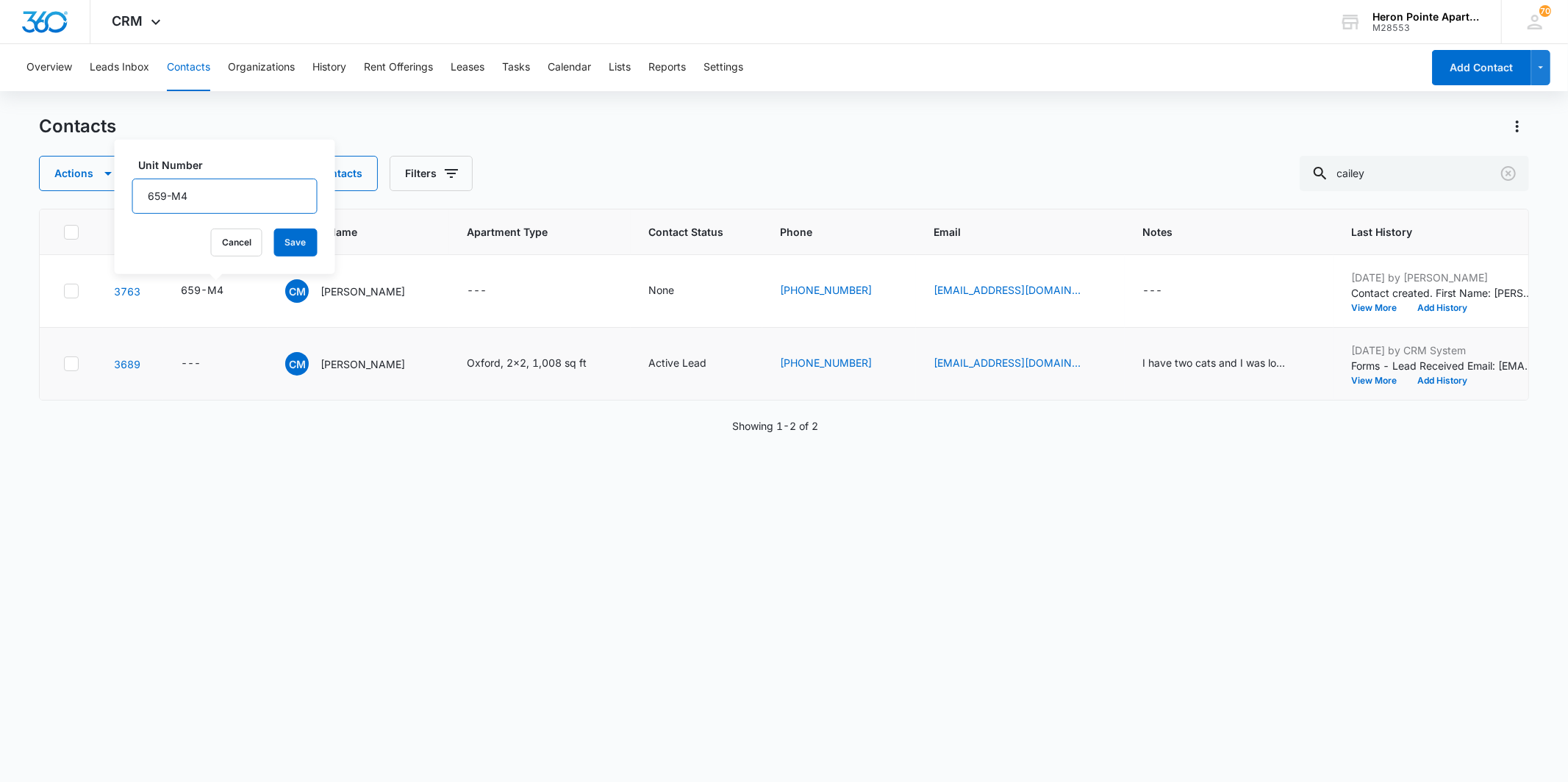
drag, startPoint x: 235, startPoint y: 203, endPoint x: 0, endPoint y: 145, distance: 242.1
click at [83, 207] on div "Contacts Actions Contact Import Contacts Filters cailey ID Unit Number Contact …" at bounding box center [783, 448] width 1489 height 666
type input "6"
click at [274, 228] on button "Save" at bounding box center [296, 242] width 43 height 28
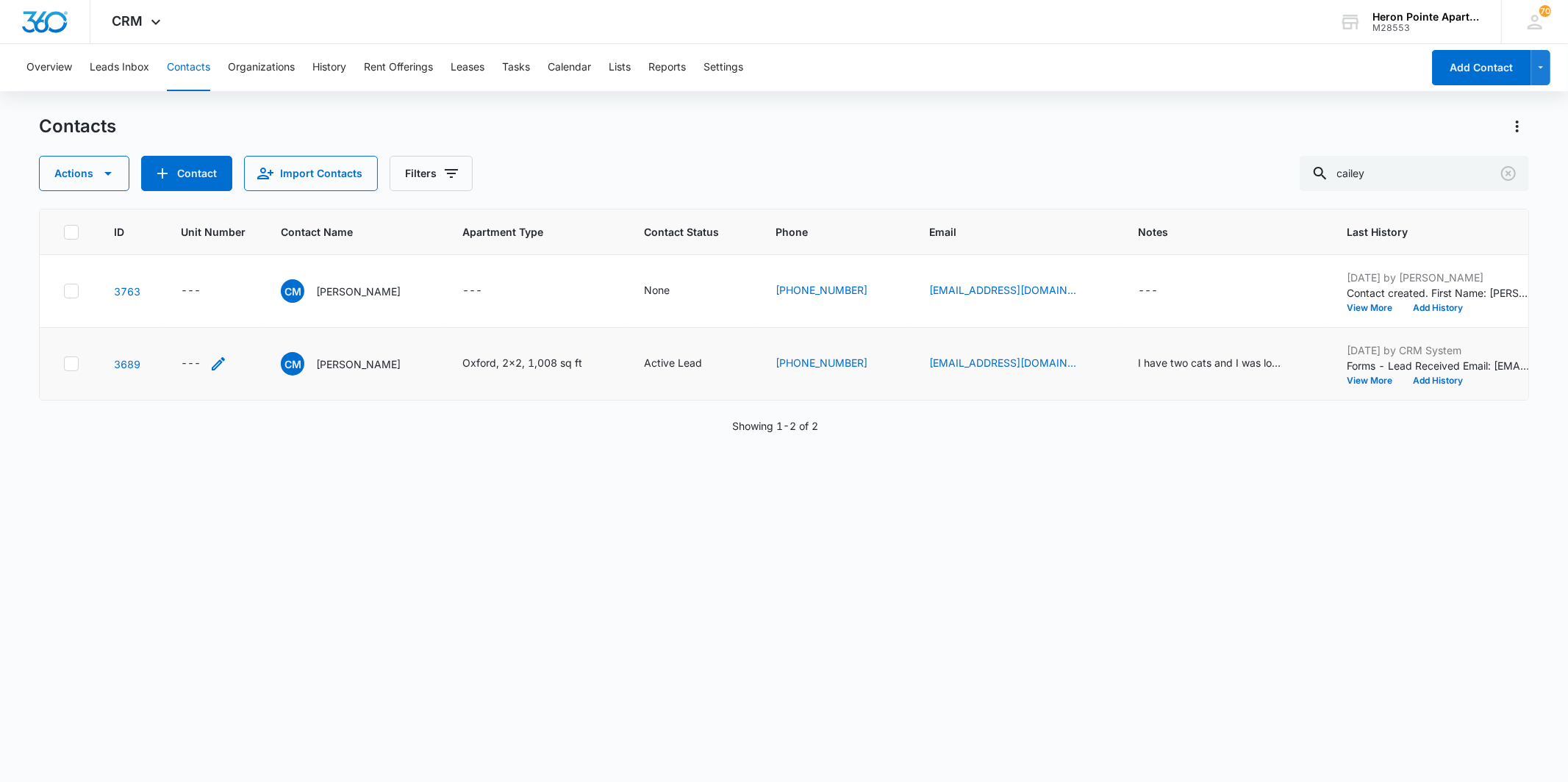
click at [202, 365] on div "---" at bounding box center [204, 364] width 46 height 18
click at [194, 271] on input "Unit Number" at bounding box center [213, 269] width 185 height 35
type input "659-M4"
click at [271, 296] on div "Unit Number 659-M4 Cancel Save" at bounding box center [213, 279] width 221 height 135
click at [267, 311] on button "Save" at bounding box center [284, 315] width 43 height 28
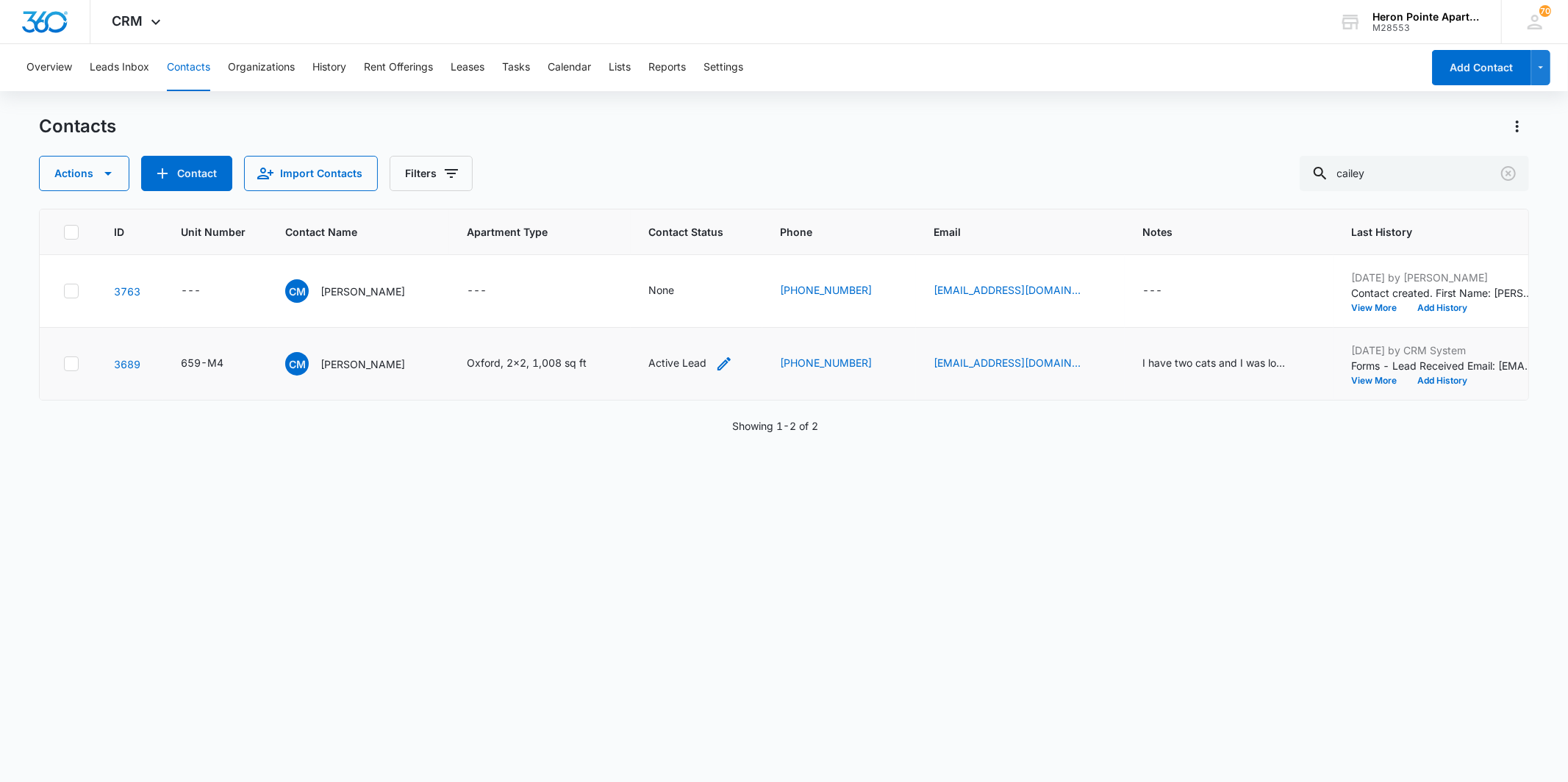
click at [715, 364] on icon "Contact Status - Active Lead - Select to Edit Field" at bounding box center [723, 364] width 18 height 18
click at [693, 275] on input "text" at bounding box center [695, 268] width 3 height 15
type input "appl"
click at [982, 627] on div "ID Unit Number Contact Name Apartment Type Contact Status Phone Email Notes Las…" at bounding box center [783, 486] width 1489 height 554
click at [116, 364] on link "3689" at bounding box center [127, 364] width 26 height 12
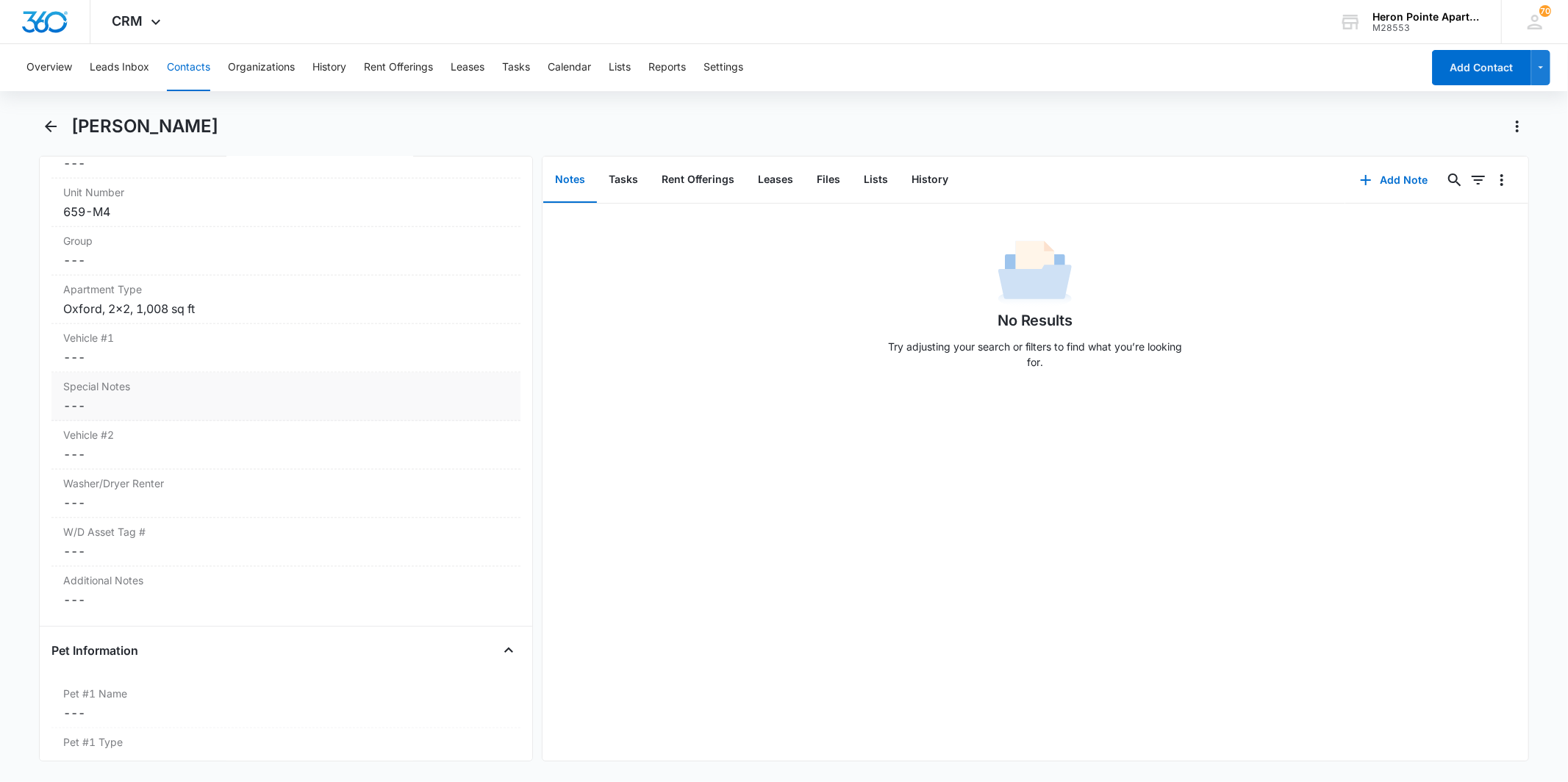
scroll to position [1388, 0]
click at [145, 385] on label "Special Notes" at bounding box center [285, 378] width 445 height 15
click at [147, 337] on label "Vehicle #1" at bounding box center [285, 329] width 445 height 15
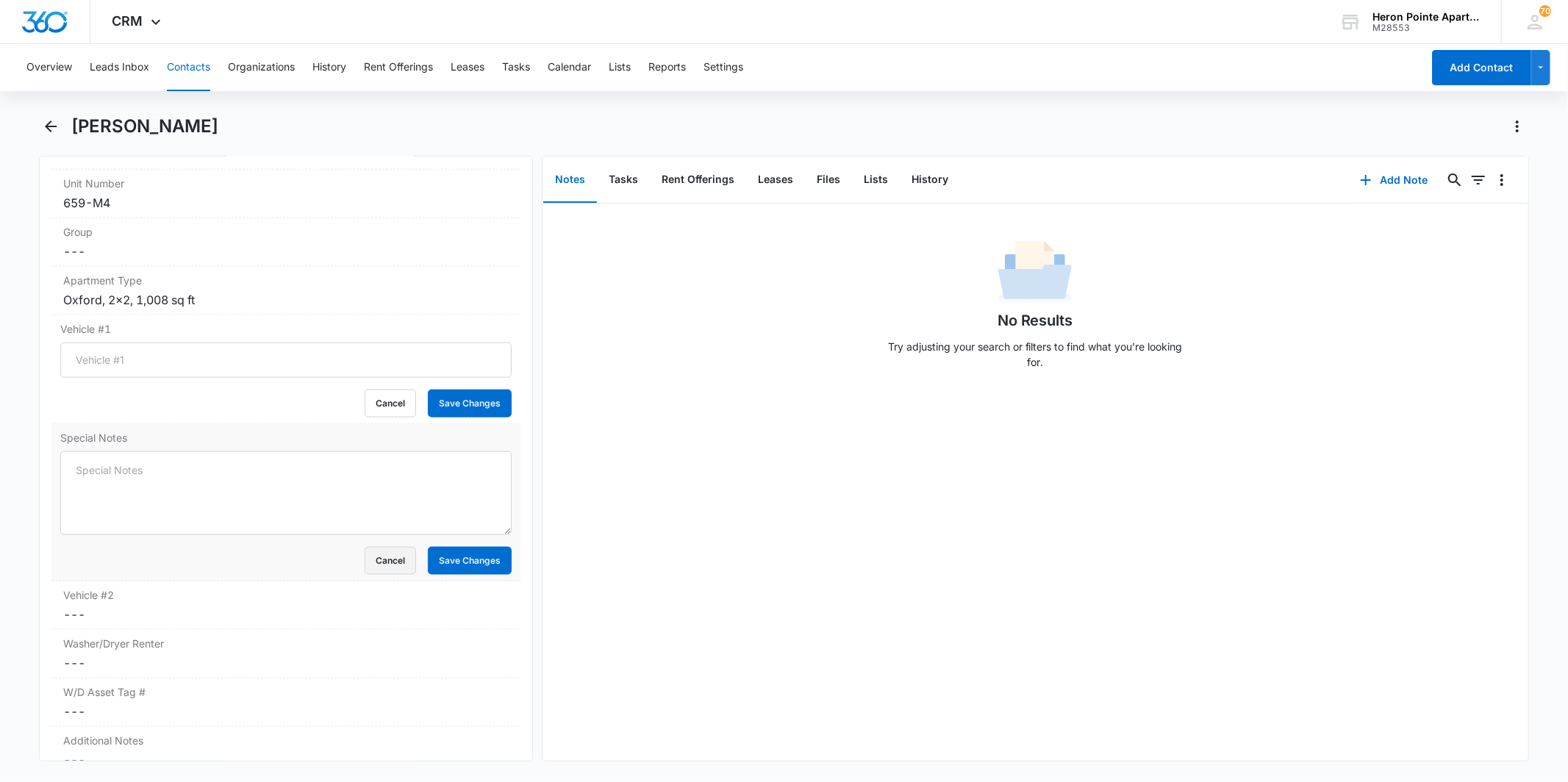
click at [370, 569] on button "Cancel" at bounding box center [390, 561] width 51 height 28
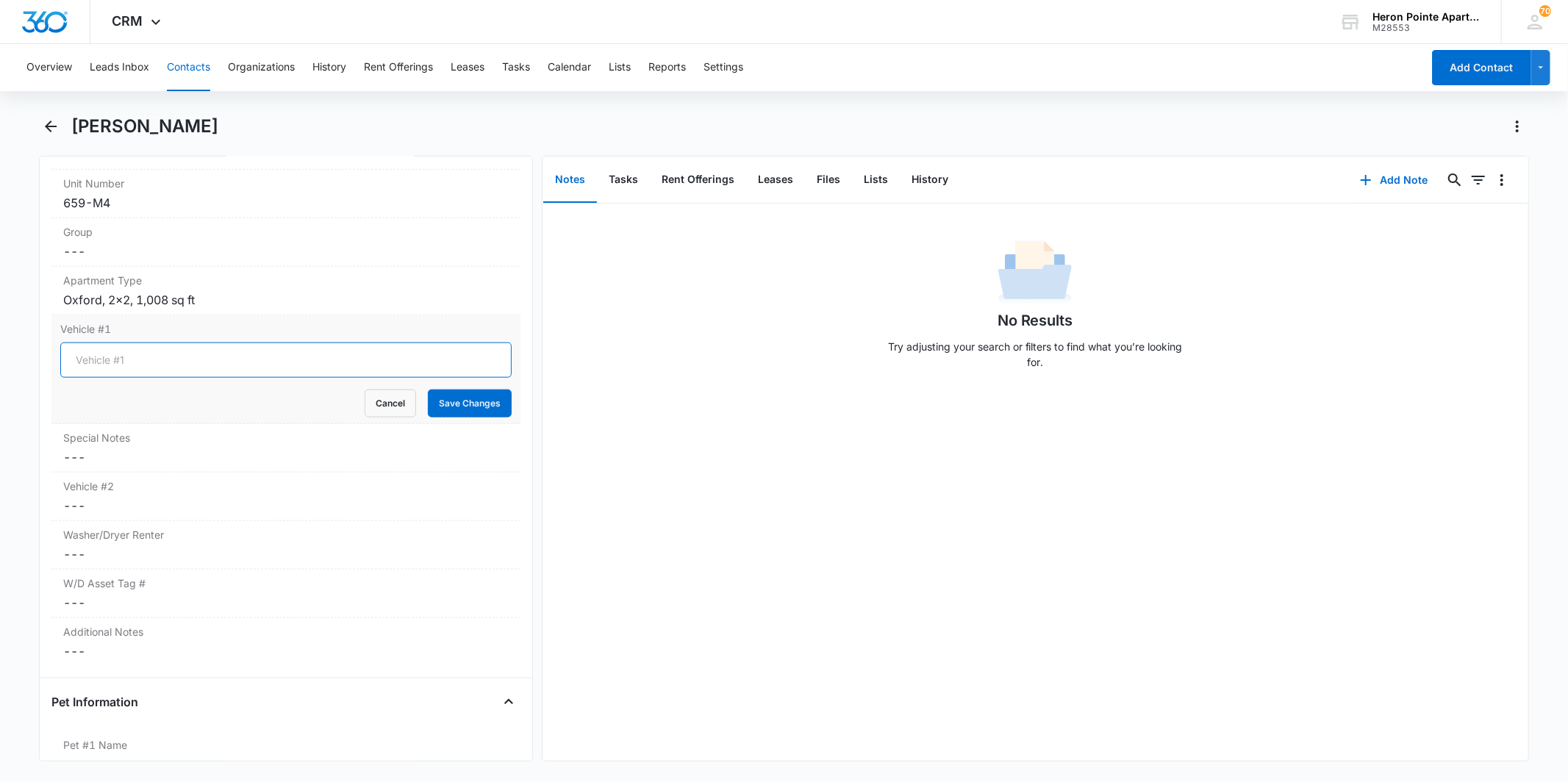
click at [247, 358] on input "Vehicle #1" at bounding box center [285, 361] width 450 height 35
type input "N"
type input "Beige 2023 Mazda Cx30 DDJ-E11"
click at [480, 408] on button "Save Changes" at bounding box center [470, 404] width 84 height 28
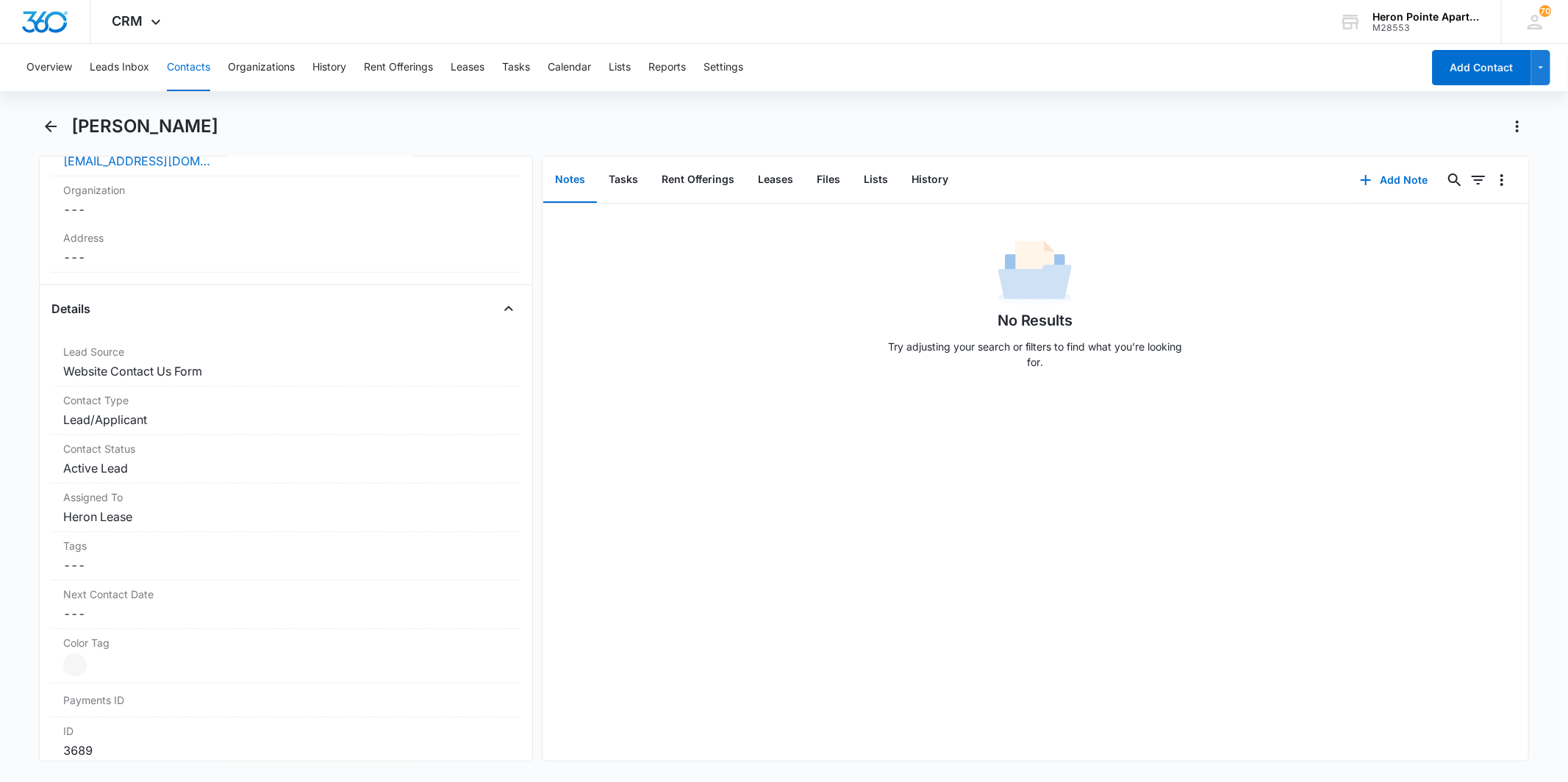
scroll to position [388, 0]
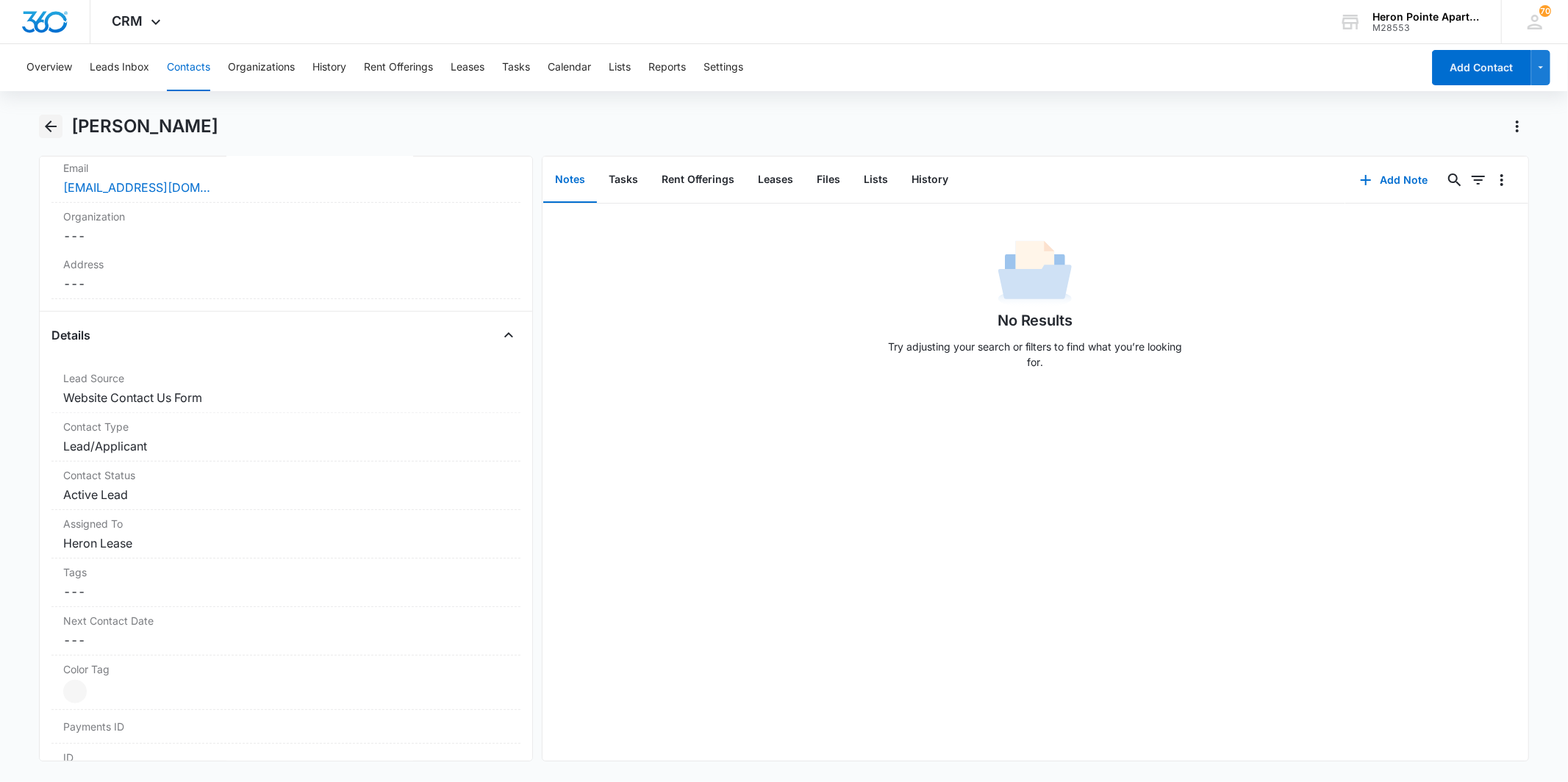
click at [50, 120] on icon "Back" at bounding box center [51, 126] width 18 height 18
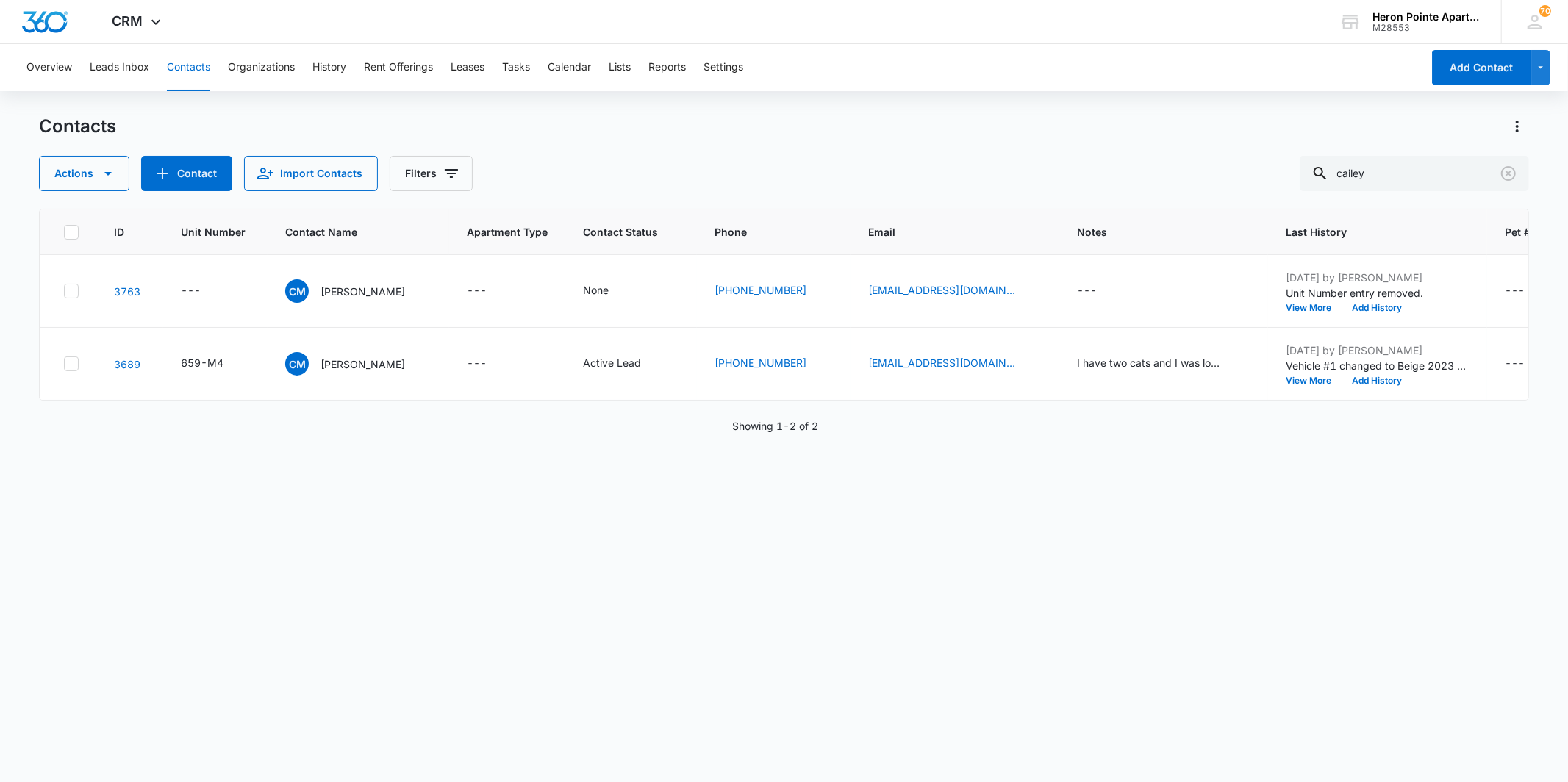
drag, startPoint x: 78, startPoint y: 642, endPoint x: 85, endPoint y: 634, distance: 10.6
click at [79, 642] on div "ID Unit Number Contact Name Apartment Type Contact Status Phone Email Notes Las…" at bounding box center [783, 486] width 1489 height 554
drag, startPoint x: 1419, startPoint y: 177, endPoint x: 1016, endPoint y: 202, distance: 403.8
click at [1016, 202] on div "Contacts Actions Contact Import Contacts Filters cailey ID Unit Number Contact …" at bounding box center [783, 448] width 1489 height 666
type input "2o6"
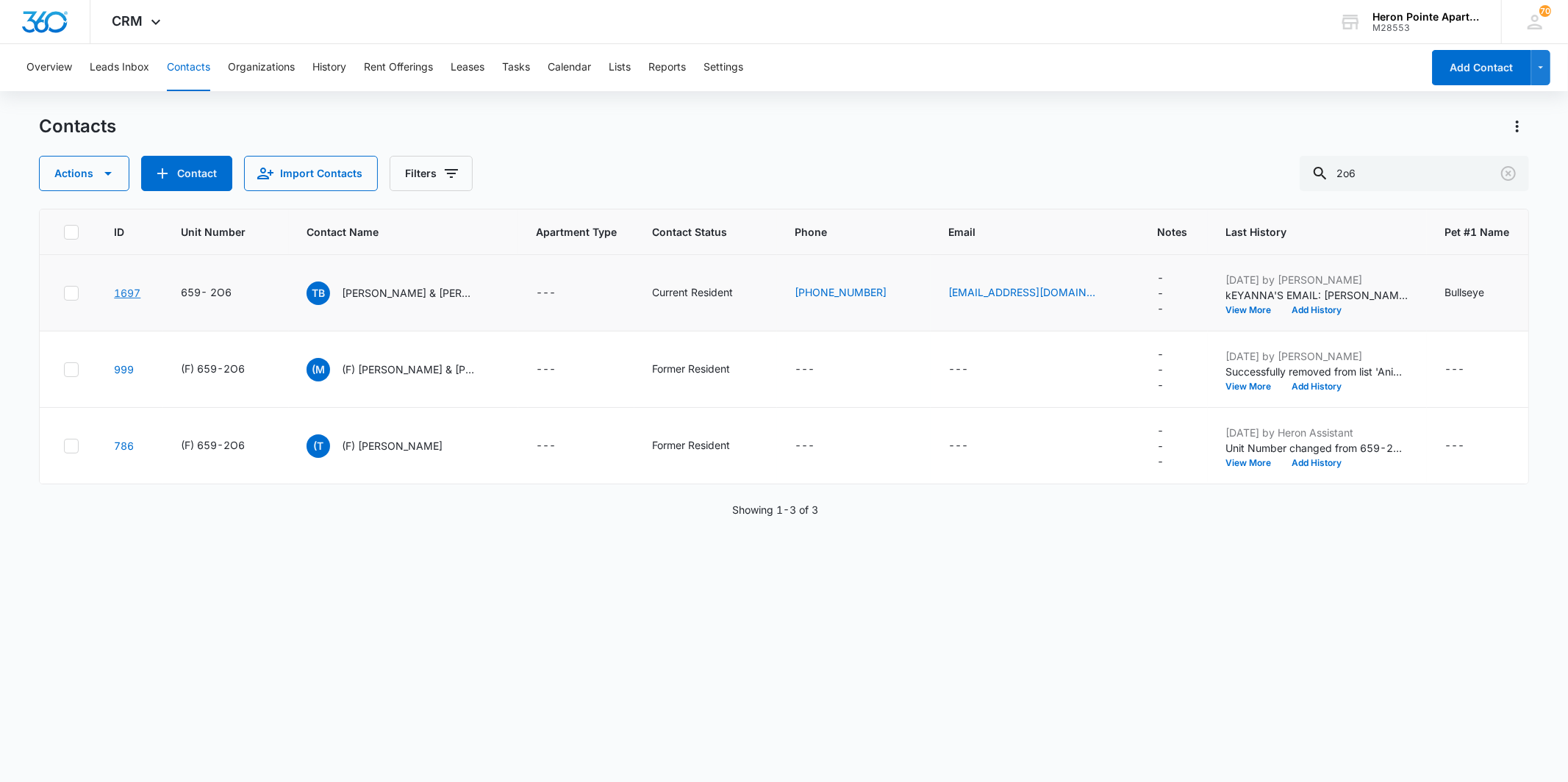
click at [134, 287] on link "1697" at bounding box center [127, 293] width 26 height 12
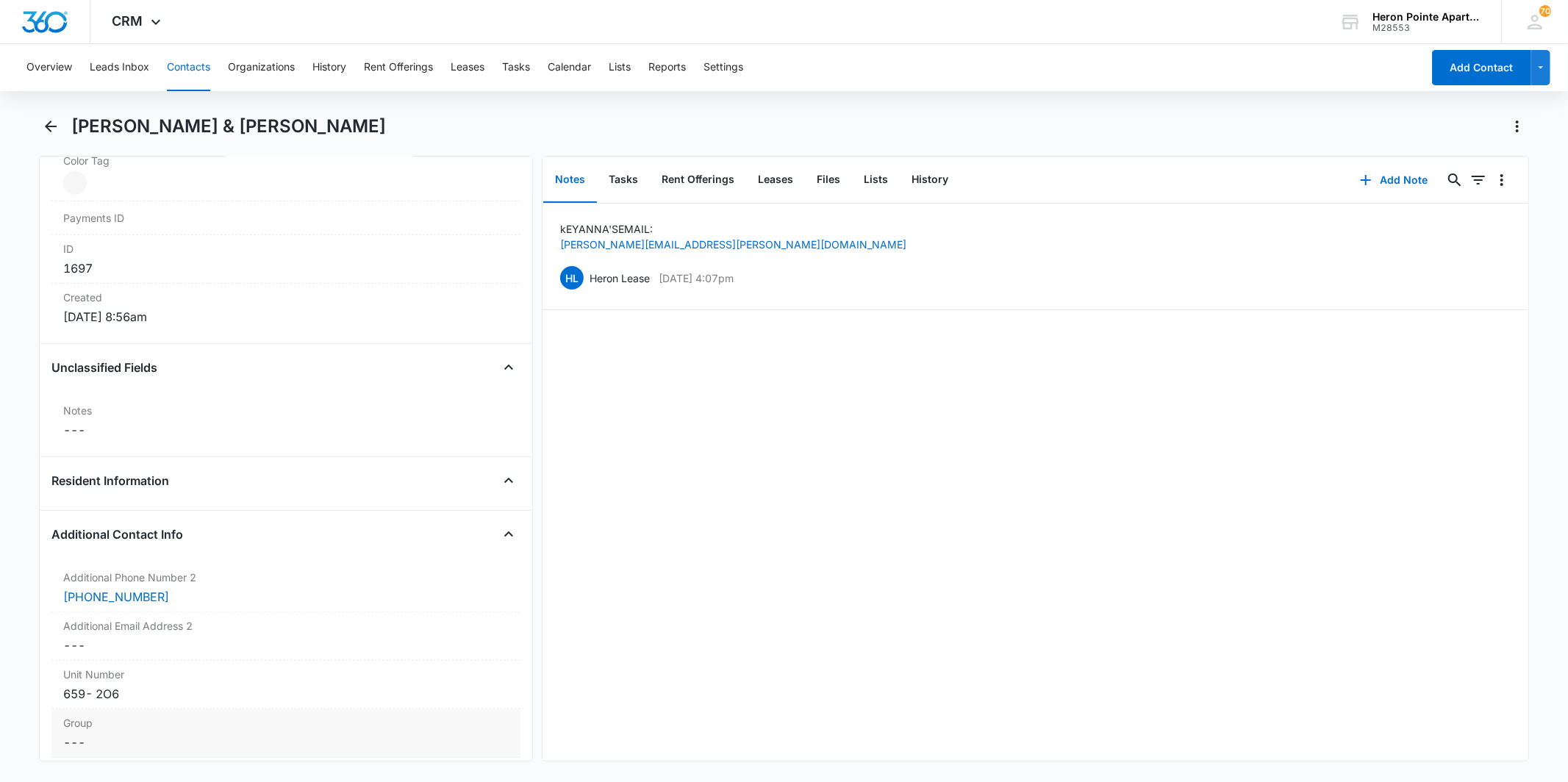
scroll to position [980, 0]
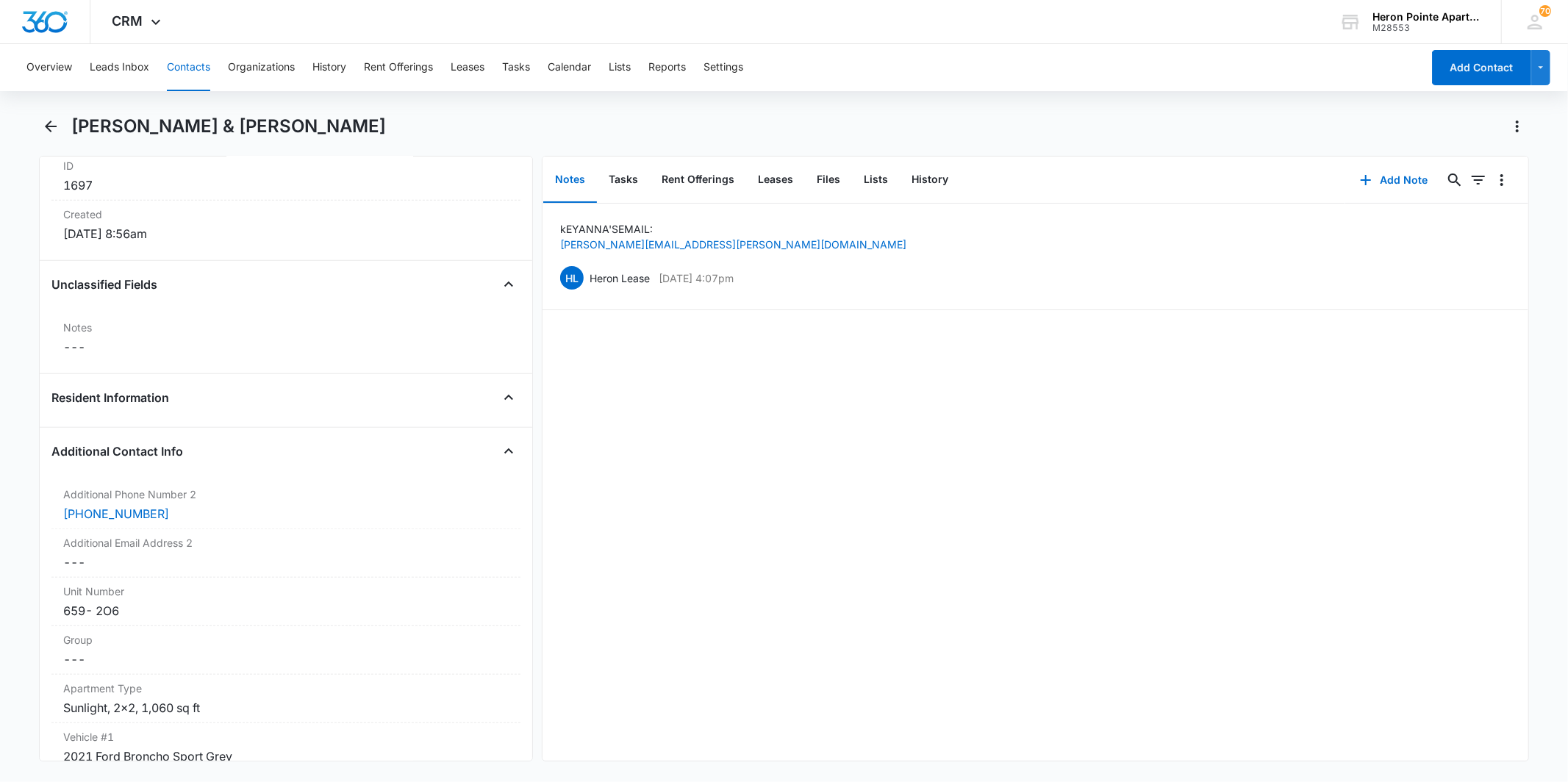
click at [1295, 604] on div "kEYANNA'S EMAIL: [PERSON_NAME][EMAIL_ADDRESS][PERSON_NAME][DOMAIN_NAME] [PERSON…" at bounding box center [1035, 482] width 985 height 557
click at [56, 121] on icon "Back" at bounding box center [51, 126] width 18 height 18
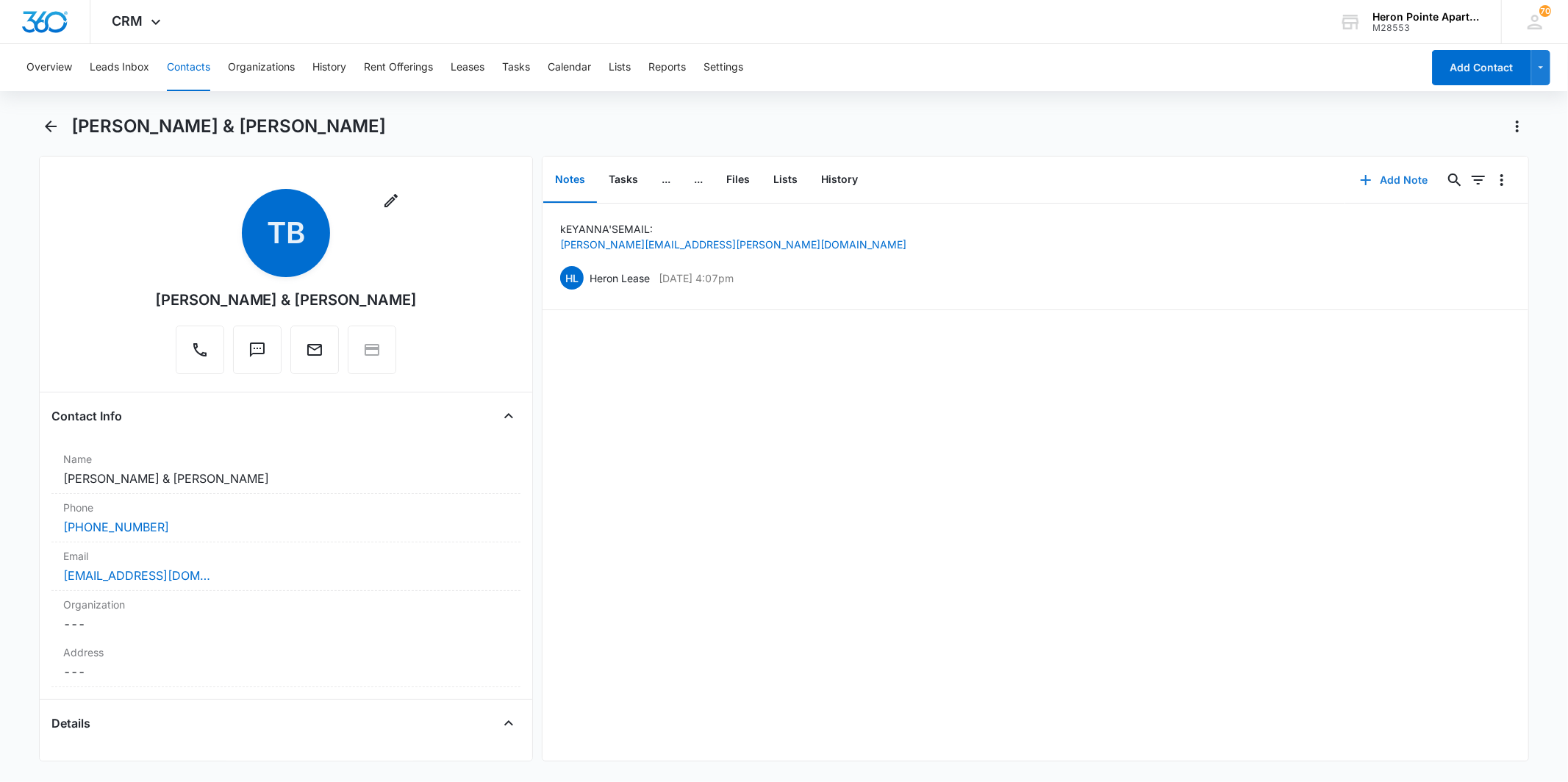
click at [1334, 180] on button "Add Note" at bounding box center [1394, 180] width 98 height 35
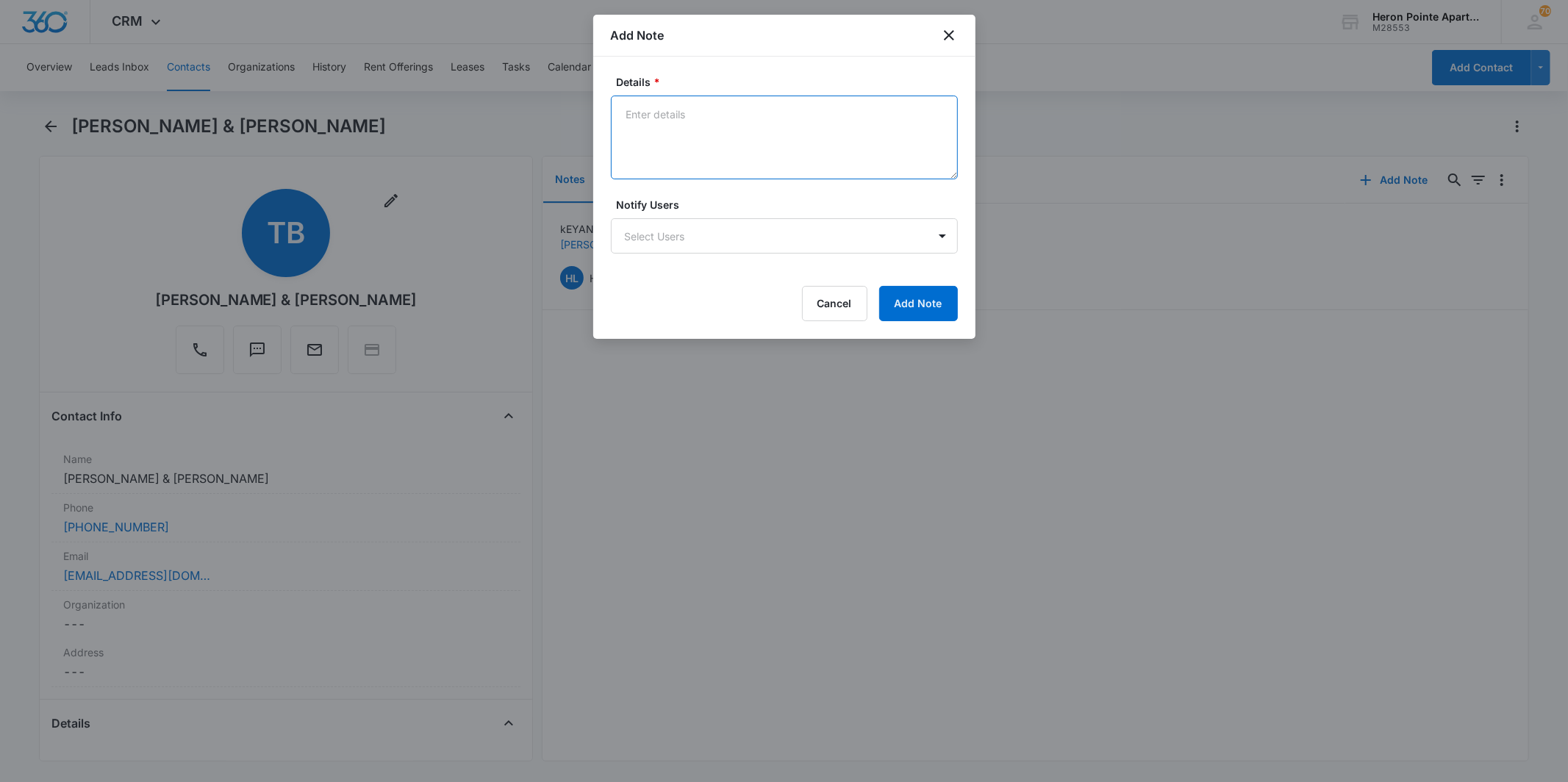
click at [756, 128] on textarea "Details *" at bounding box center [784, 137] width 347 height 84
drag, startPoint x: 743, startPoint y: 130, endPoint x: 1033, endPoint y: 119, distance: 290.2
click at [1033, 119] on body "CRM Apps Reputation Websites Forms CRM Email Social Content Ads Intelligence Fi…" at bounding box center [784, 391] width 1568 height 782
drag, startPoint x: 755, startPoint y: 137, endPoint x: 1081, endPoint y: 166, distance: 327.3
click at [1023, 166] on body "CRM Apps Reputation Websites Forms CRM Email Social Content Ads Intelligence Fi…" at bounding box center [784, 391] width 1568 height 782
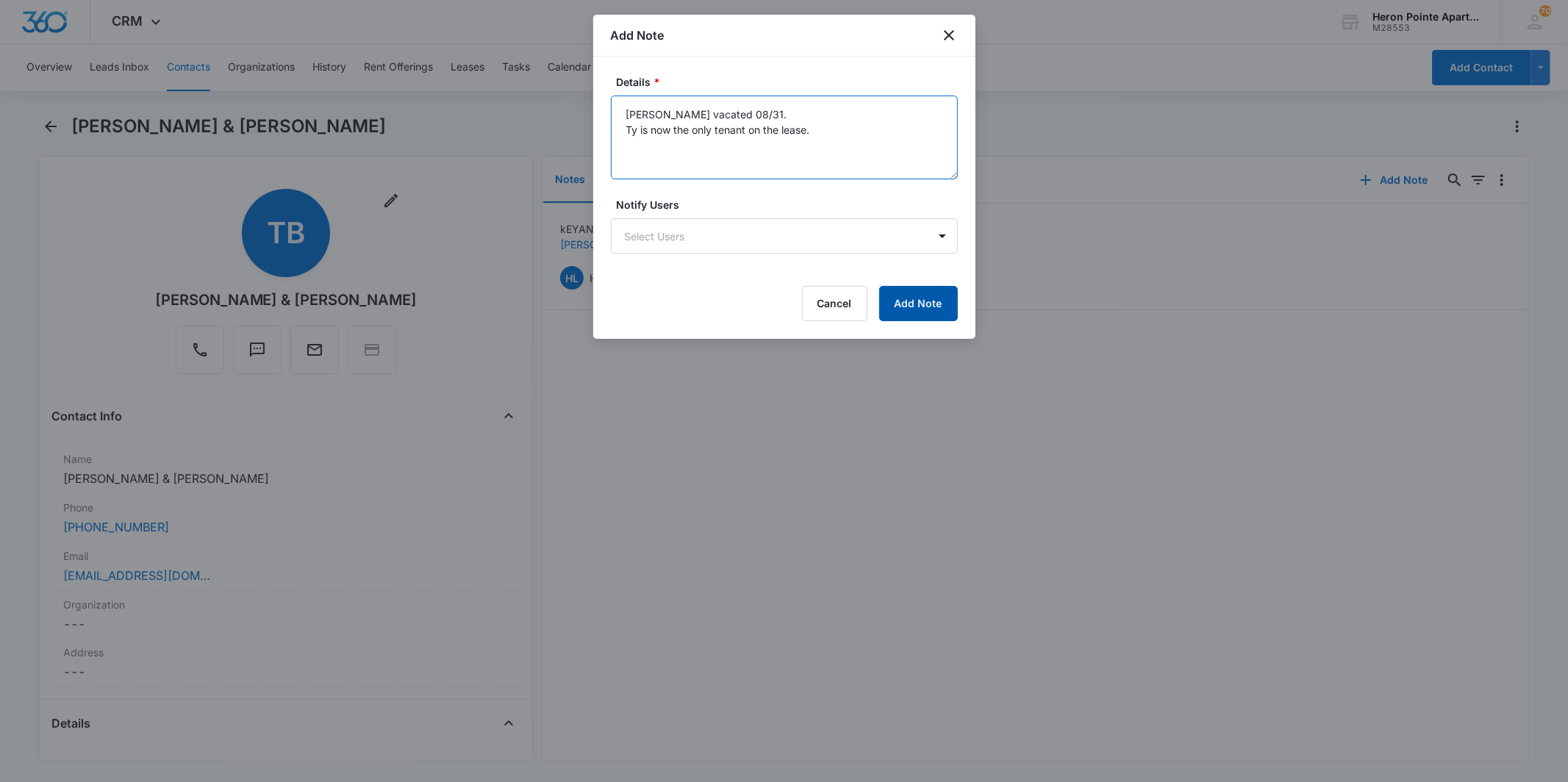
type textarea "[PERSON_NAME] vacated 08/31. Ty is now the only tenant on the lease."
click at [943, 304] on button "Add Note" at bounding box center [919, 304] width 78 height 35
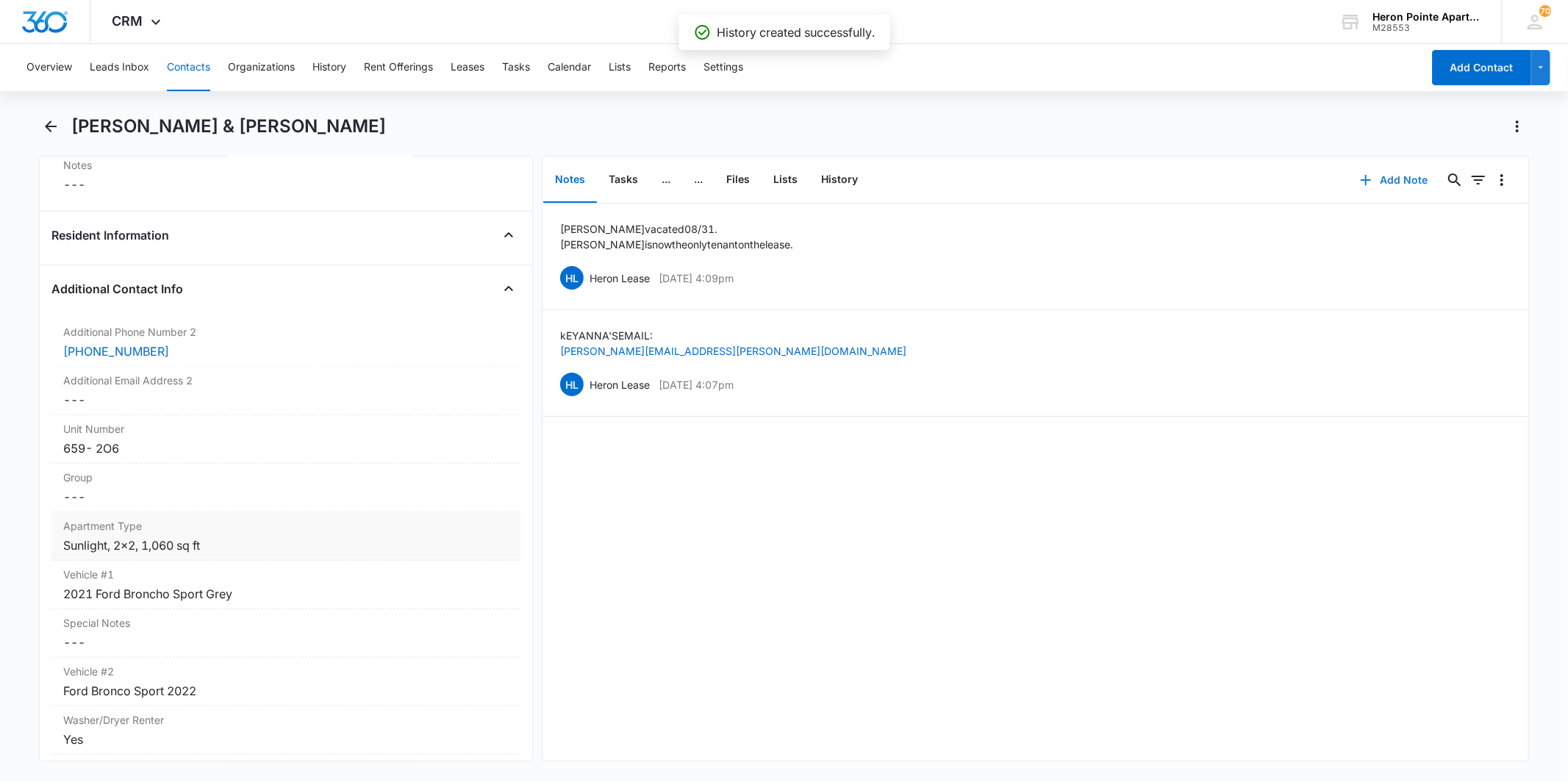
scroll to position [1143, 0]
click at [701, 251] on p "Ty is now the only tenant on the lease." at bounding box center [676, 245] width 233 height 15
click at [1334, 277] on button "Edit" at bounding box center [1503, 278] width 15 height 28
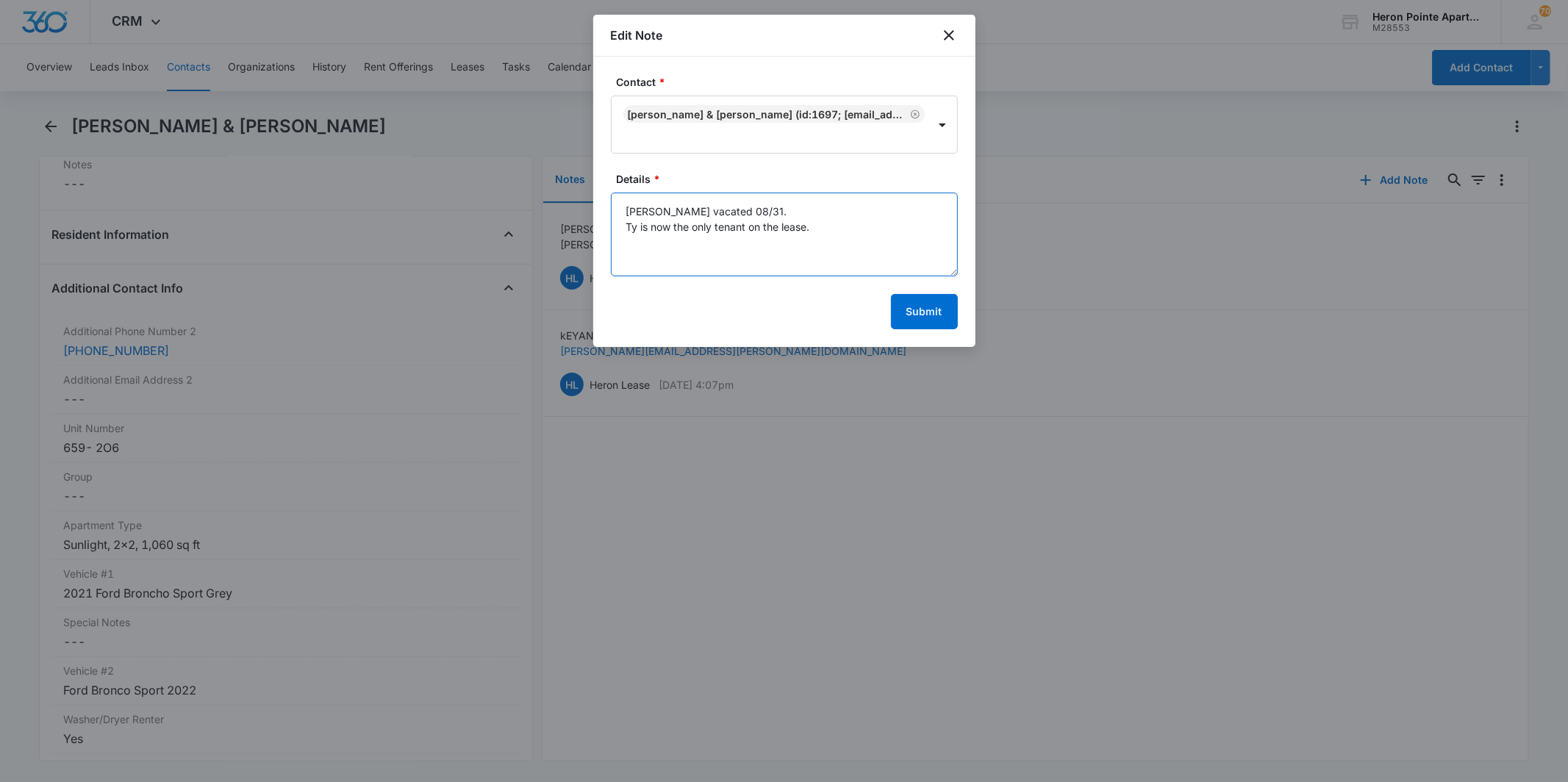
click at [798, 214] on textarea "[PERSON_NAME] vacated 08/31. Ty is now the only tenant on the lease." at bounding box center [784, 235] width 347 height 84
click at [872, 225] on textarea "[PERSON_NAME] vacated 08/31. Ty is now the only tenant on the lease." at bounding box center [784, 235] width 347 height 84
type textarea "[PERSON_NAME] vacated 08/31. Ty is now the only tenant on the lease. If you nee…"
click at [914, 302] on button "Submit" at bounding box center [924, 311] width 67 height 35
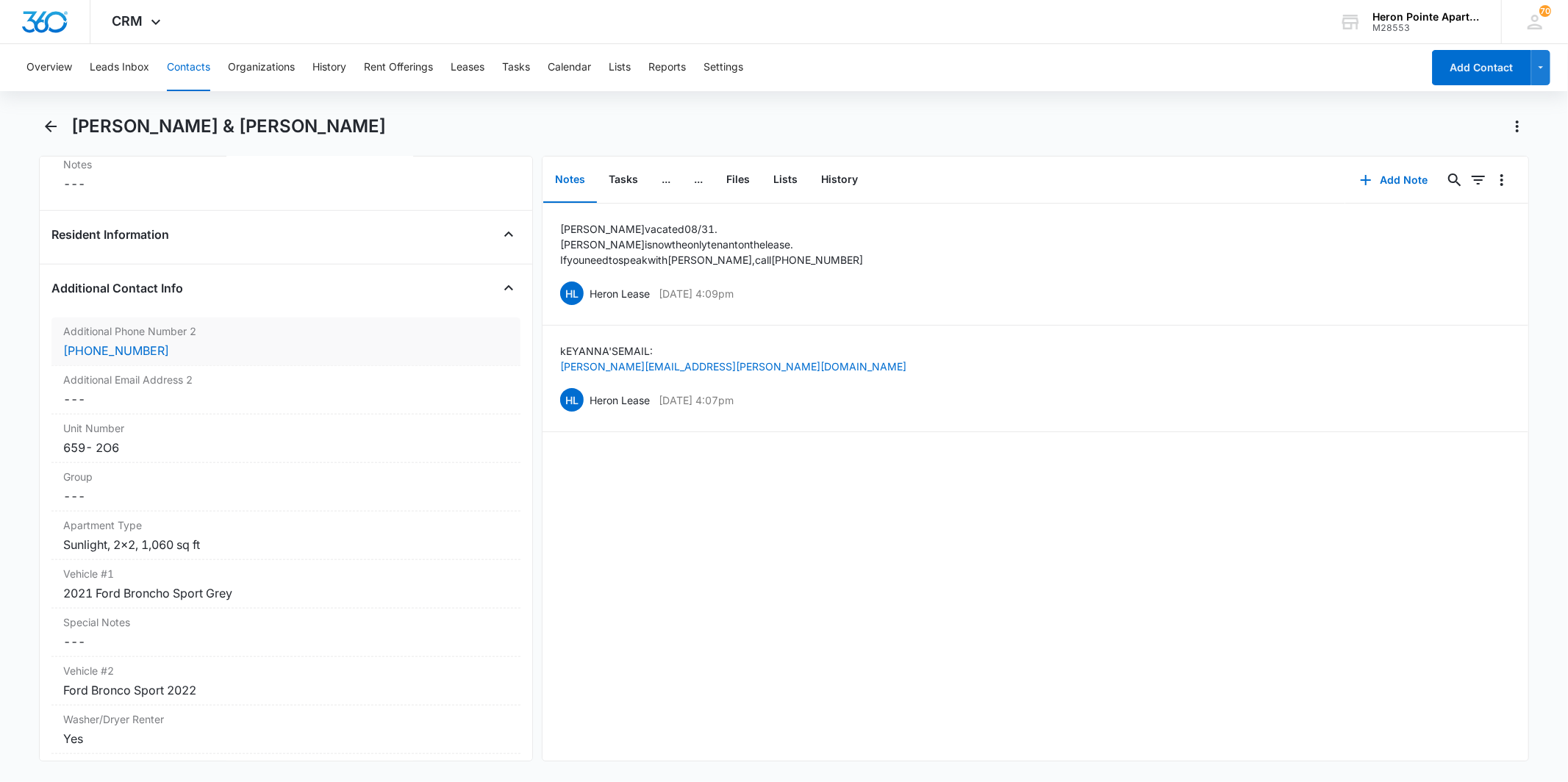
click at [277, 344] on div "[PHONE_NUMBER]" at bounding box center [285, 351] width 445 height 18
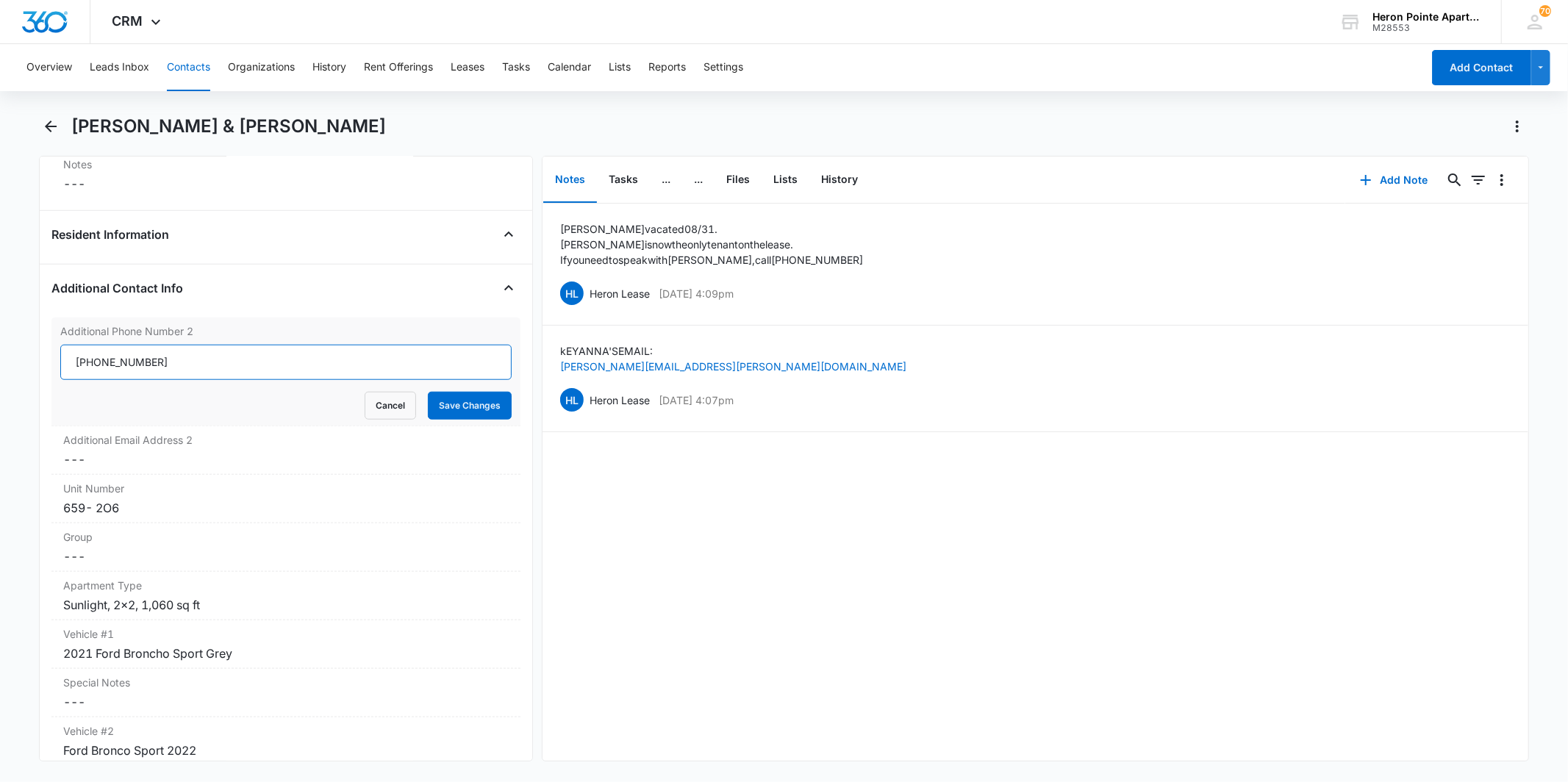
drag, startPoint x: 255, startPoint y: 361, endPoint x: 0, endPoint y: 314, distance: 259.3
click at [0, 341] on main "[PERSON_NAME] & [PERSON_NAME] Remove TB [PERSON_NAME] & [PERSON_NAME] Contact I…" at bounding box center [784, 447] width 1568 height 664
click at [481, 407] on button "Save Changes" at bounding box center [470, 406] width 84 height 28
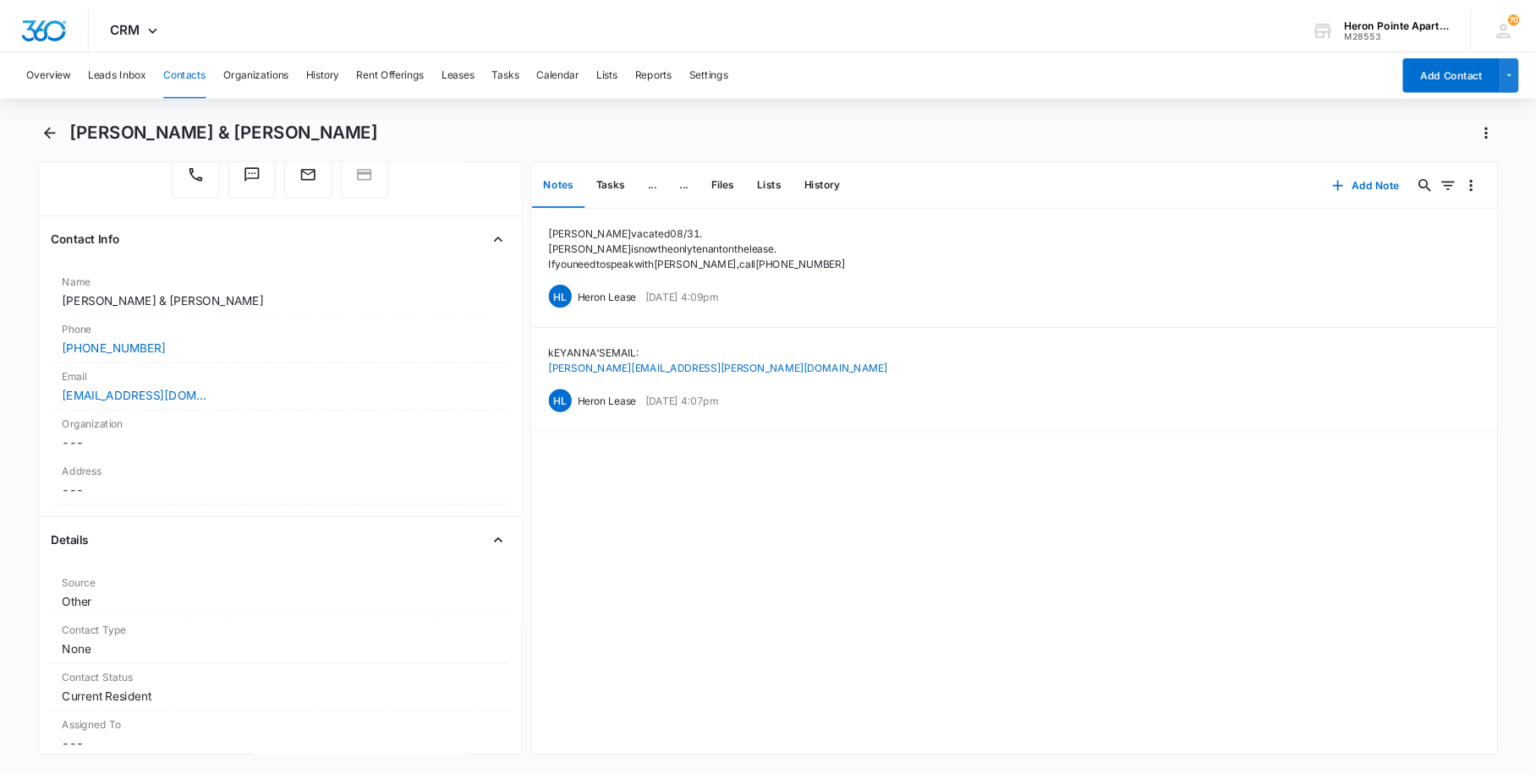
scroll to position [0, 0]
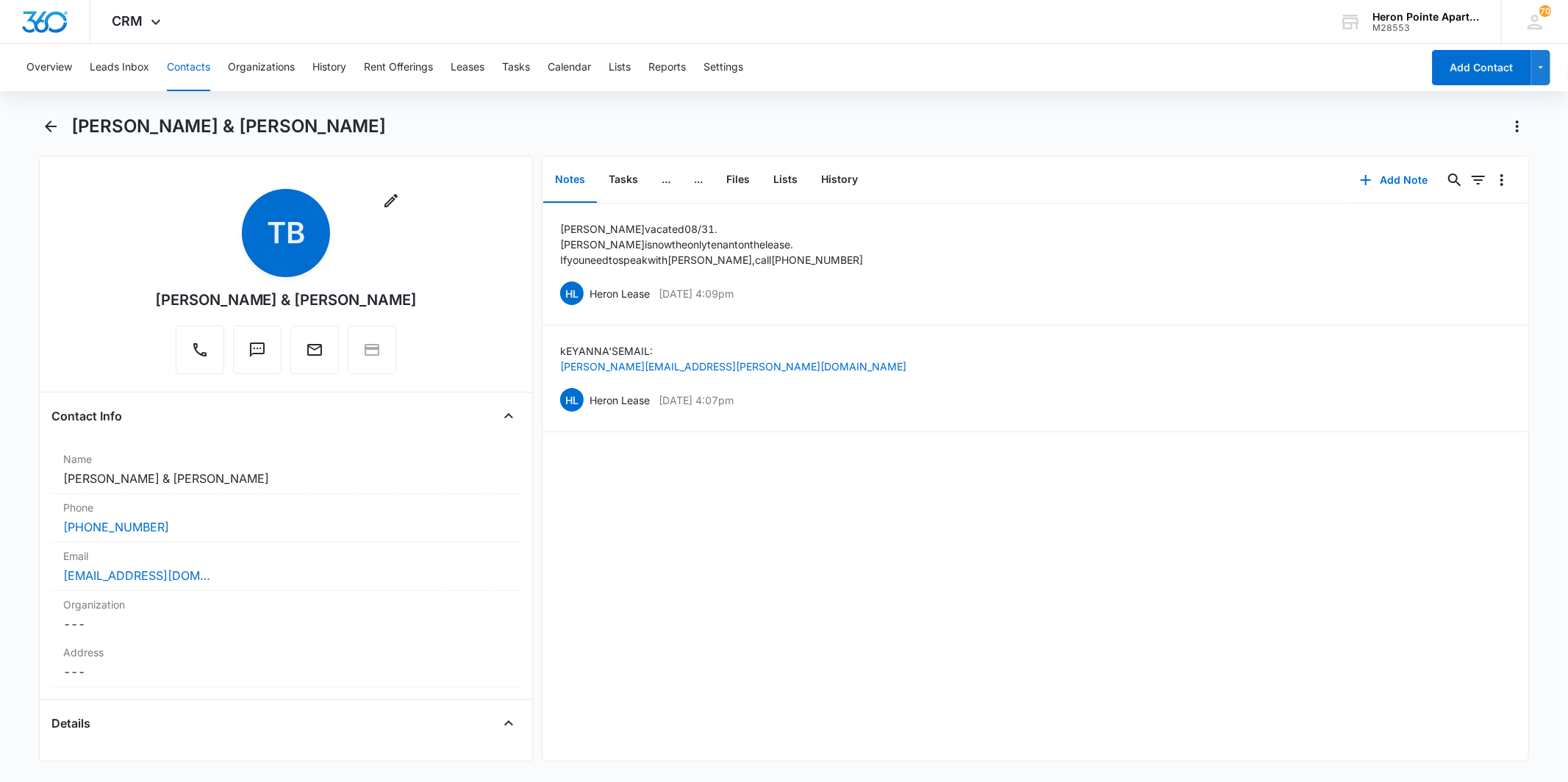
click at [378, 197] on div "Remove TB [PERSON_NAME] & [PERSON_NAME]" at bounding box center [286, 281] width 262 height 185
click at [379, 197] on button "button" at bounding box center [390, 201] width 24 height 24
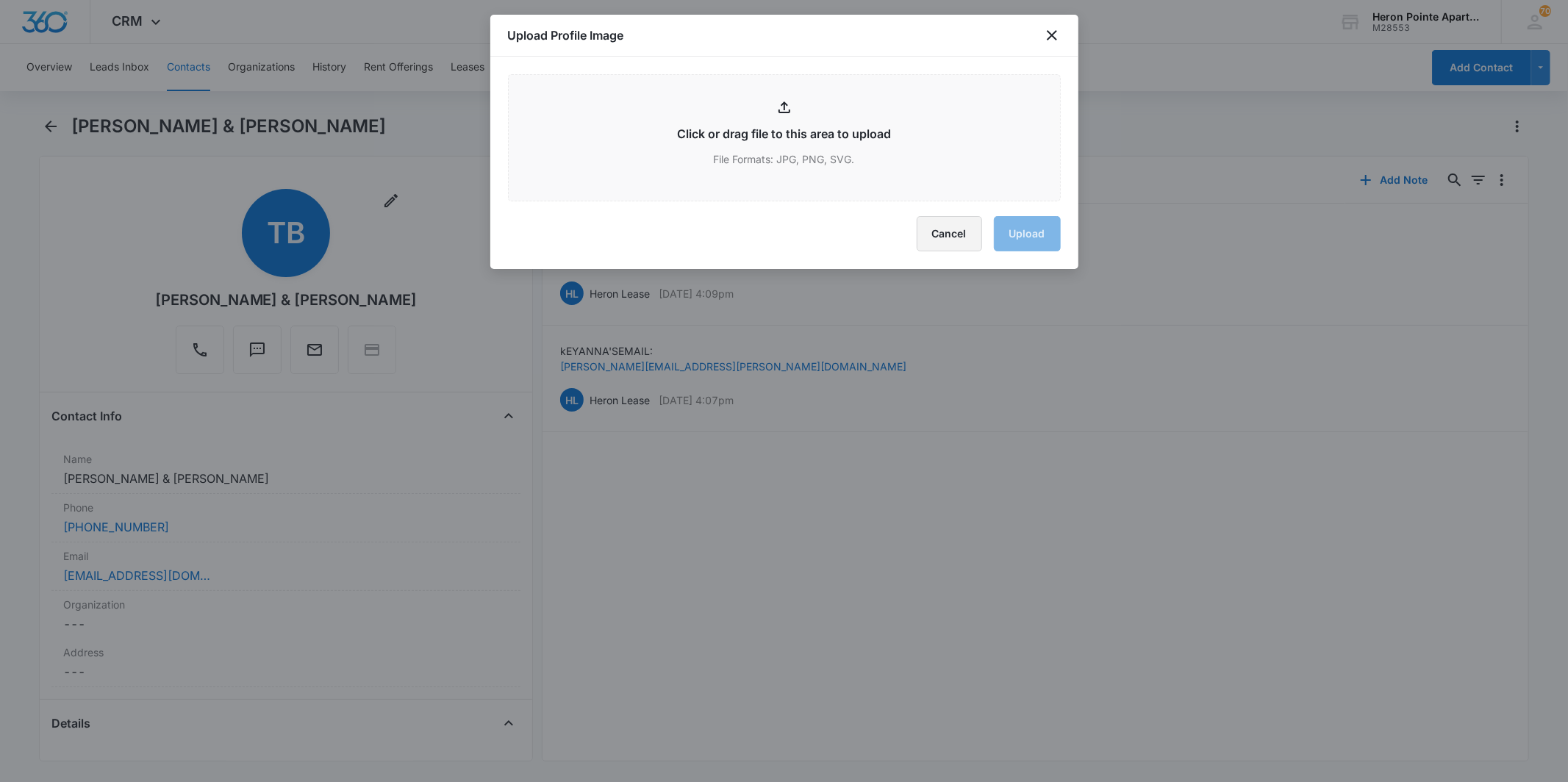
click at [961, 233] on button "Cancel" at bounding box center [948, 234] width 65 height 35
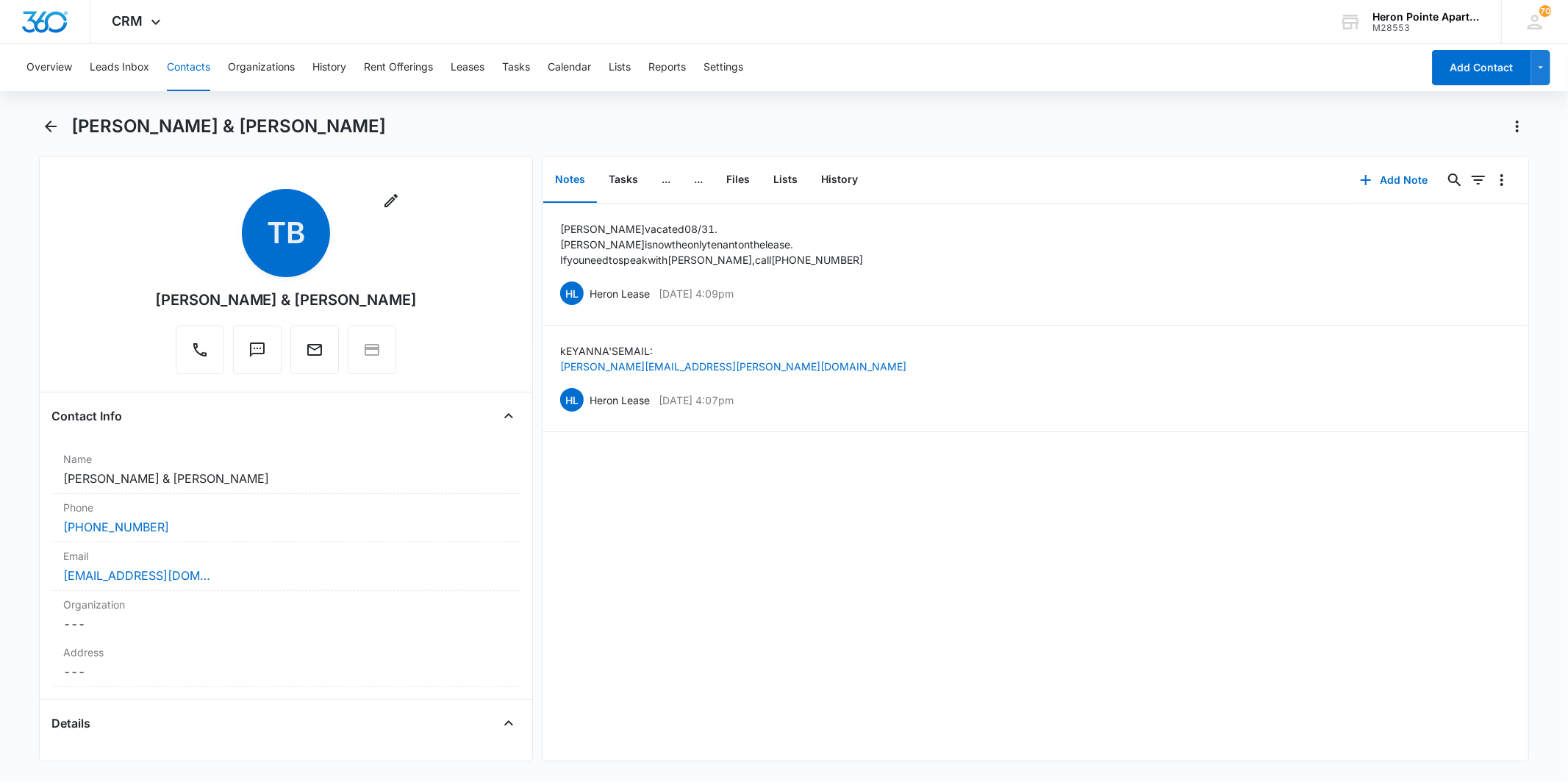
drag, startPoint x: 387, startPoint y: 298, endPoint x: 377, endPoint y: 300, distance: 10.2
click at [387, 298] on div "Remove TB [PERSON_NAME] & [PERSON_NAME]" at bounding box center [286, 281] width 262 height 185
click at [366, 299] on div "[PERSON_NAME] & [PERSON_NAME]" at bounding box center [286, 300] width 262 height 22
click at [171, 491] on div "Name Cancel Save Changes [PERSON_NAME] & [PERSON_NAME]" at bounding box center [285, 469] width 468 height 48
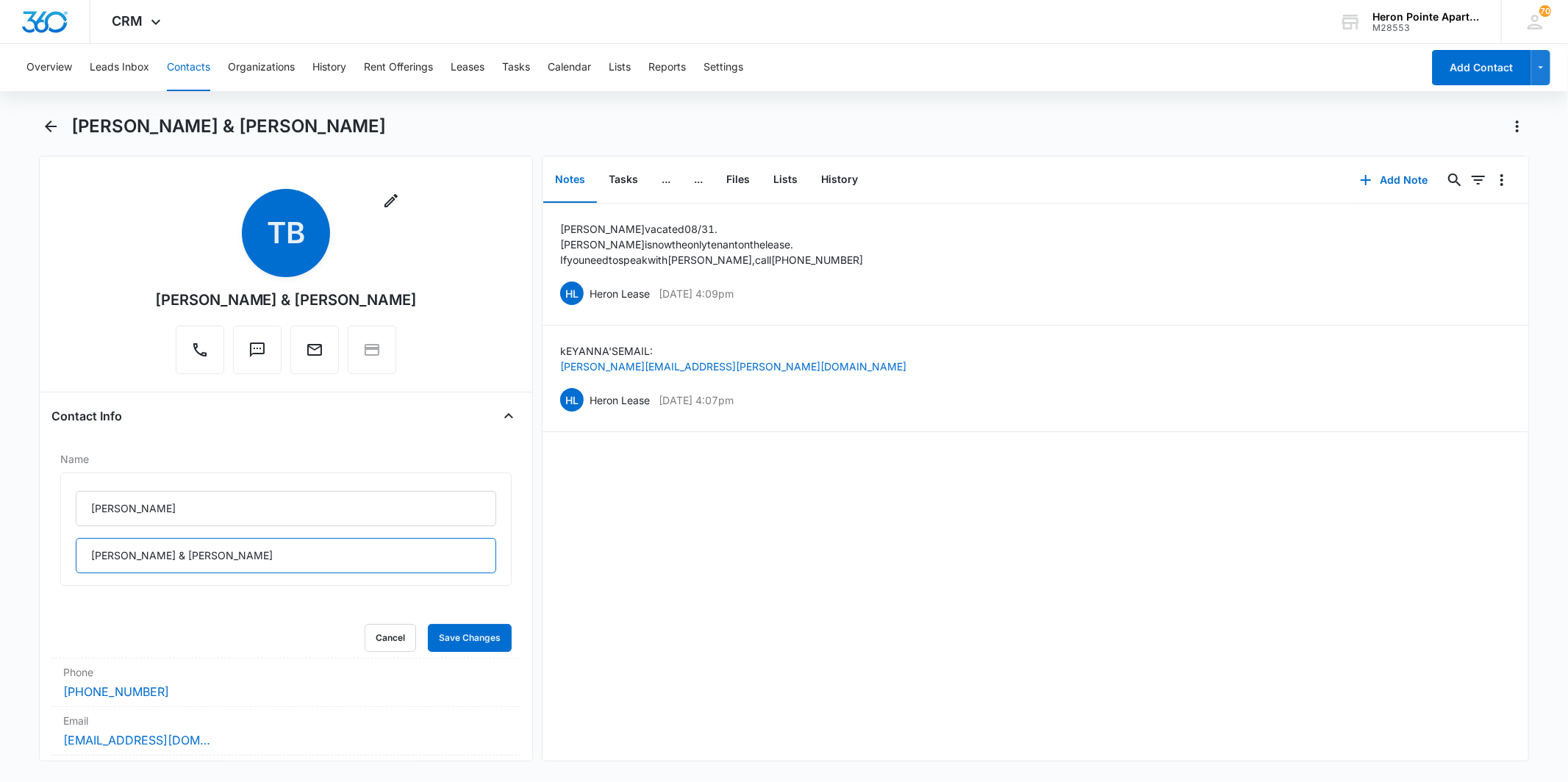
click at [38, 564] on main "[PERSON_NAME] & [PERSON_NAME] Remove TB [PERSON_NAME] & [PERSON_NAME] Contact I…" at bounding box center [784, 447] width 1568 height 664
drag, startPoint x: 210, startPoint y: 567, endPoint x: 357, endPoint y: 568, distance: 147.0
click at [357, 567] on input "[PERSON_NAME] & [PERSON_NAME]" at bounding box center [285, 556] width 420 height 35
click at [235, 550] on input "[PERSON_NAME] & [PERSON_NAME]" at bounding box center [285, 556] width 420 height 35
click at [122, 560] on input "[PERSON_NAME] & [PERSON_NAME]" at bounding box center [285, 556] width 420 height 35
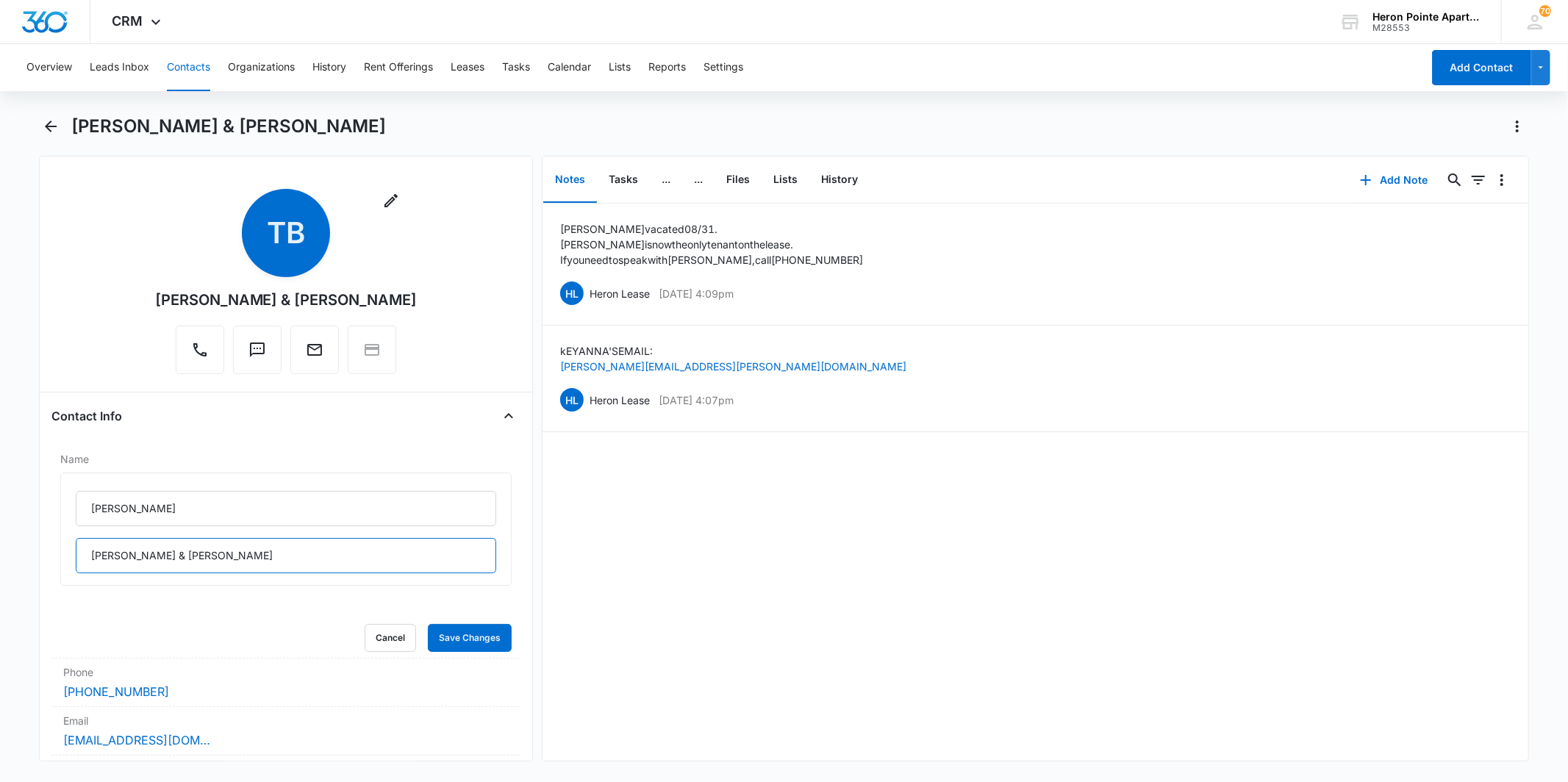
drag, startPoint x: 128, startPoint y: 557, endPoint x: 635, endPoint y: 571, distance: 507.2
click at [608, 566] on div "Remove TB [PERSON_NAME] & [PERSON_NAME] Contact Info Name [PERSON_NAME] & [PERS…" at bounding box center [783, 459] width 1489 height 606
type input "[PERSON_NAME]"
click at [483, 640] on button "Save Changes" at bounding box center [470, 638] width 84 height 28
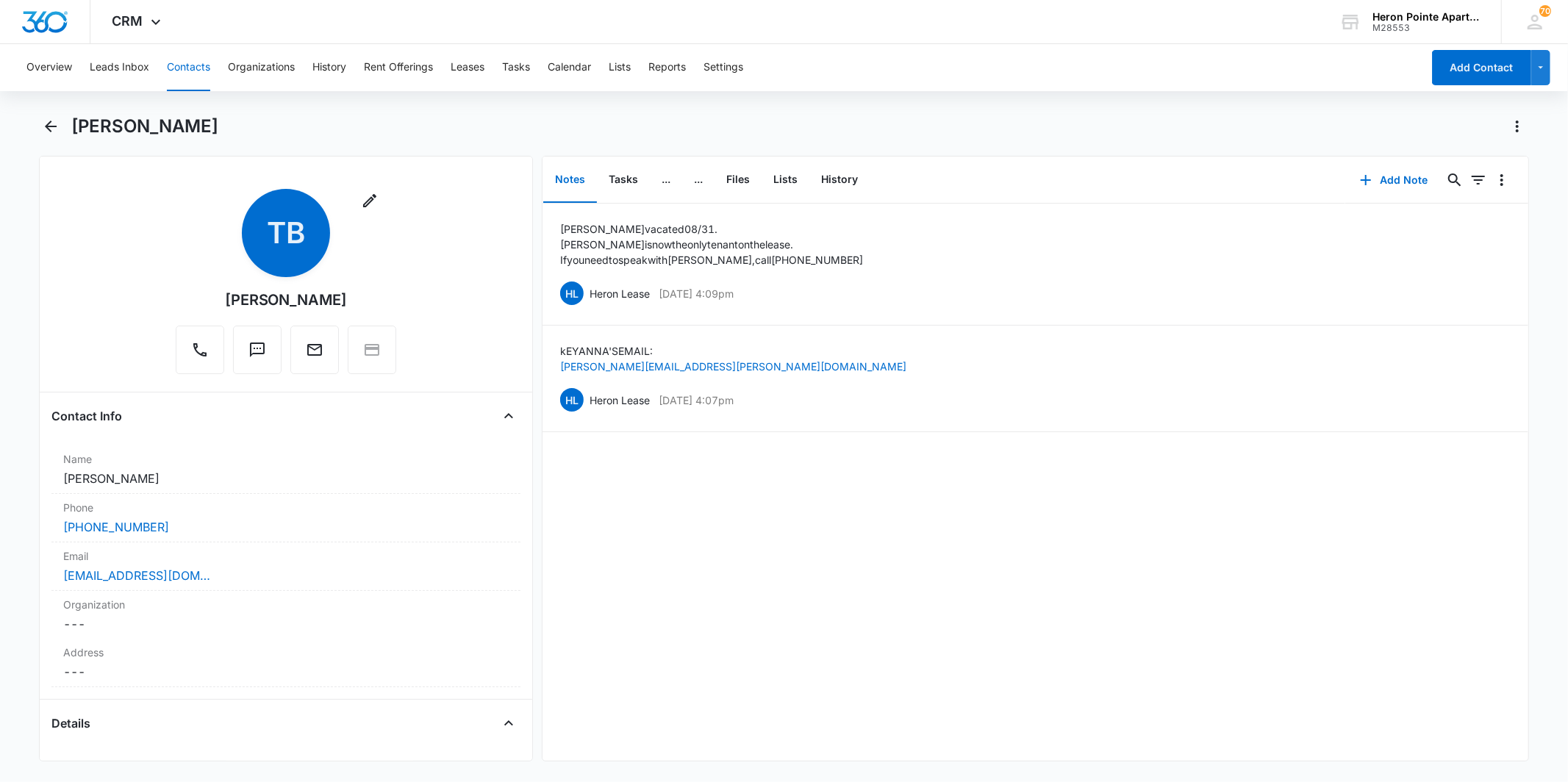
click at [69, 290] on div "Remove TB [PERSON_NAME]" at bounding box center [285, 285] width 468 height 191
click at [1334, 143] on div "[PERSON_NAME]" at bounding box center [783, 135] width 1489 height 42
